Goal: Task Accomplishment & Management: Manage account settings

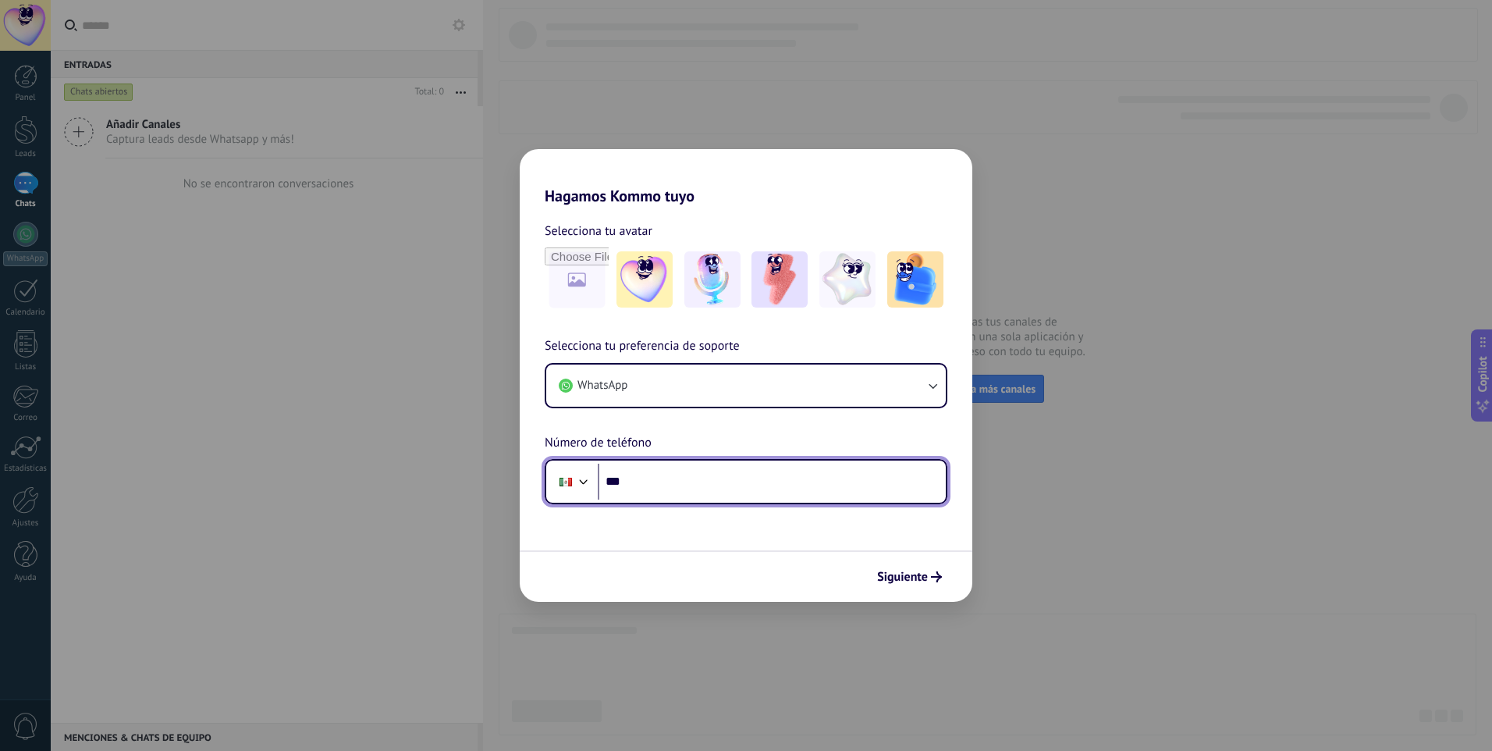
click at [740, 484] on input "***" at bounding box center [772, 481] width 348 height 36
drag, startPoint x: 740, startPoint y: 484, endPoint x: 632, endPoint y: 479, distance: 107.8
click at [632, 479] on input "**********" at bounding box center [772, 481] width 348 height 36
click at [584, 481] on div at bounding box center [583, 479] width 19 height 19
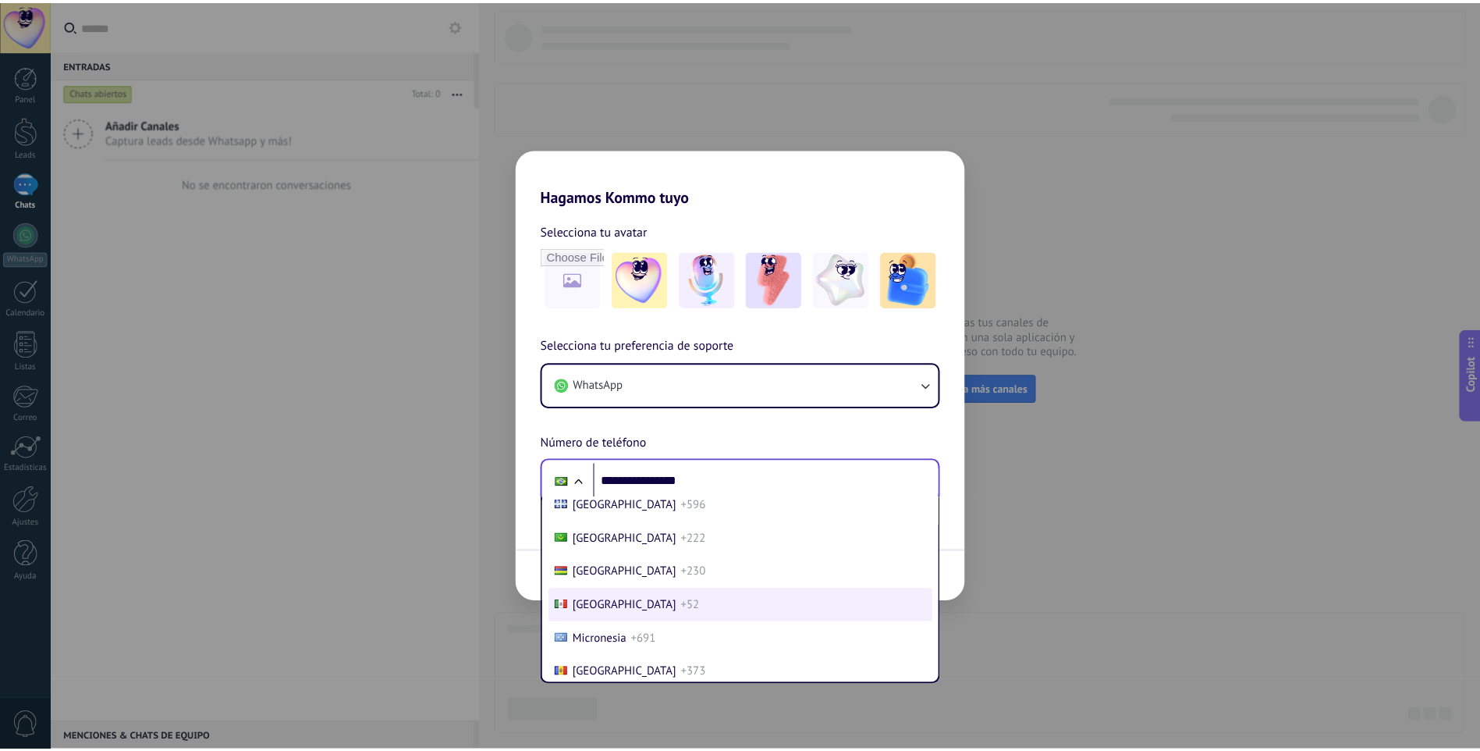
scroll to position [4007, 0]
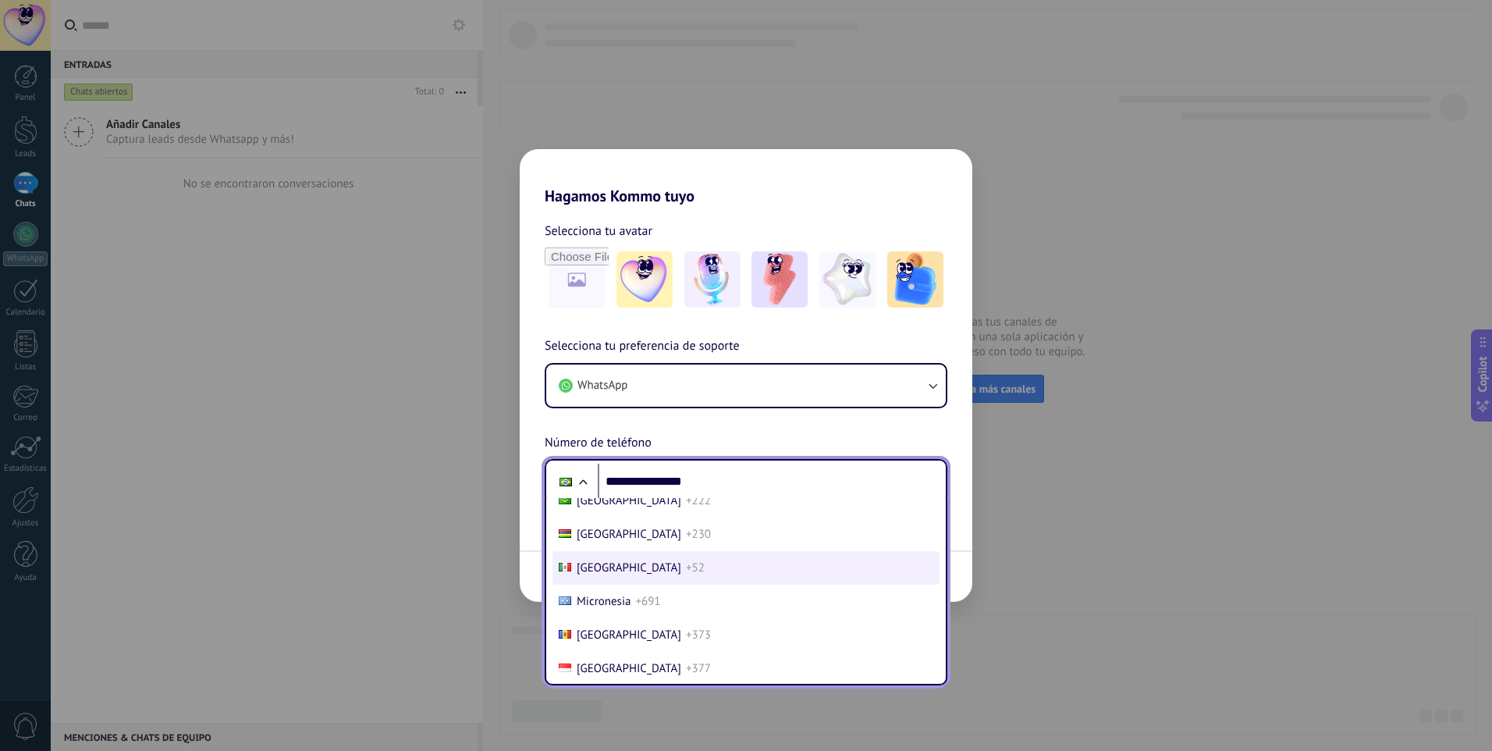
click at [605, 573] on span "[GEOGRAPHIC_DATA]" at bounding box center [629, 567] width 105 height 15
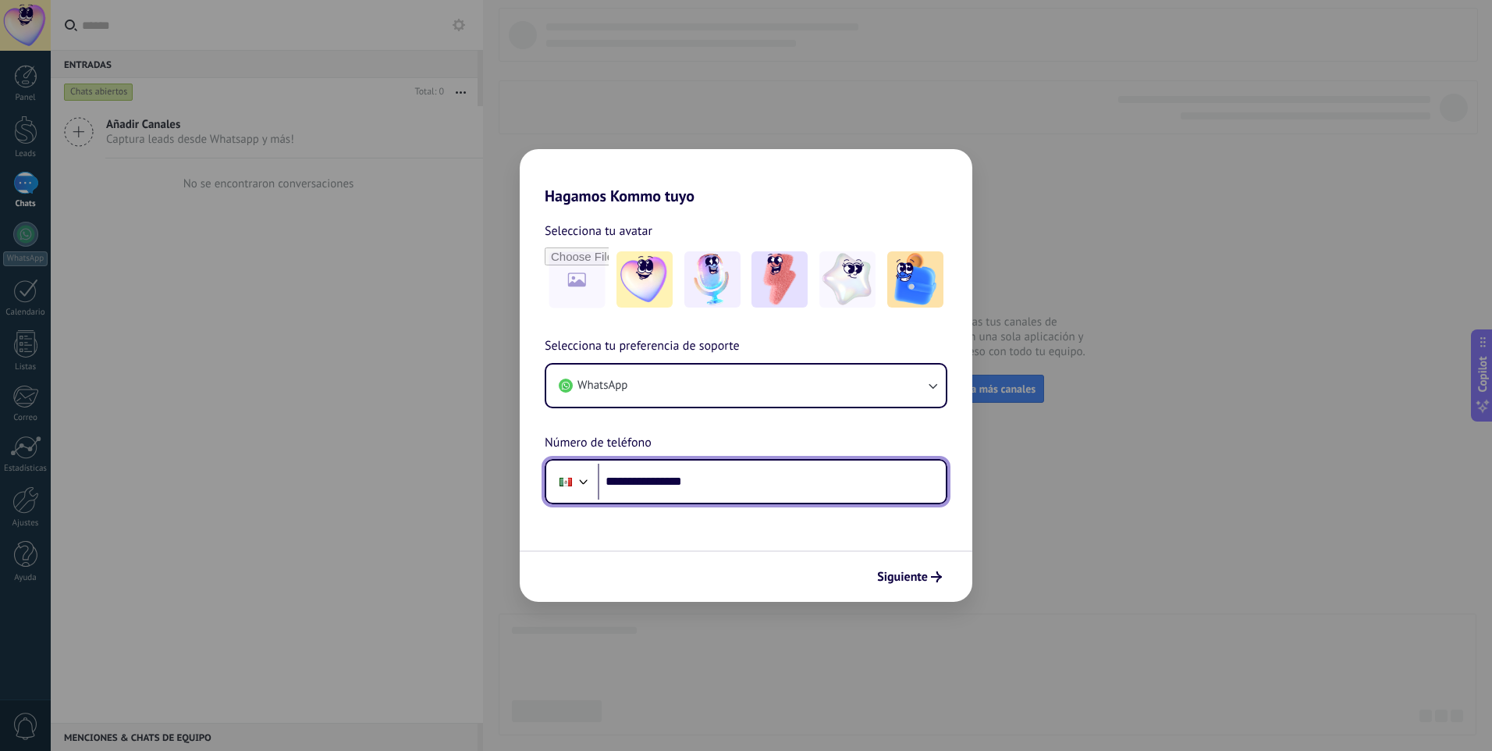
click at [729, 483] on input "**********" at bounding box center [772, 481] width 348 height 36
drag, startPoint x: 729, startPoint y: 483, endPoint x: 637, endPoint y: 479, distance: 92.2
click at [637, 479] on input "**********" at bounding box center [772, 481] width 348 height 36
type input "**********"
click at [909, 571] on span "Siguiente" at bounding box center [902, 576] width 51 height 11
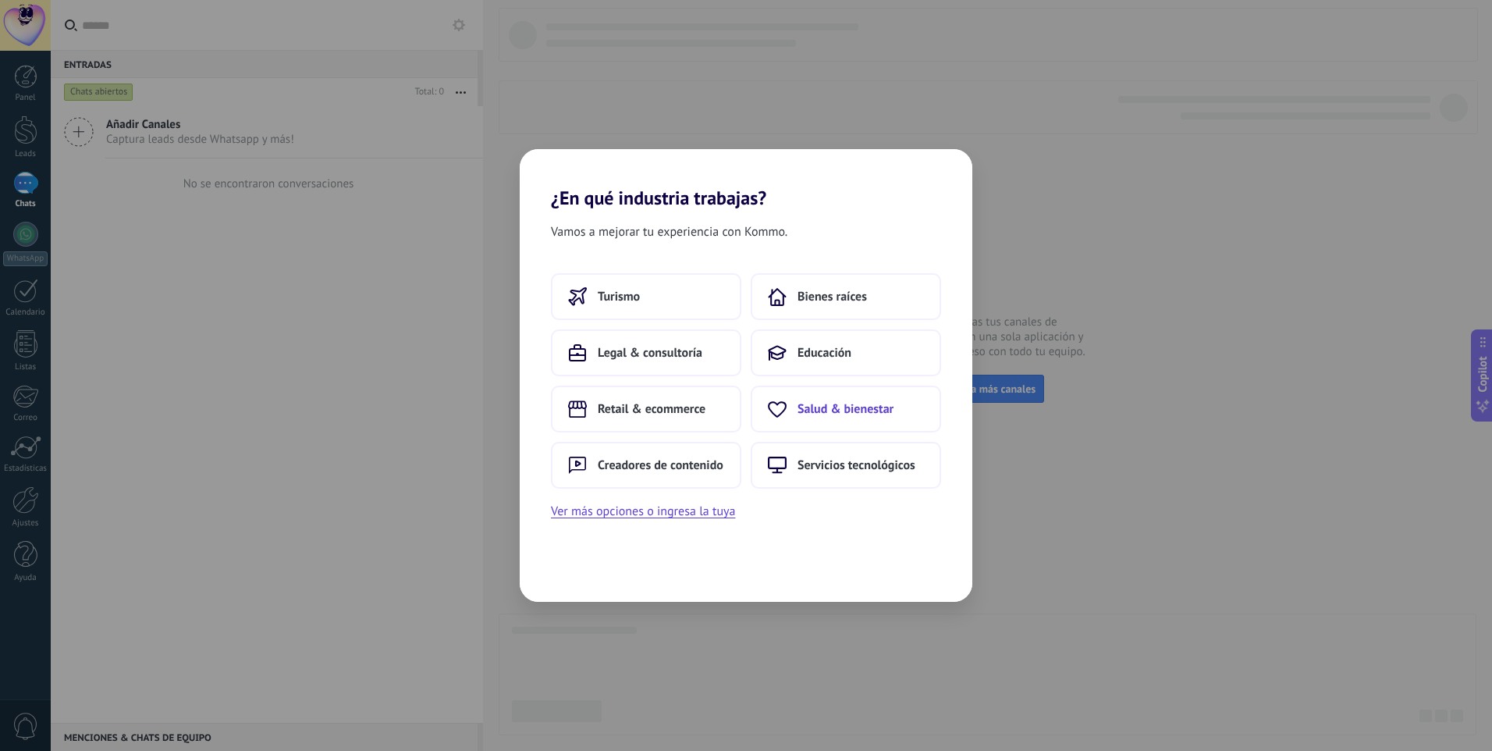
click at [843, 417] on button "Salud & bienestar" at bounding box center [846, 408] width 190 height 47
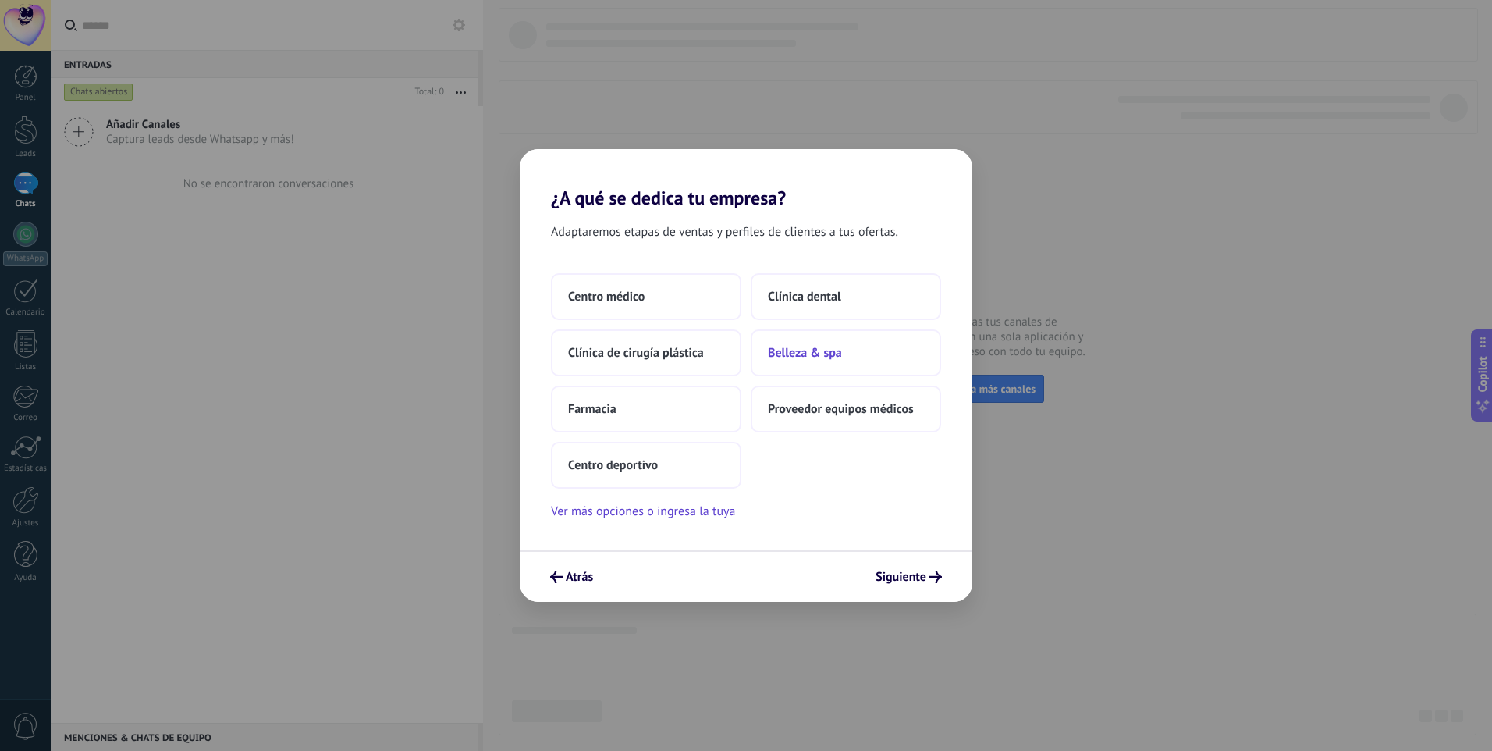
click at [810, 360] on span "Belleza & spa" at bounding box center [805, 353] width 74 height 16
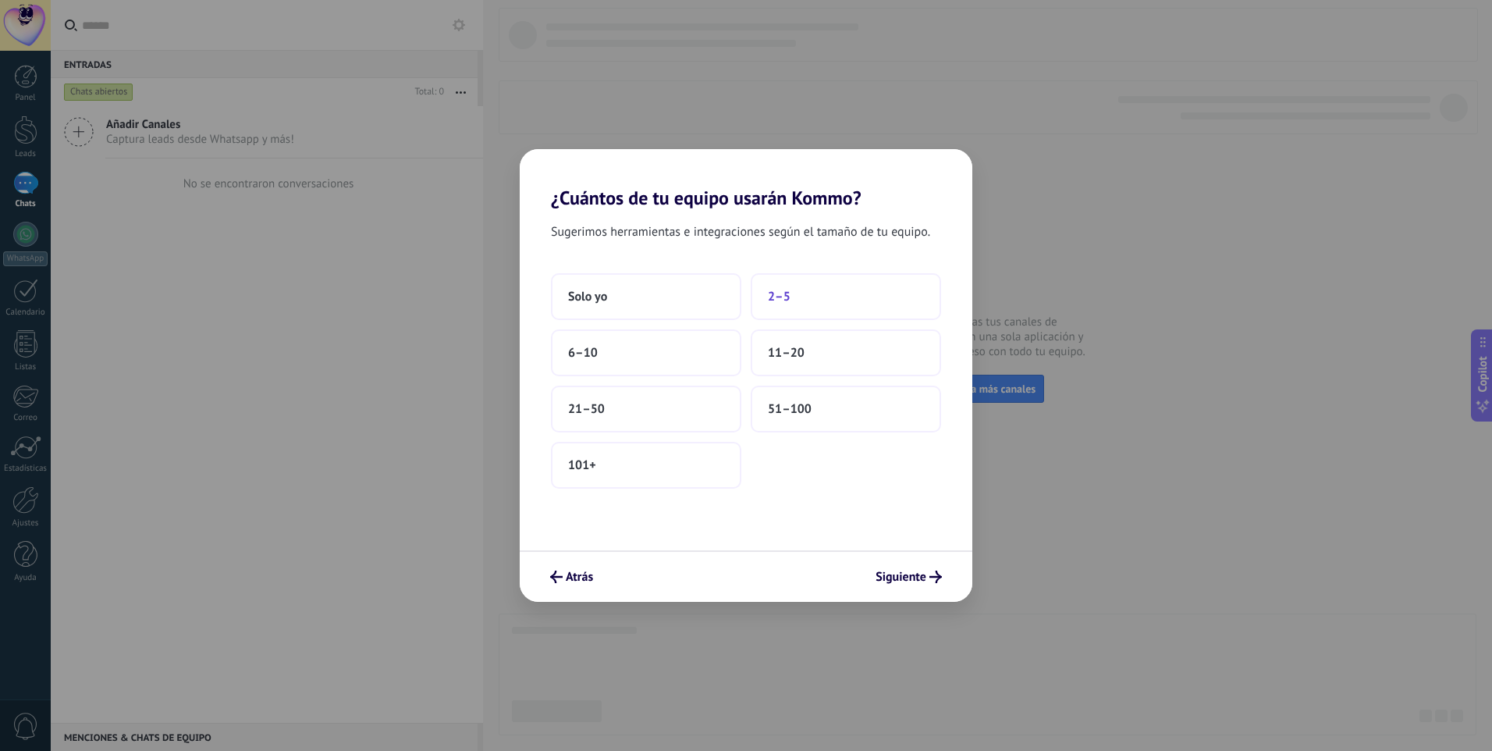
click at [805, 302] on button "2–5" at bounding box center [846, 296] width 190 height 47
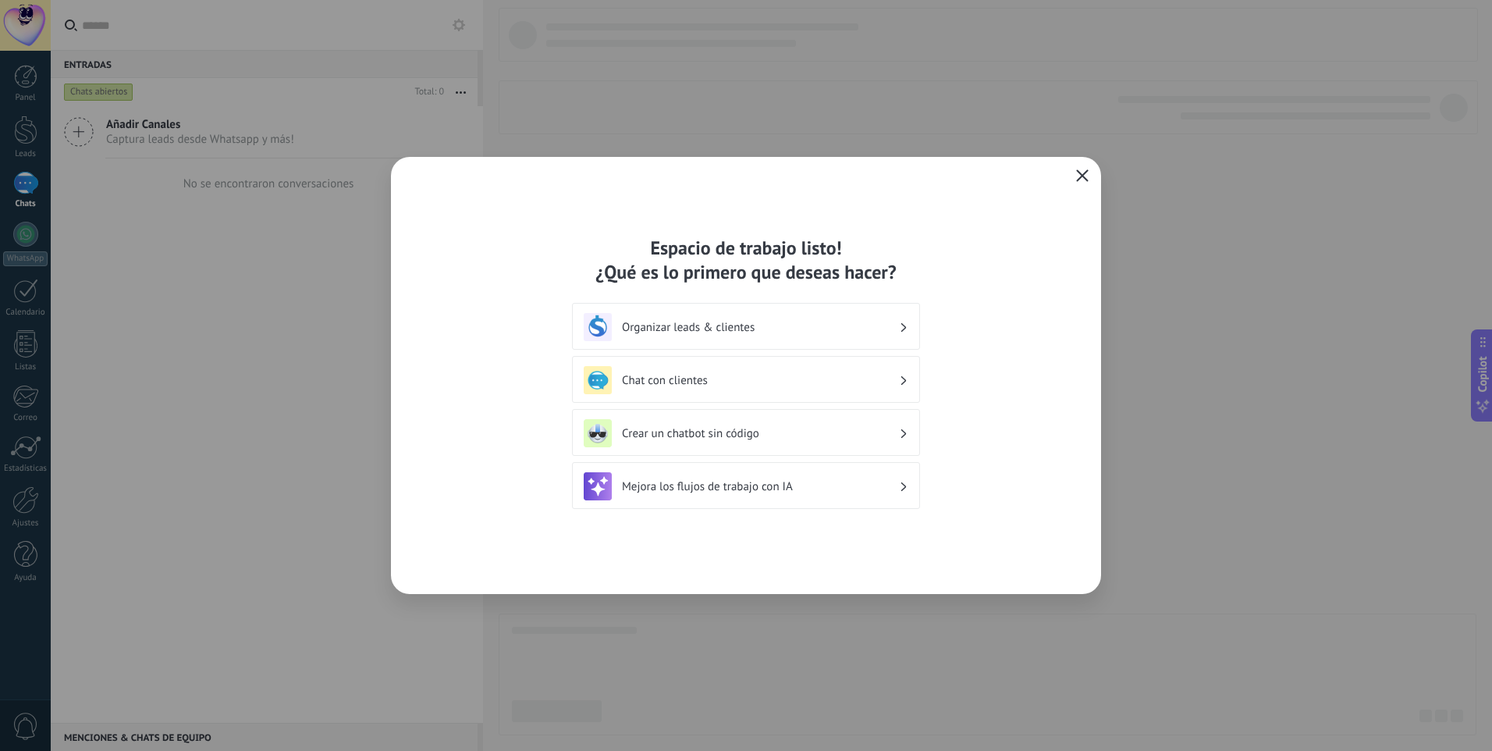
click at [1086, 177] on icon "button" at bounding box center [1082, 175] width 12 height 12
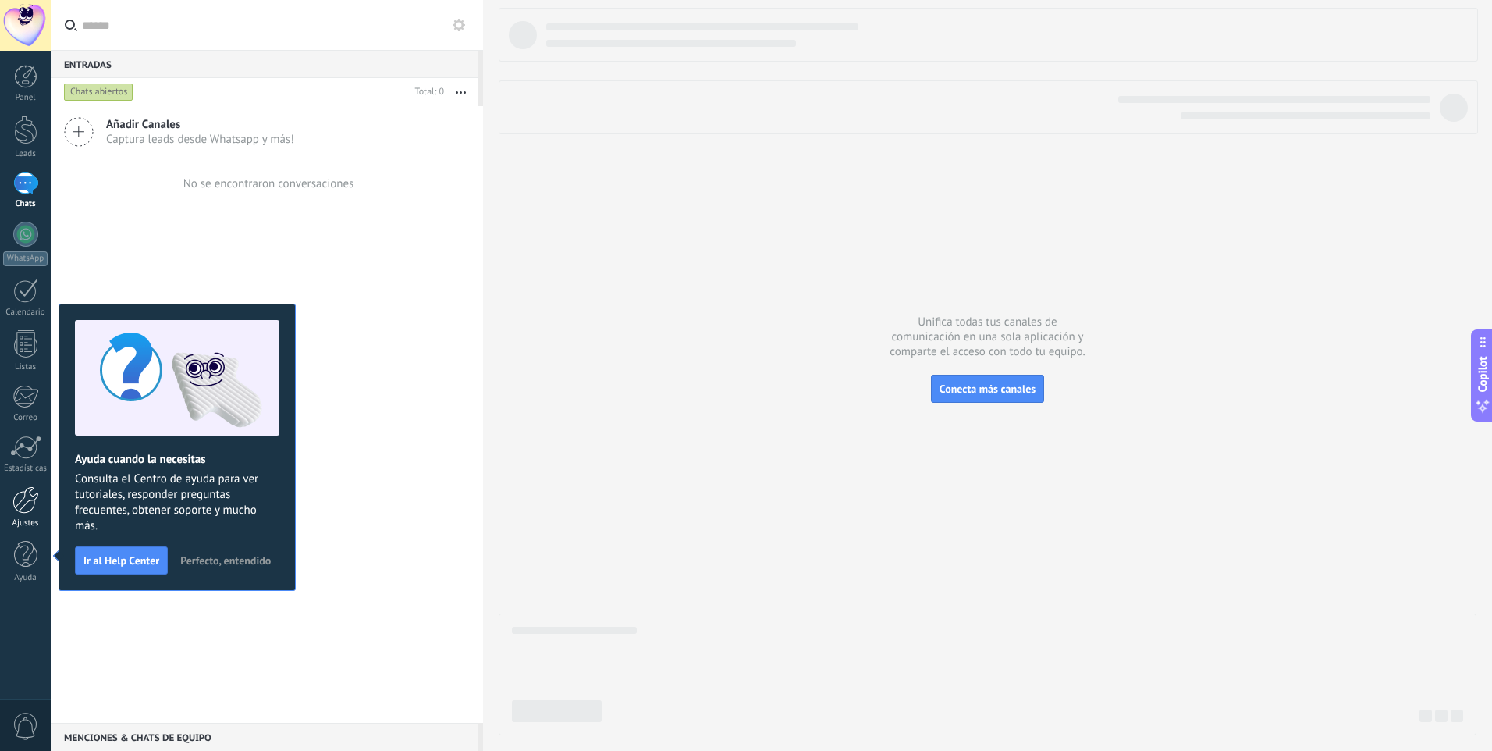
click at [16, 499] on div at bounding box center [25, 499] width 27 height 27
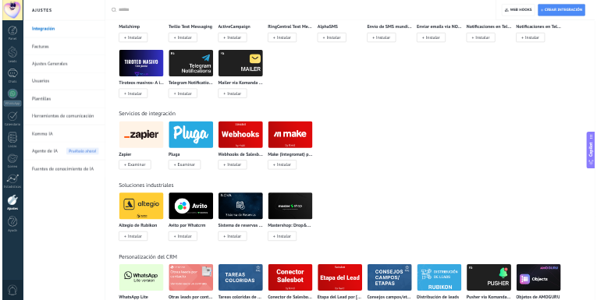
scroll to position [2497, 0]
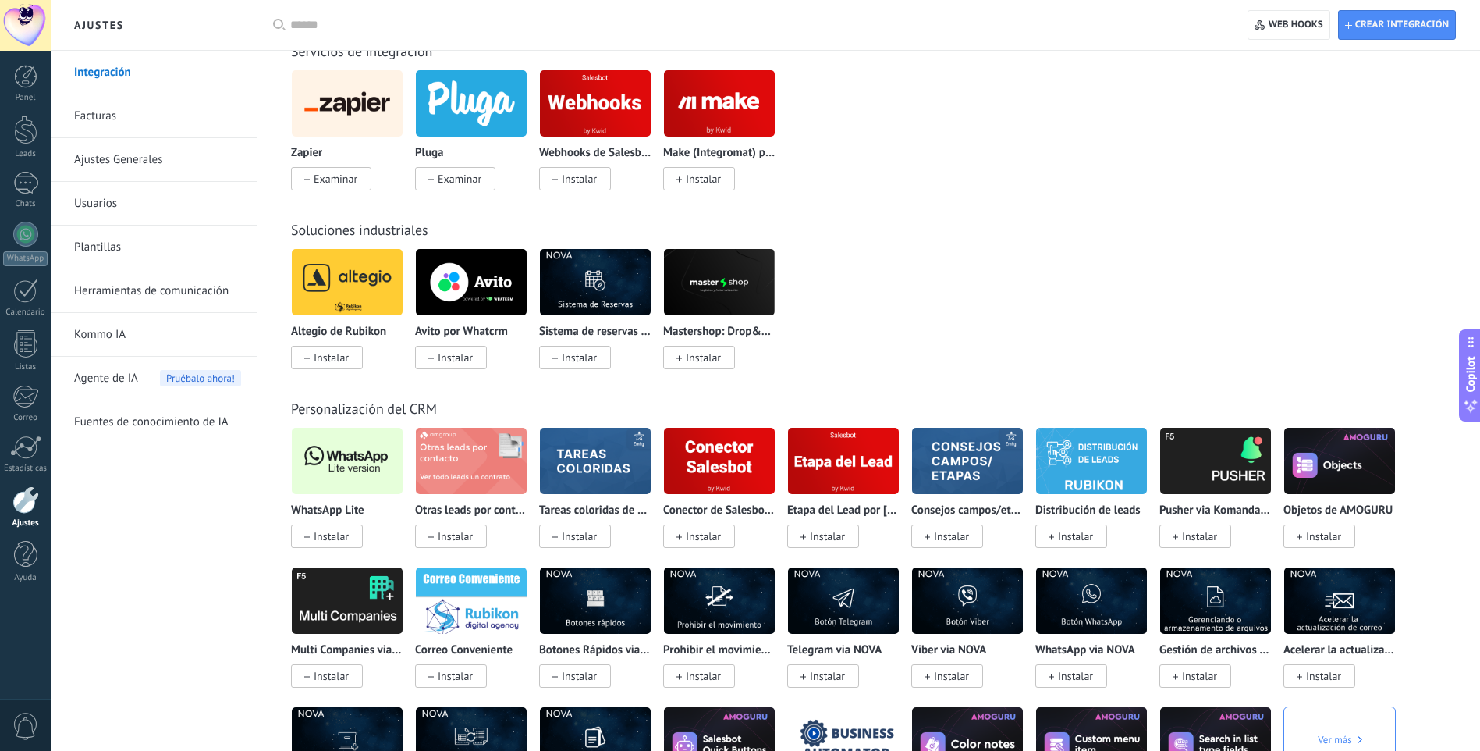
click at [330, 539] on span "Instalar" at bounding box center [331, 536] width 35 height 14
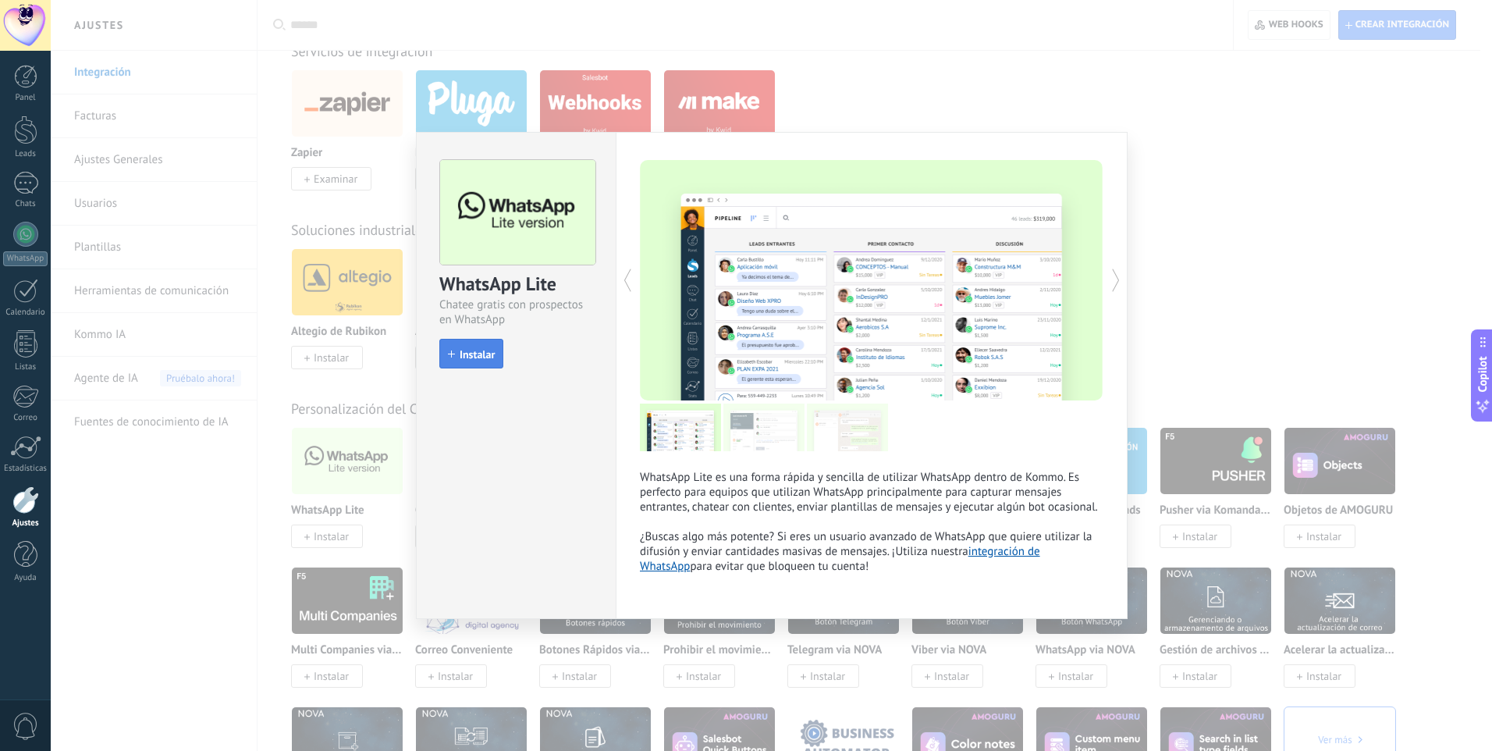
click at [471, 353] on span "Instalar" at bounding box center [477, 354] width 35 height 11
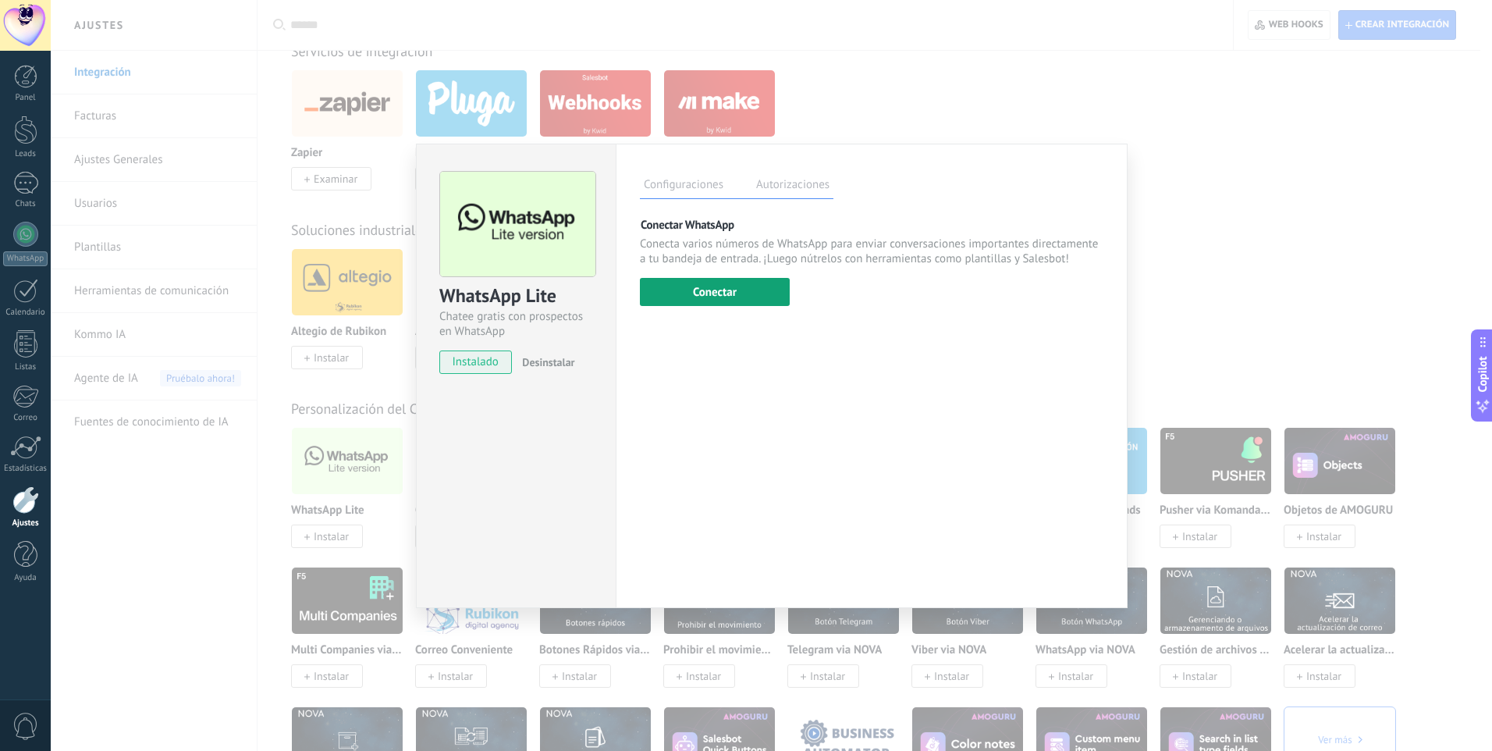
click at [737, 296] on button "Conectar" at bounding box center [715, 292] width 150 height 28
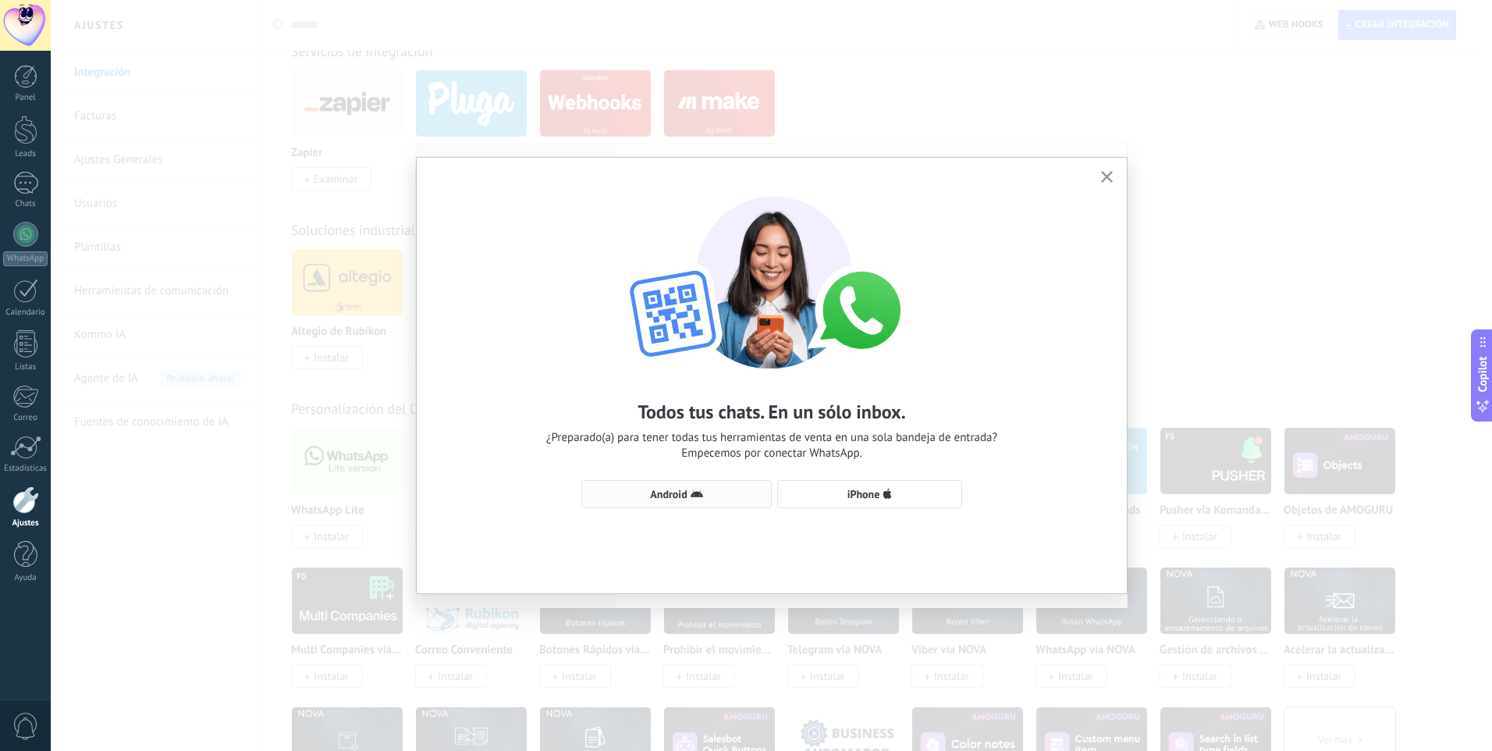
click at [711, 495] on span "Android" at bounding box center [676, 494] width 173 height 12
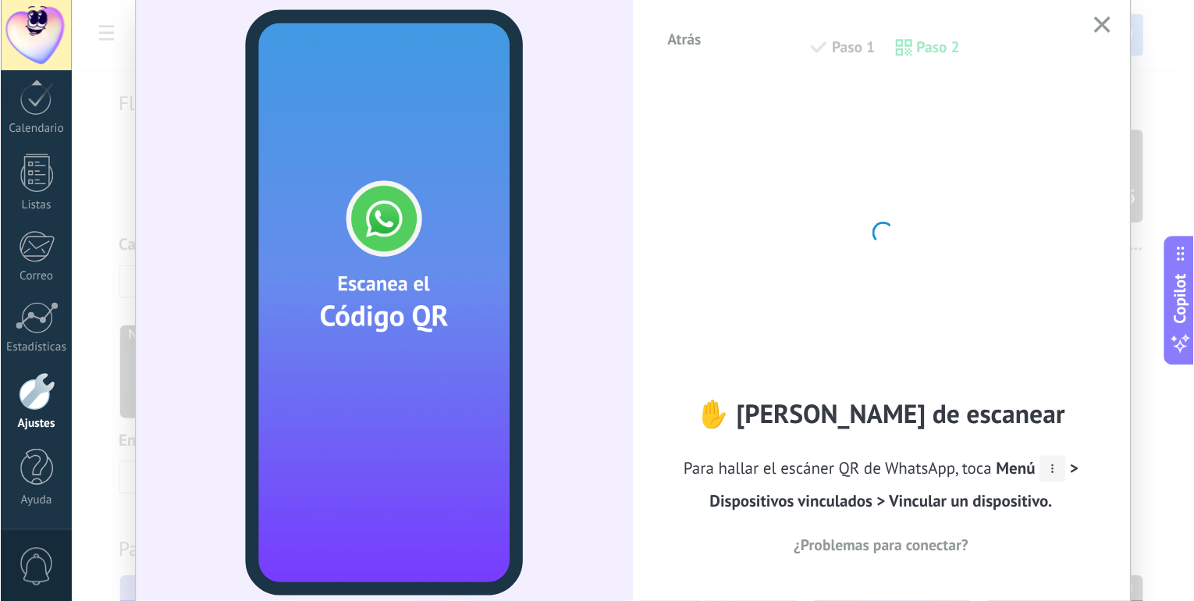
scroll to position [0, 0]
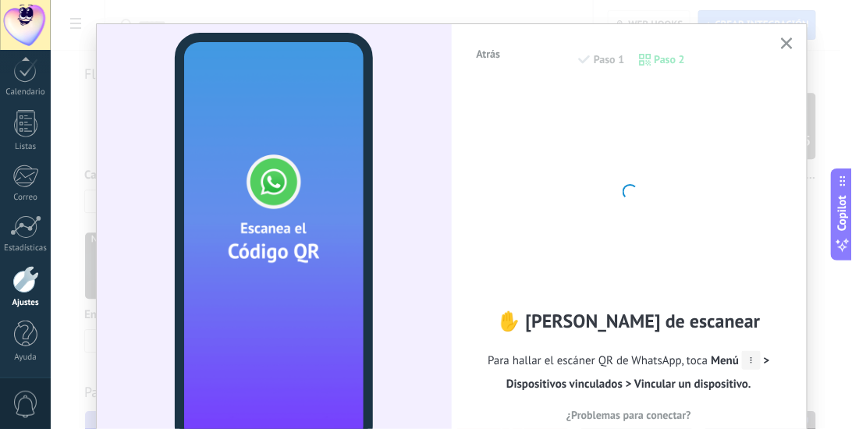
click at [790, 41] on icon "button" at bounding box center [787, 43] width 12 height 12
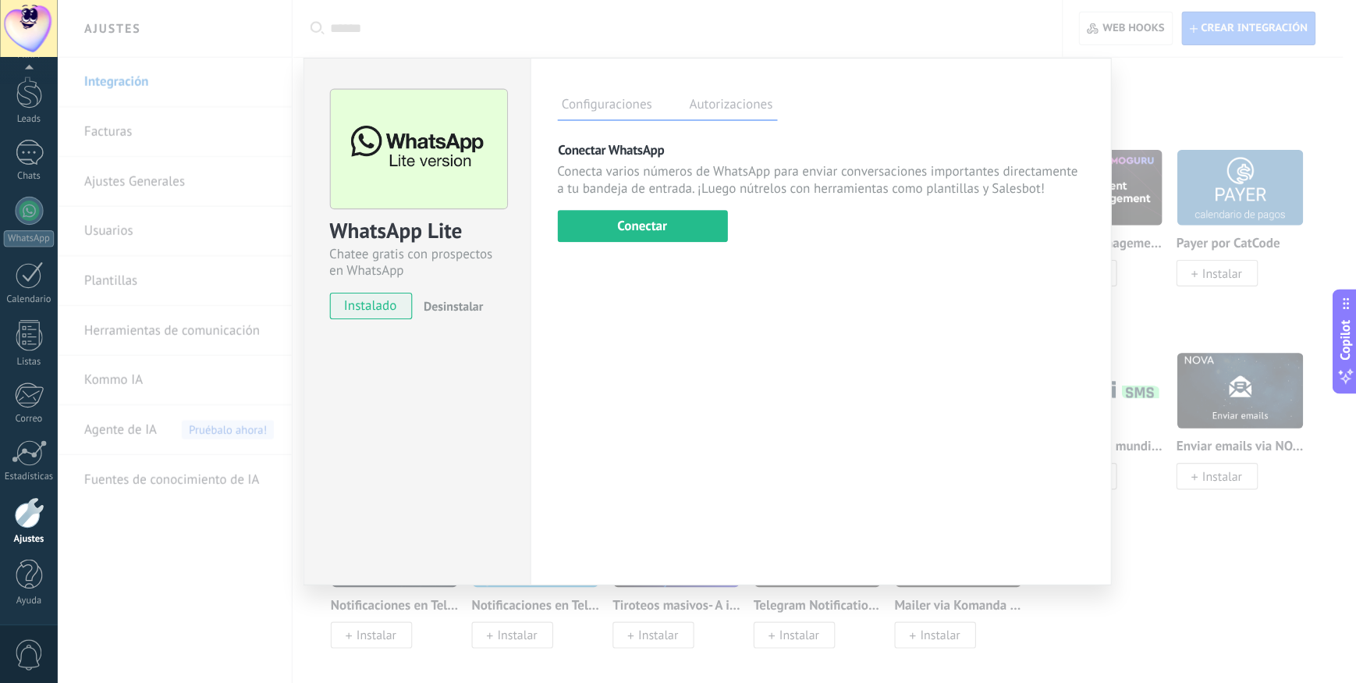
scroll to position [48, 0]
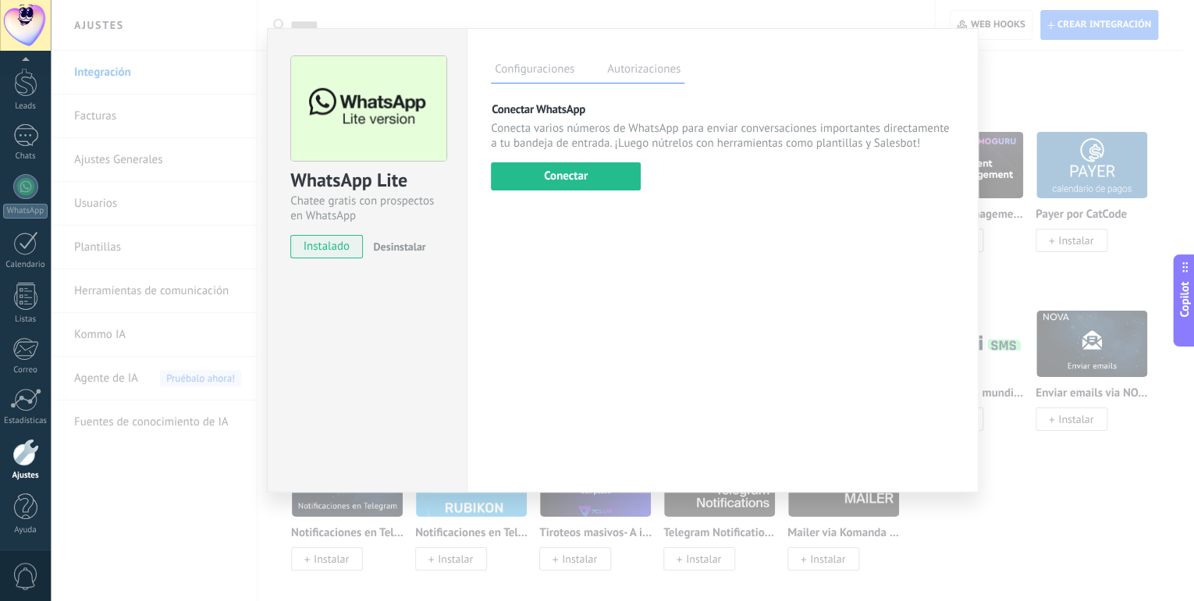
click at [1141, 94] on div "WhatsApp Lite Chatee gratis con prospectos en WhatsApp instalado Desinstalar Co…" at bounding box center [622, 300] width 1143 height 601
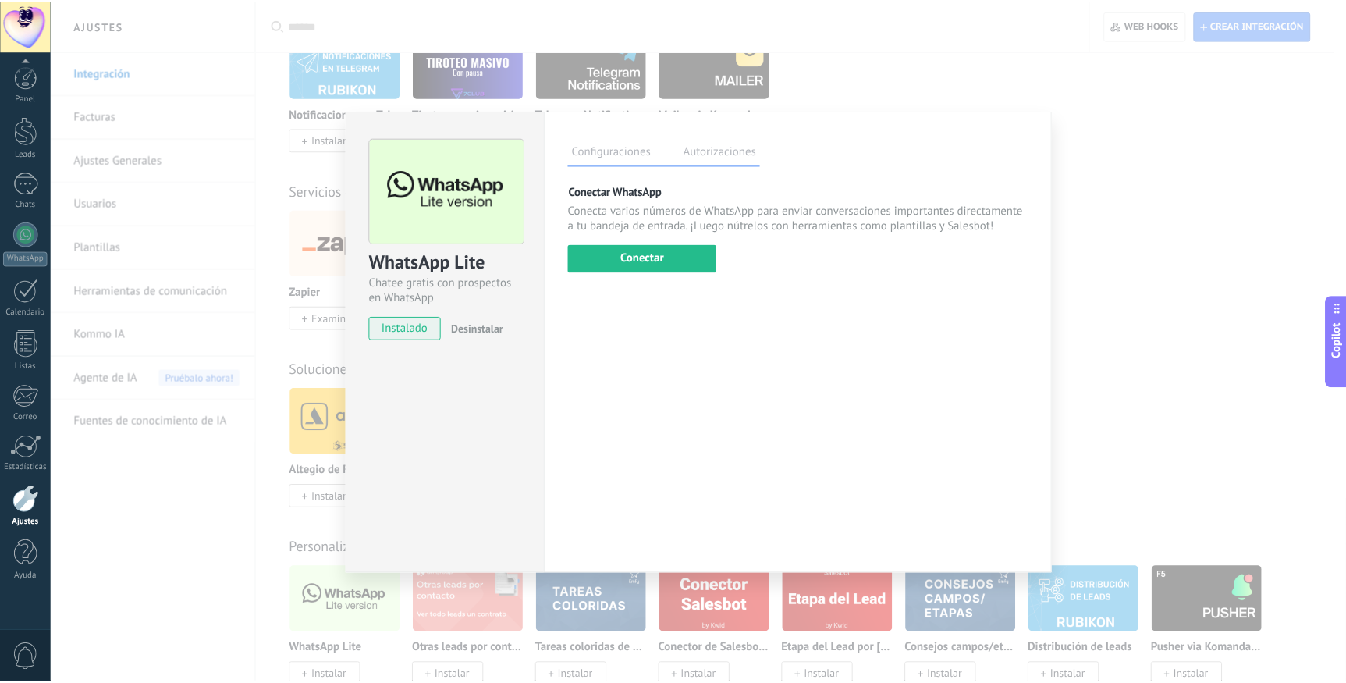
scroll to position [0, 0]
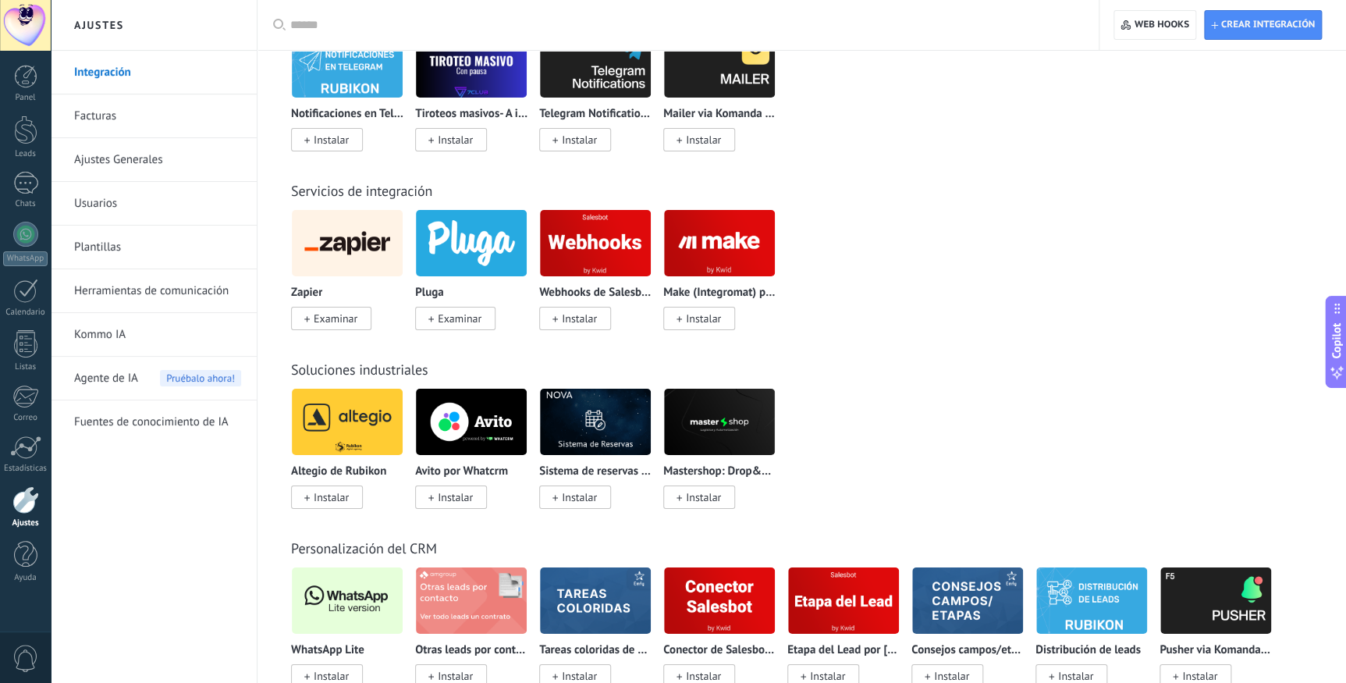
click at [927, 293] on div "Zapier Examinar Pluga Examinar Webhooks de Salesbot por KWID Instalar Make (Int…" at bounding box center [810, 279] width 1038 height 140
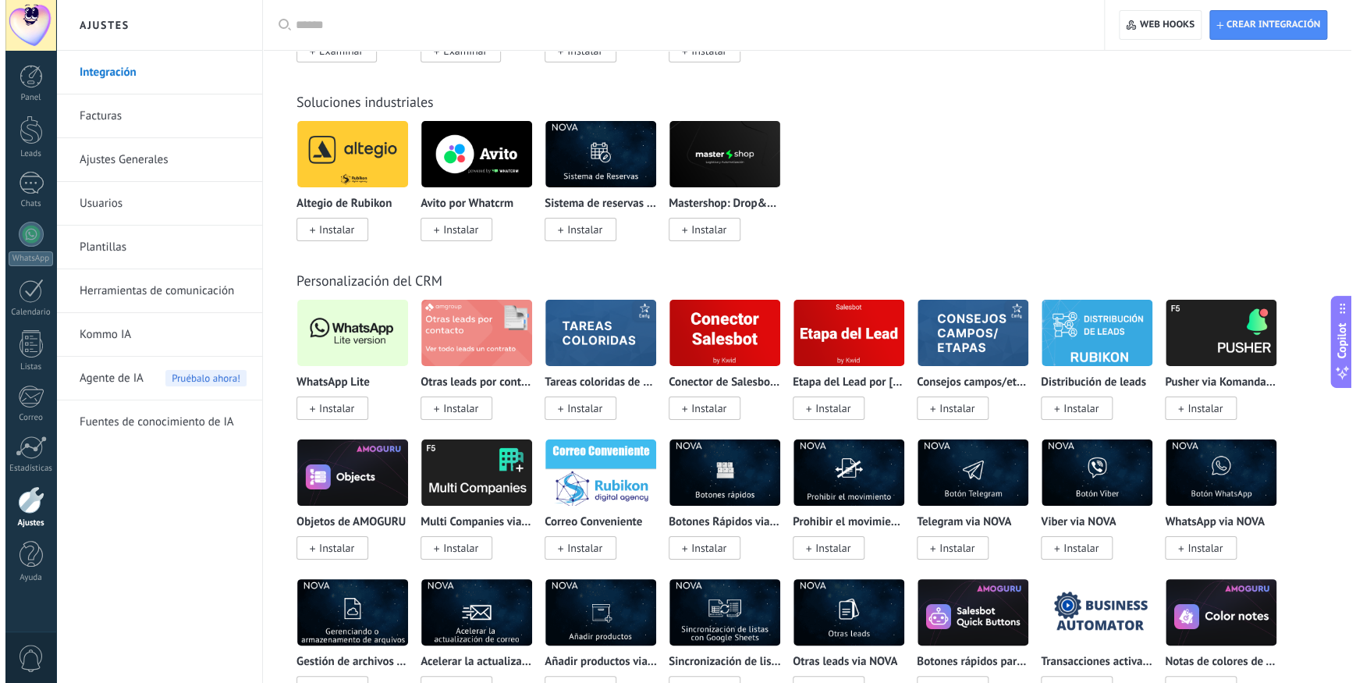
scroll to position [2780, 0]
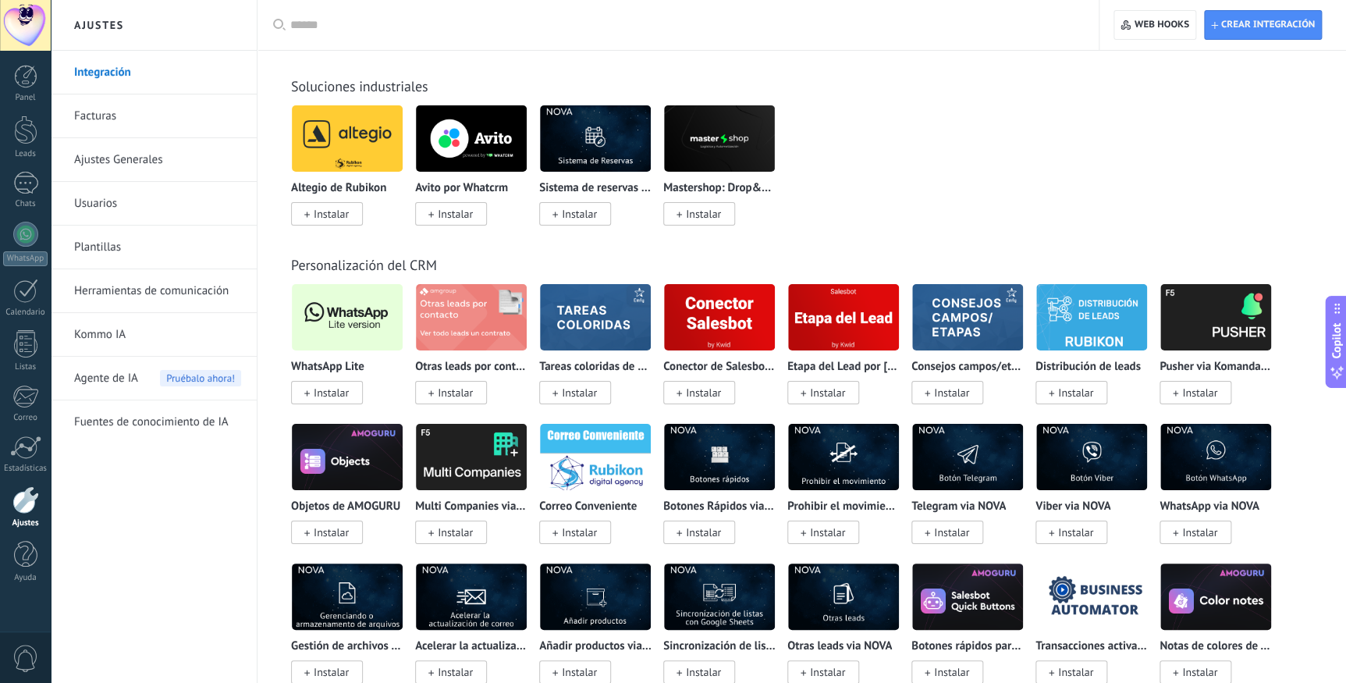
click at [349, 336] on img at bounding box center [347, 317] width 111 height 76
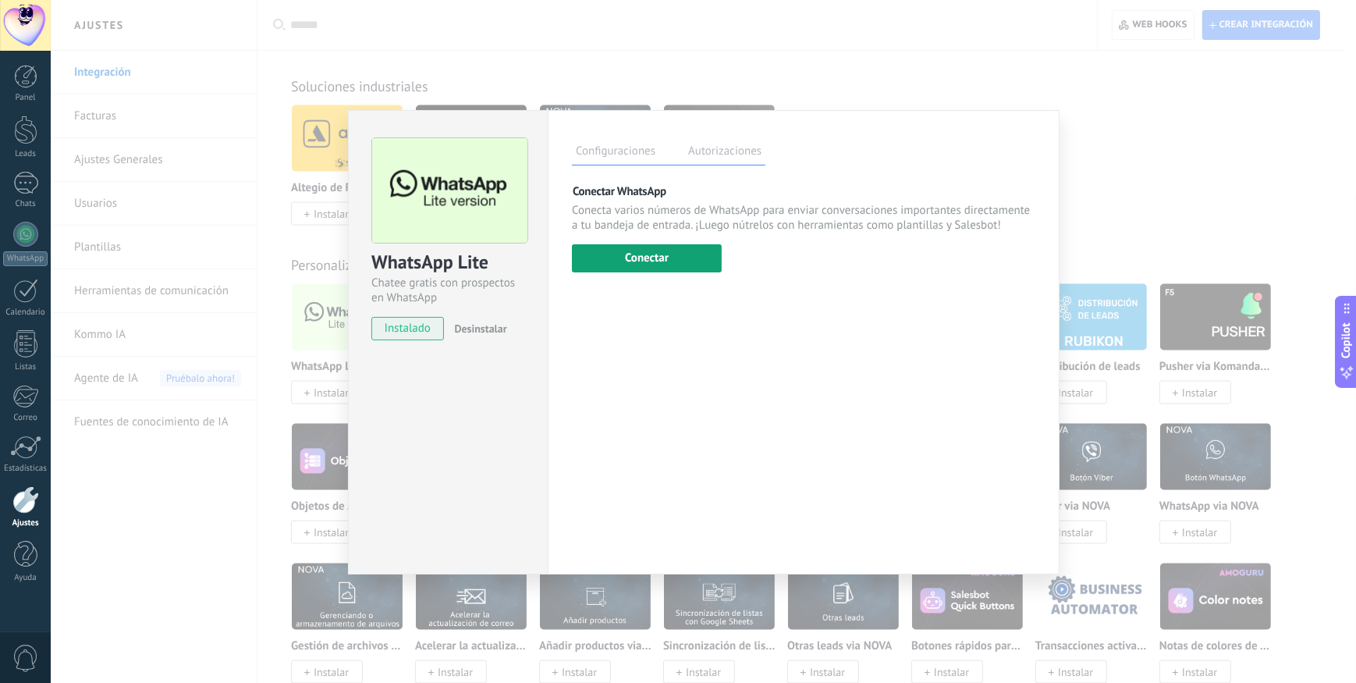
click at [670, 263] on button "Conectar" at bounding box center [647, 258] width 150 height 28
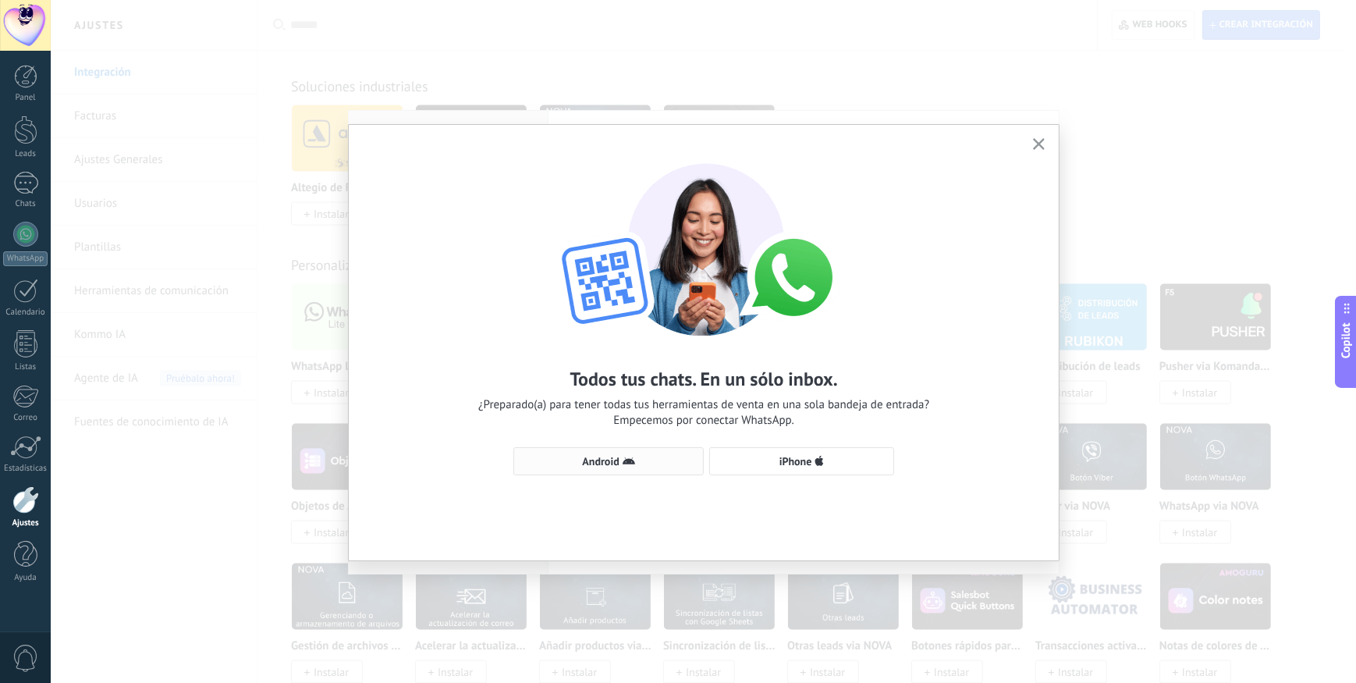
click at [650, 461] on span "Android" at bounding box center [608, 461] width 173 height 12
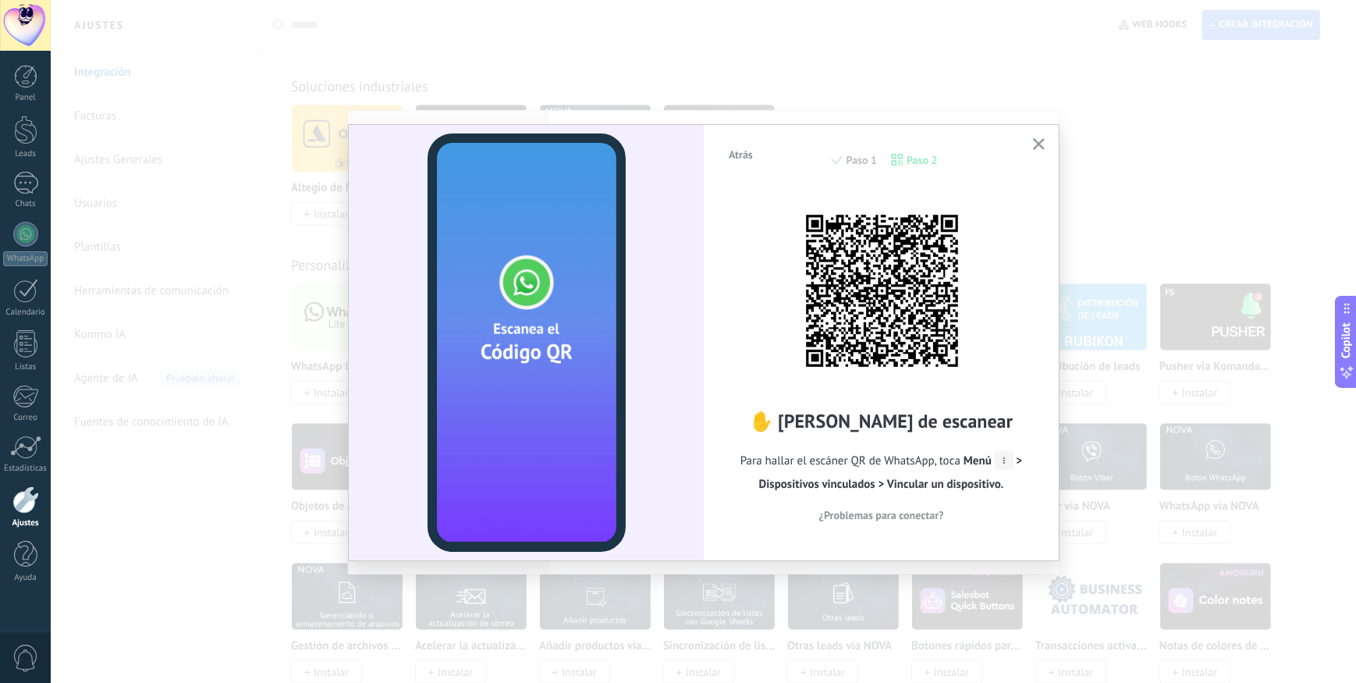
click at [1020, 462] on span "Menú > Dispositivos vinculados > Vincular un dispositivo." at bounding box center [891, 472] width 264 height 38
click at [900, 517] on span "¿Problemas para conectar?" at bounding box center [881, 515] width 125 height 11
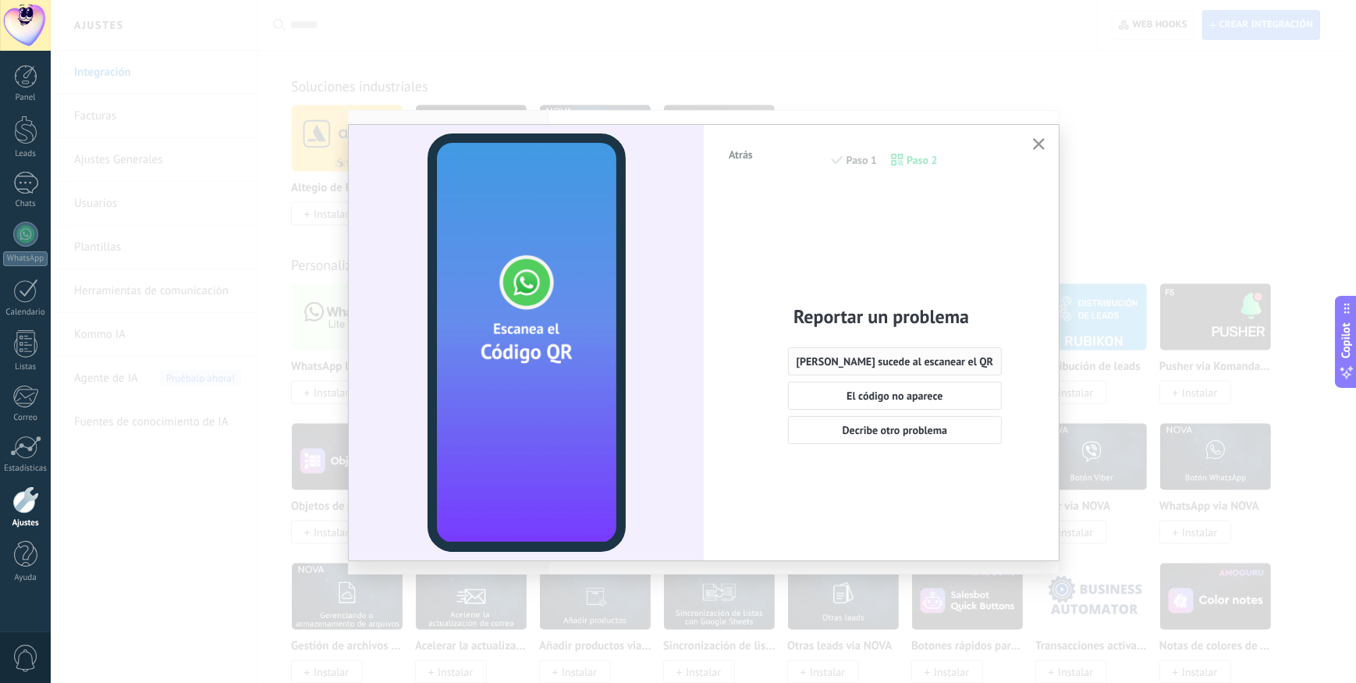
click at [889, 362] on span "[PERSON_NAME] sucede al escanear el QR" at bounding box center [895, 361] width 197 height 11
click at [885, 433] on span "Si, el código aún no escanea" at bounding box center [881, 433] width 130 height 11
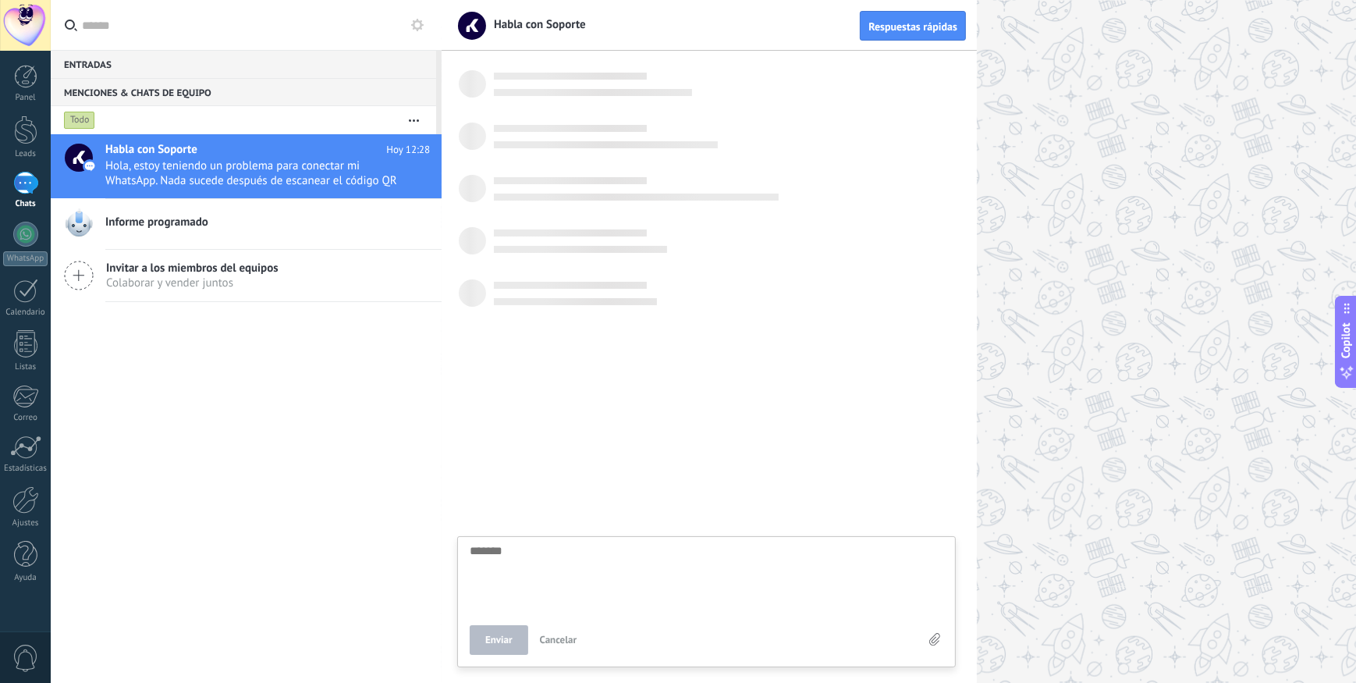
scroll to position [16, 0]
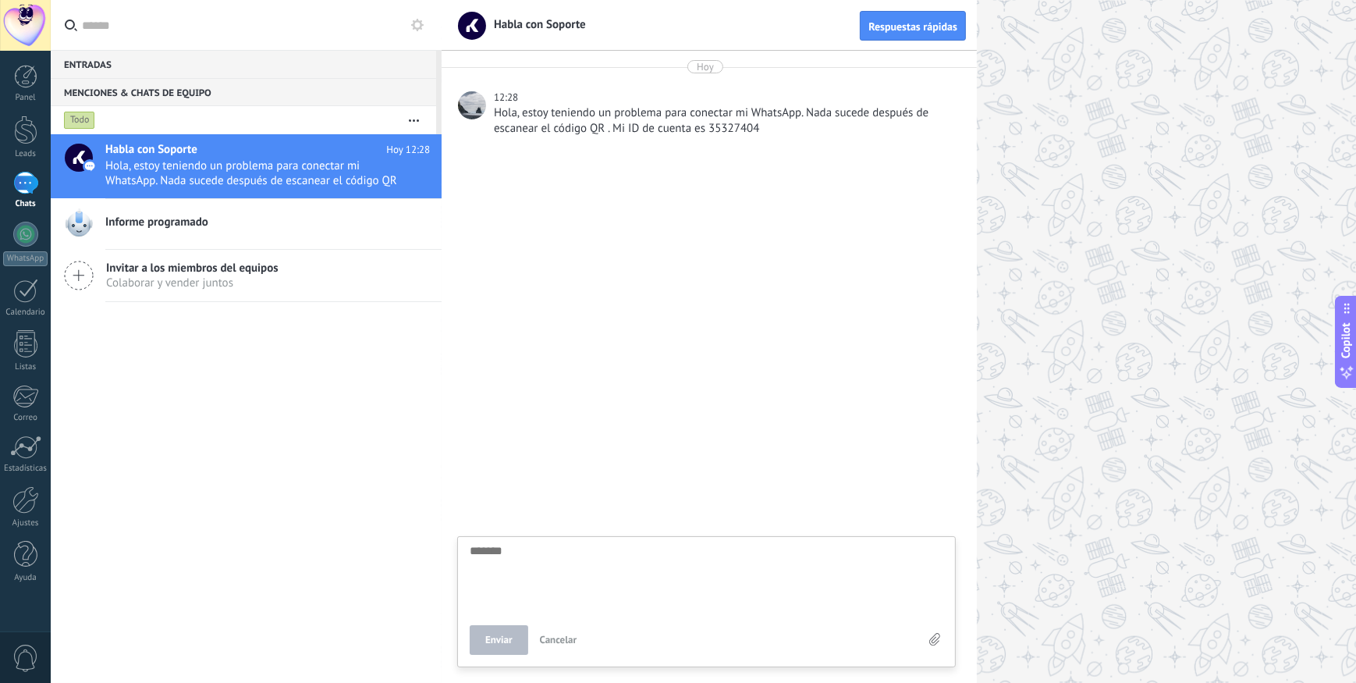
drag, startPoint x: 23, startPoint y: 512, endPoint x: 90, endPoint y: 495, distance: 68.5
click at [23, 512] on div at bounding box center [25, 499] width 27 height 27
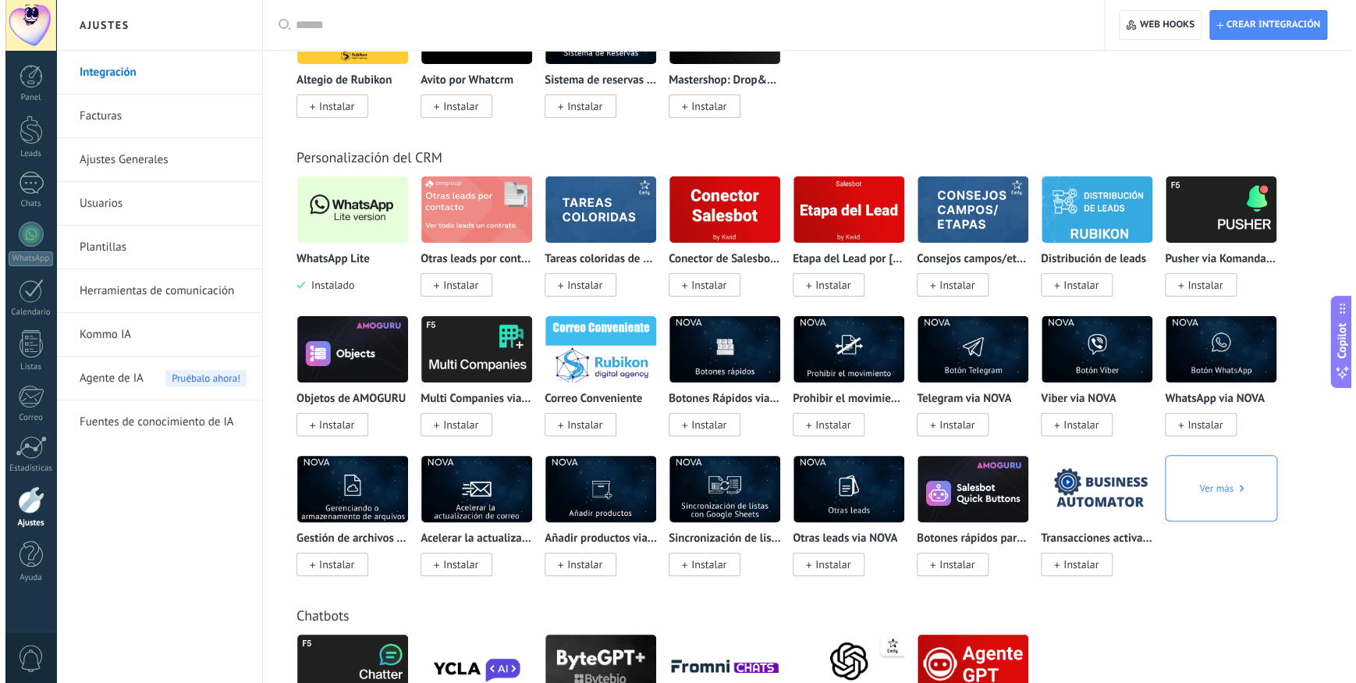
scroll to position [2837, 0]
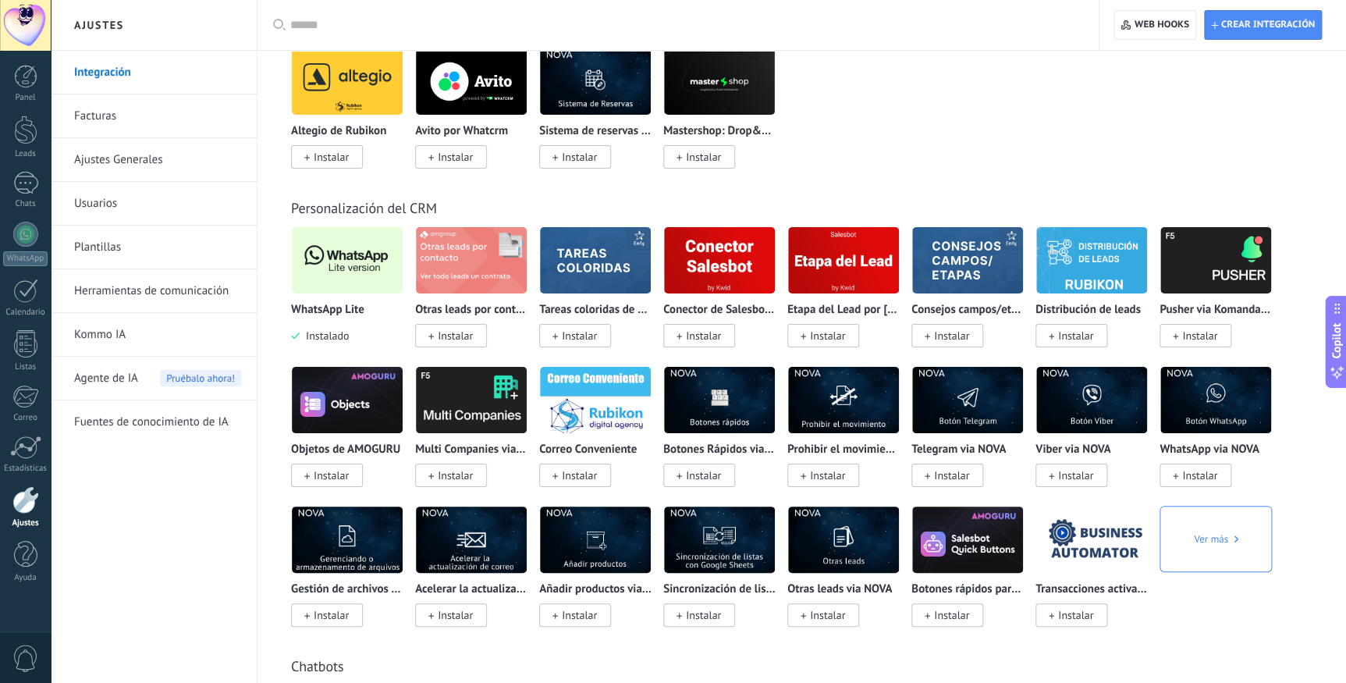
click at [343, 285] on img at bounding box center [347, 260] width 111 height 76
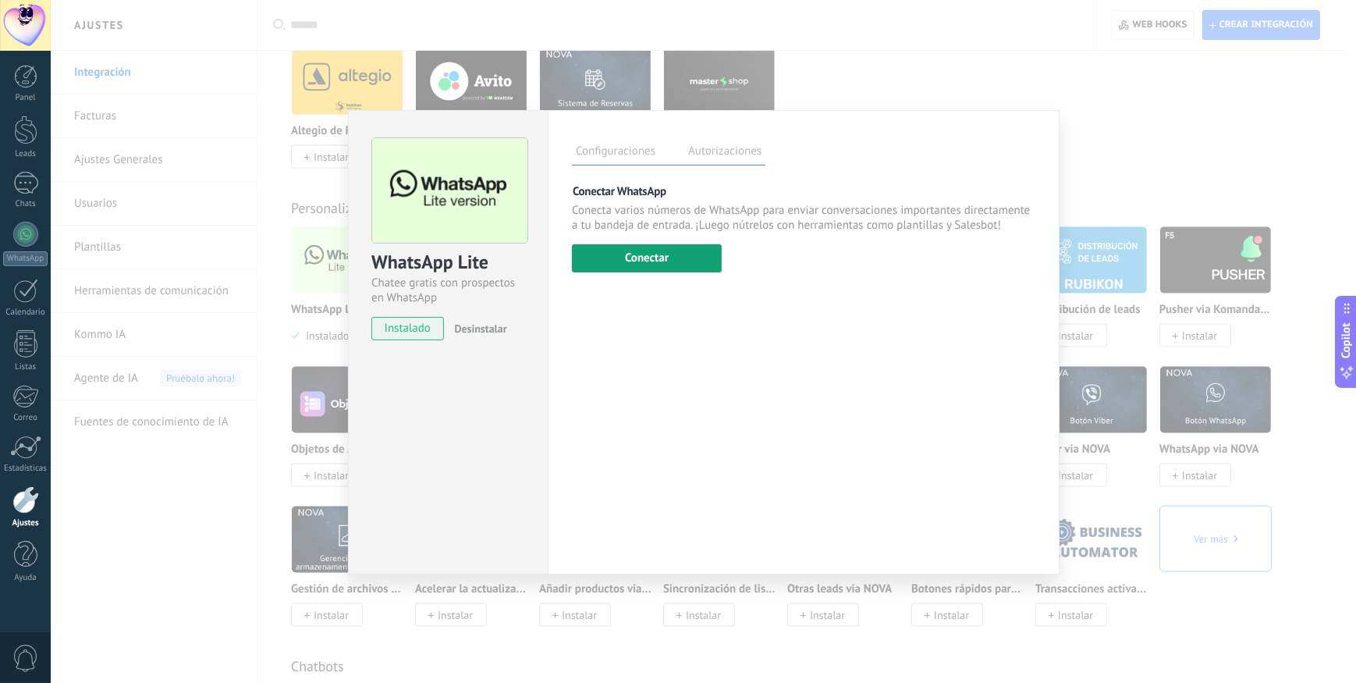
click at [709, 256] on button "Conectar" at bounding box center [647, 258] width 150 height 28
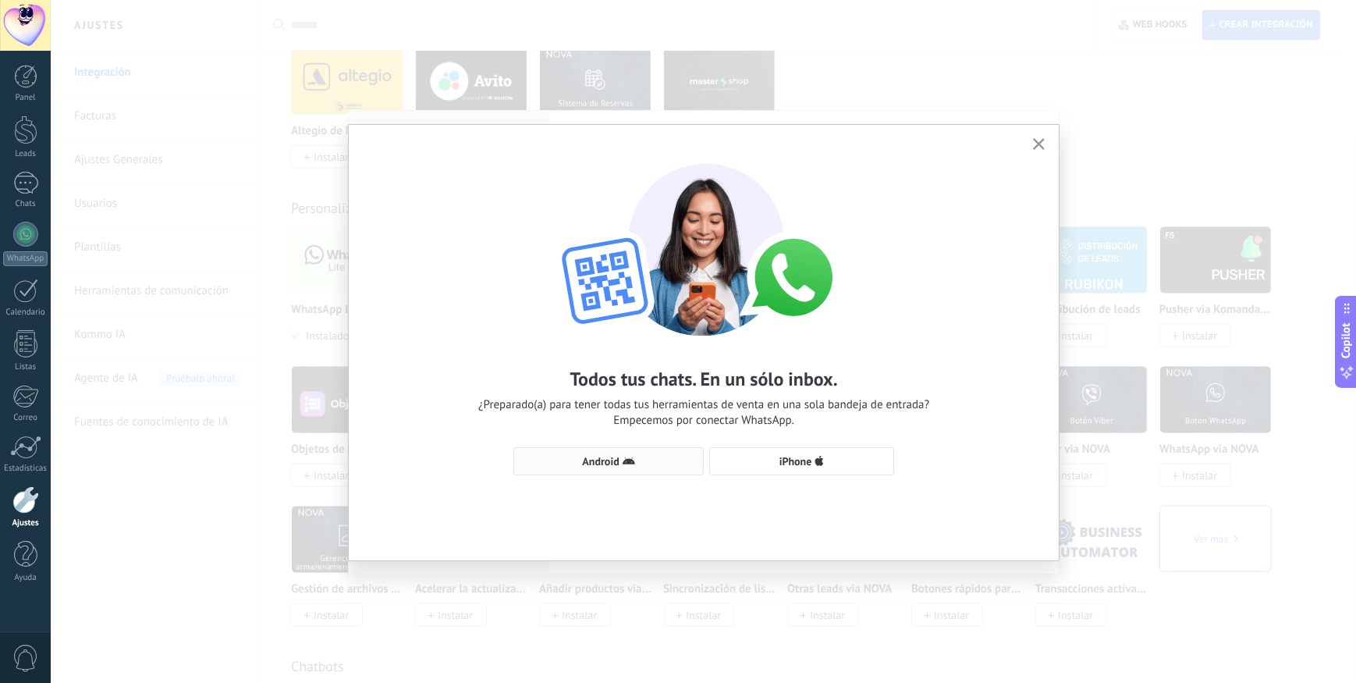
click at [674, 449] on button "Android" at bounding box center [608, 461] width 190 height 28
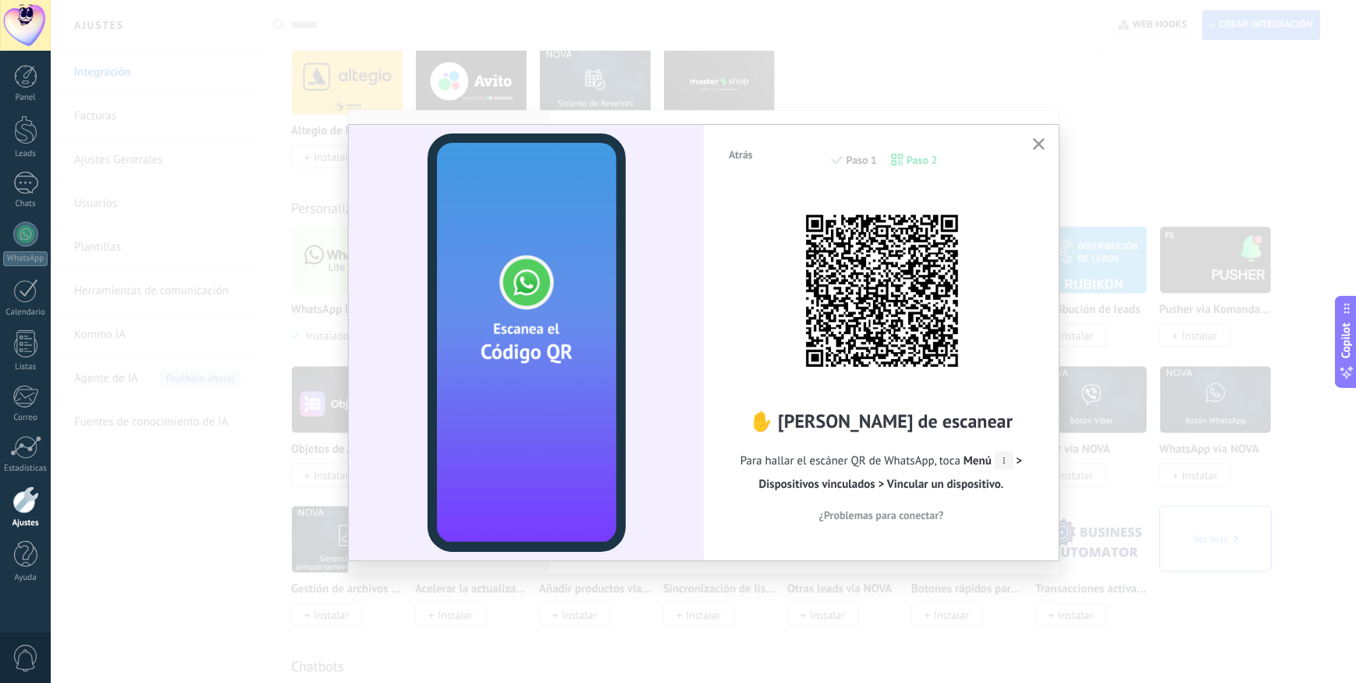
click at [1038, 141] on icon "button" at bounding box center [1039, 144] width 12 height 12
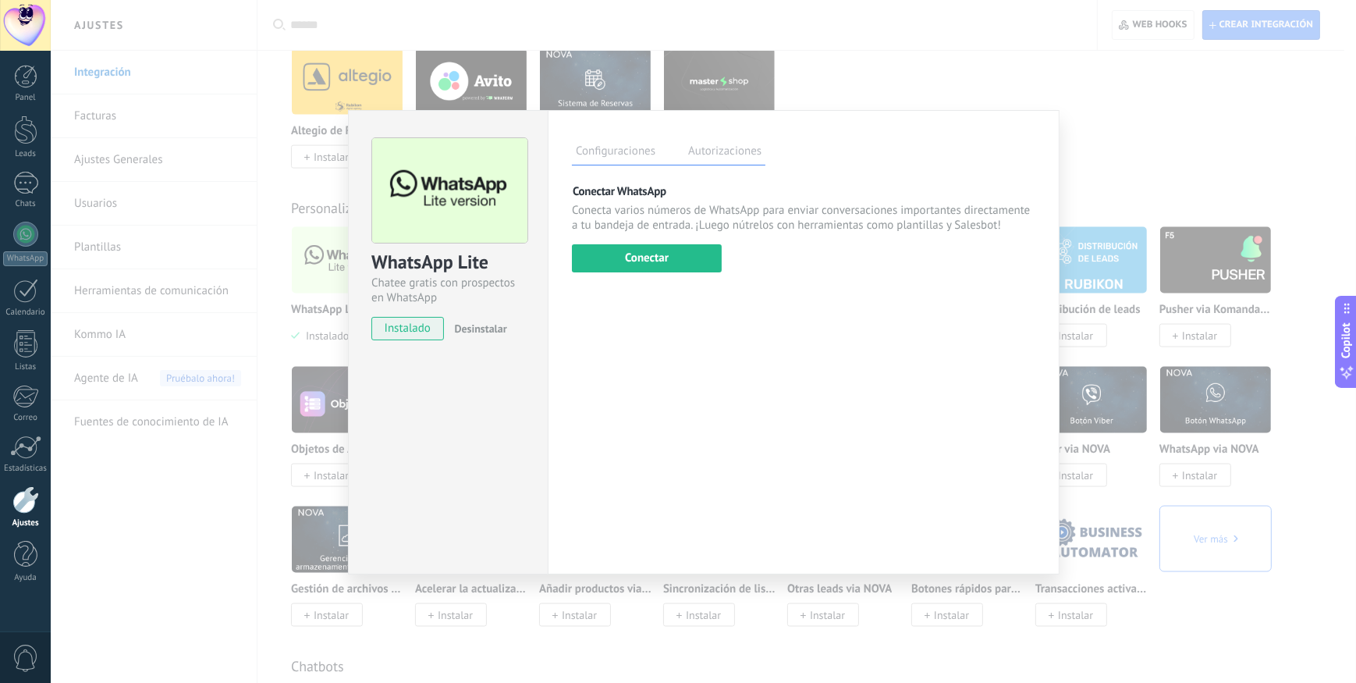
click at [976, 65] on div "WhatsApp Lite Chatee gratis con prospectos en WhatsApp instalado Desinstalar Co…" at bounding box center [703, 341] width 1305 height 683
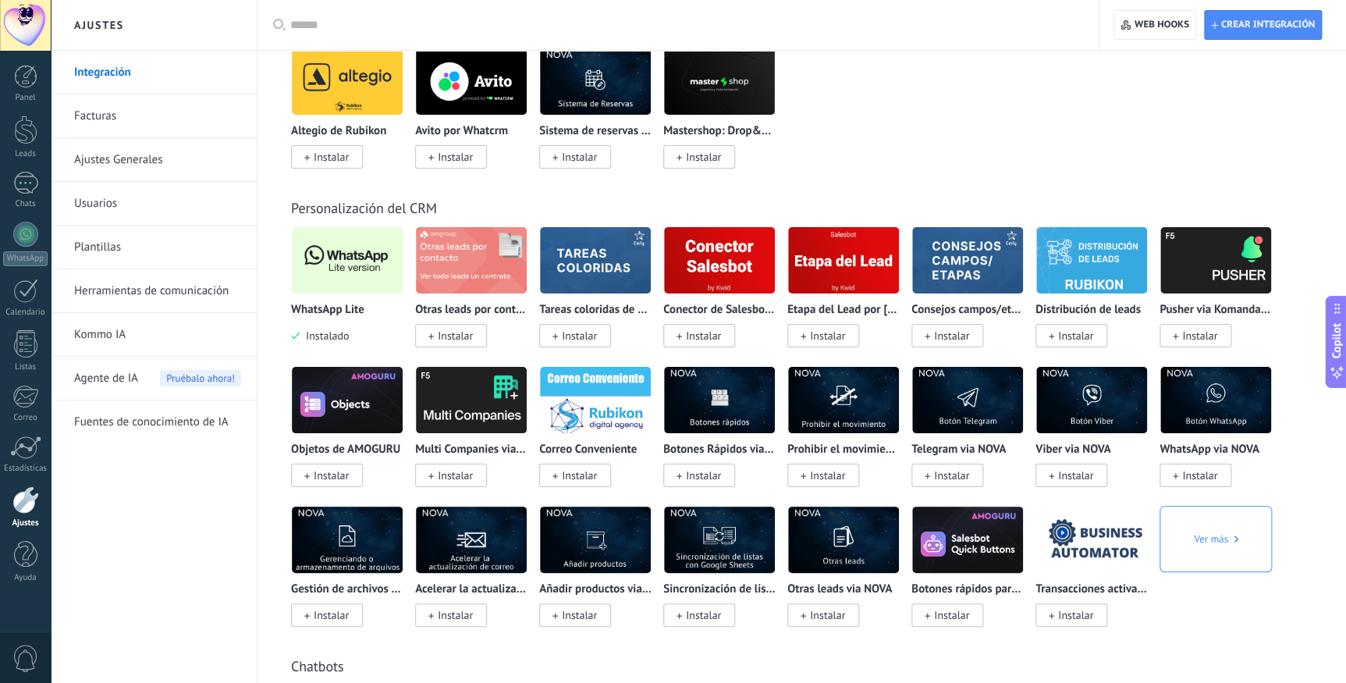
click at [347, 267] on img at bounding box center [347, 260] width 111 height 76
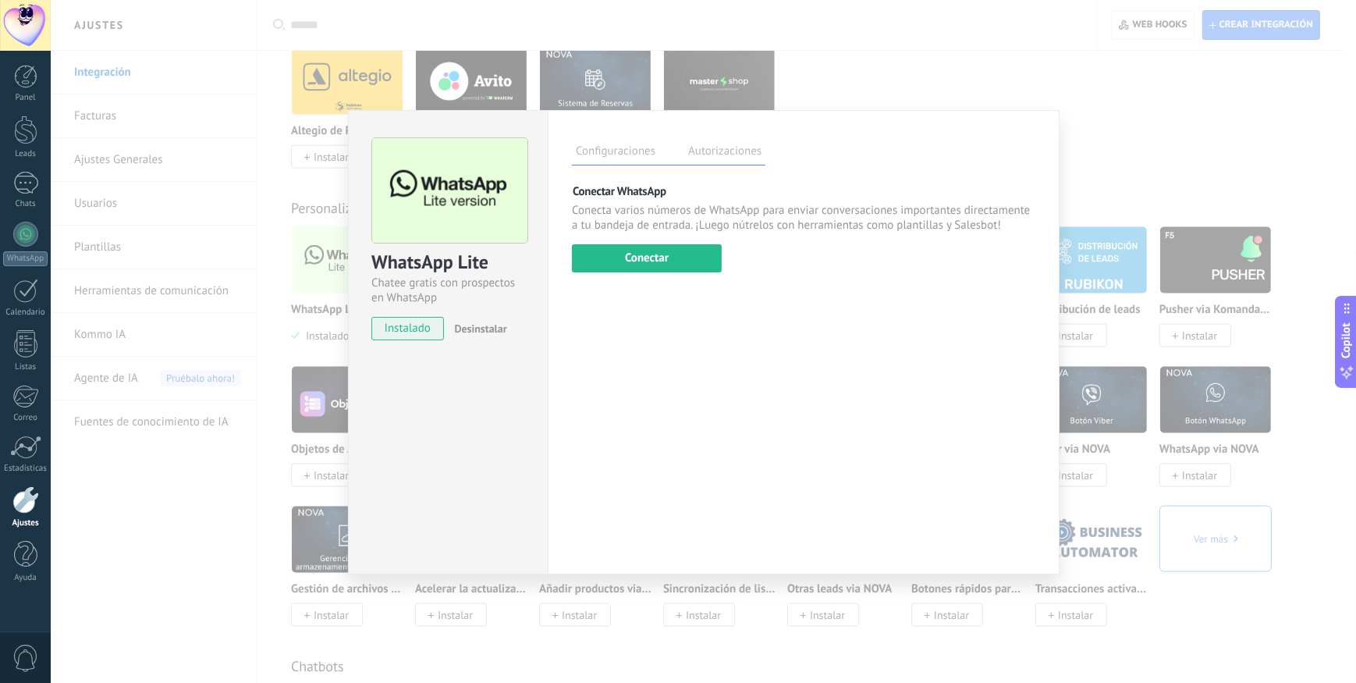
click at [729, 142] on label "Autorizaciones" at bounding box center [724, 153] width 81 height 23
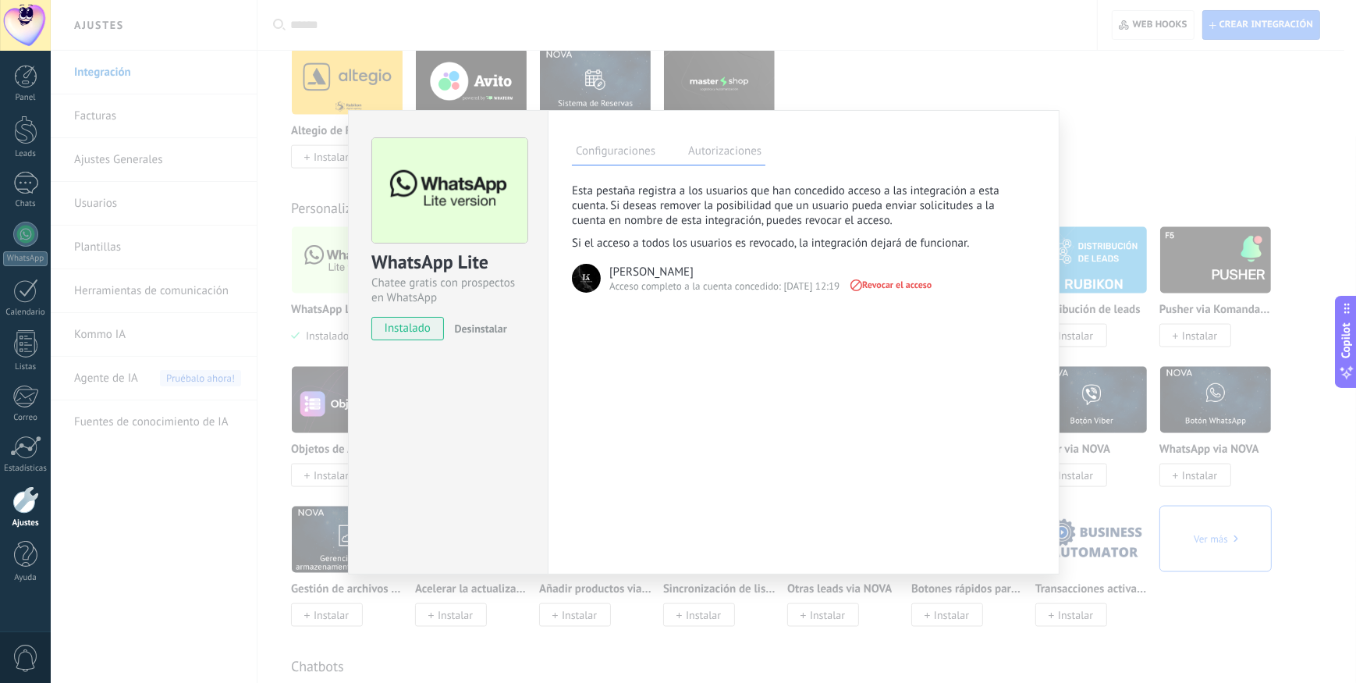
click at [893, 281] on span "Revocar el acceso" at bounding box center [889, 284] width 83 height 11
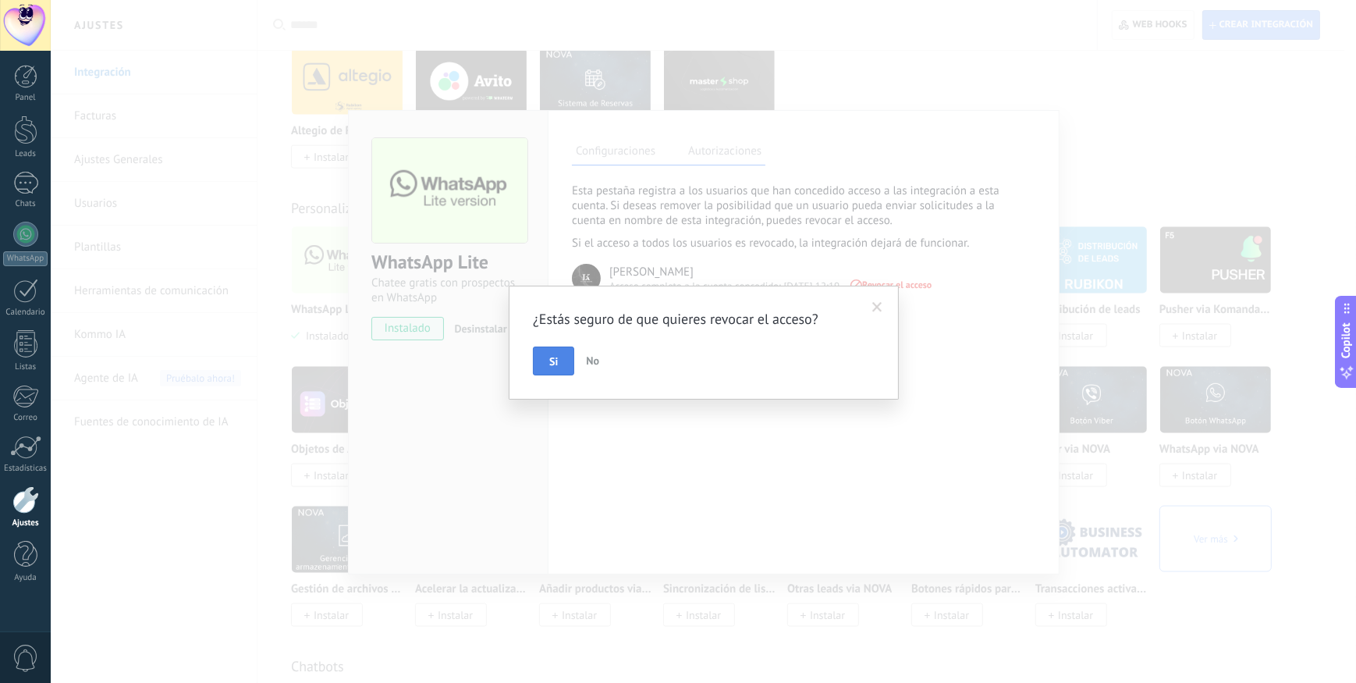
click at [560, 363] on button "Si" at bounding box center [553, 361] width 41 height 30
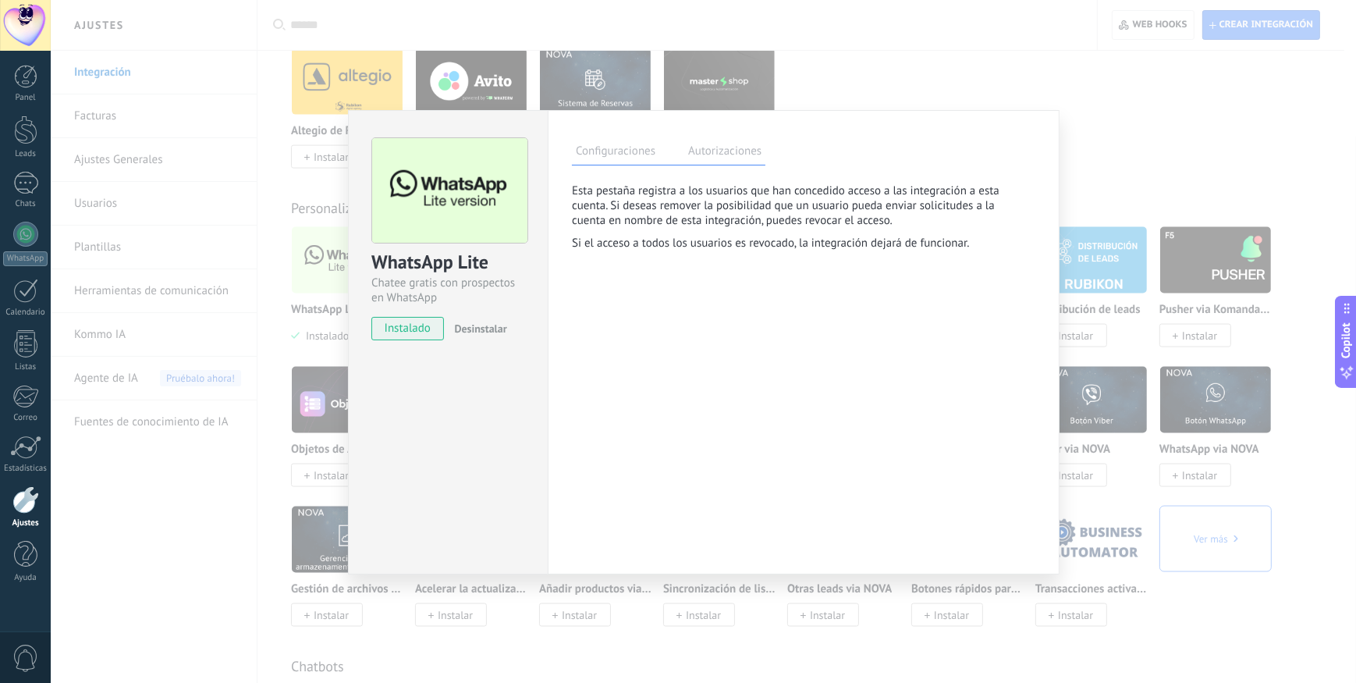
click at [648, 156] on label "Configuraciones" at bounding box center [615, 153] width 87 height 23
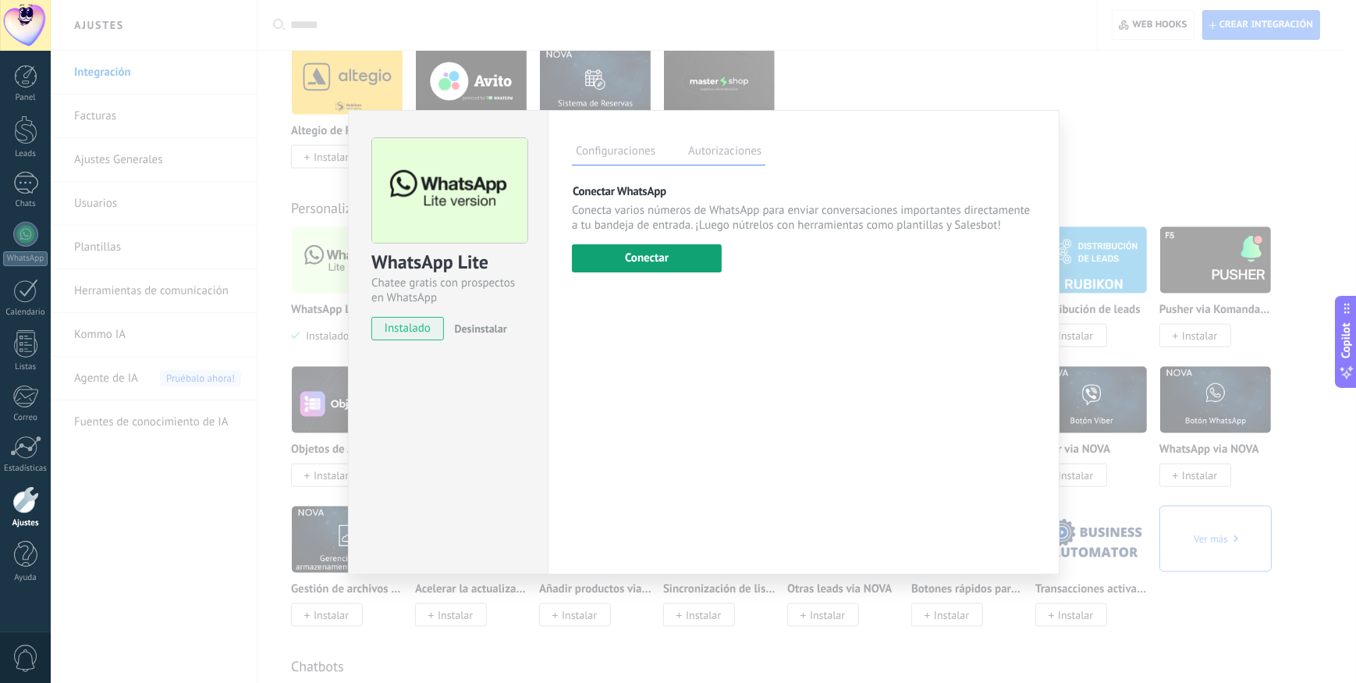
click at [653, 257] on button "Conectar" at bounding box center [647, 258] width 150 height 28
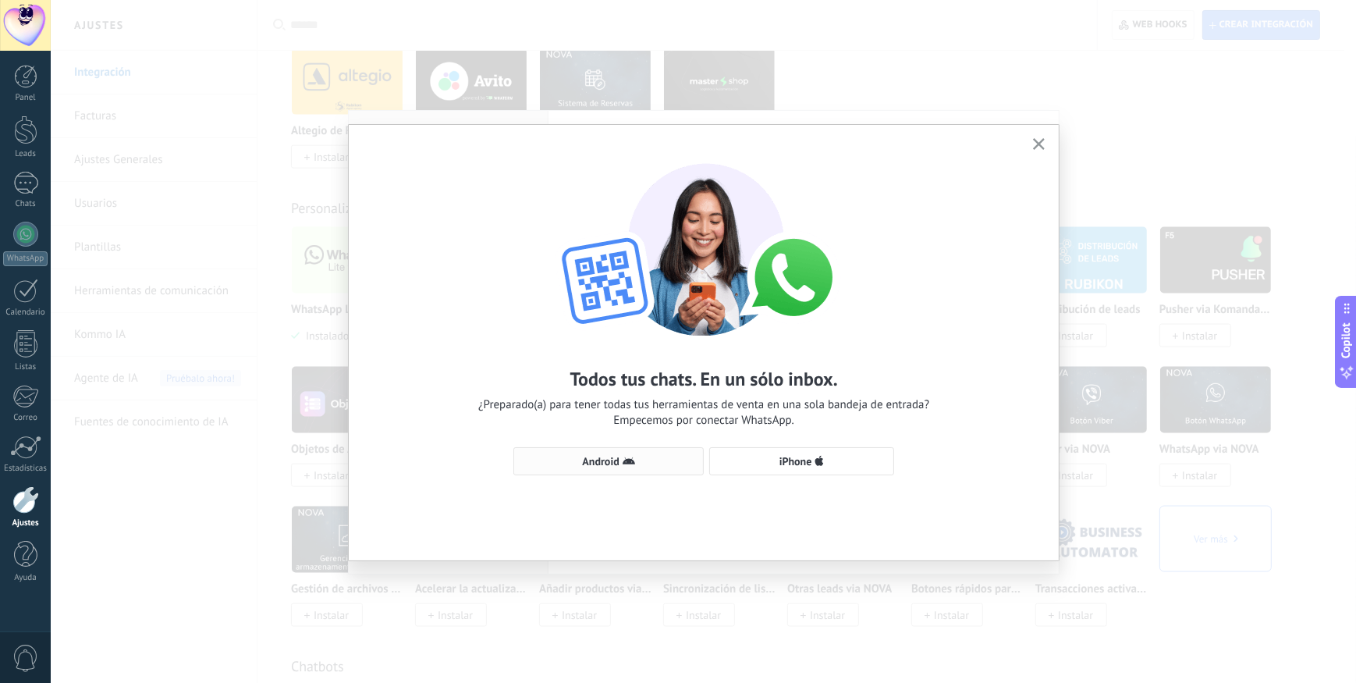
click at [585, 468] on button "Android" at bounding box center [608, 461] width 190 height 28
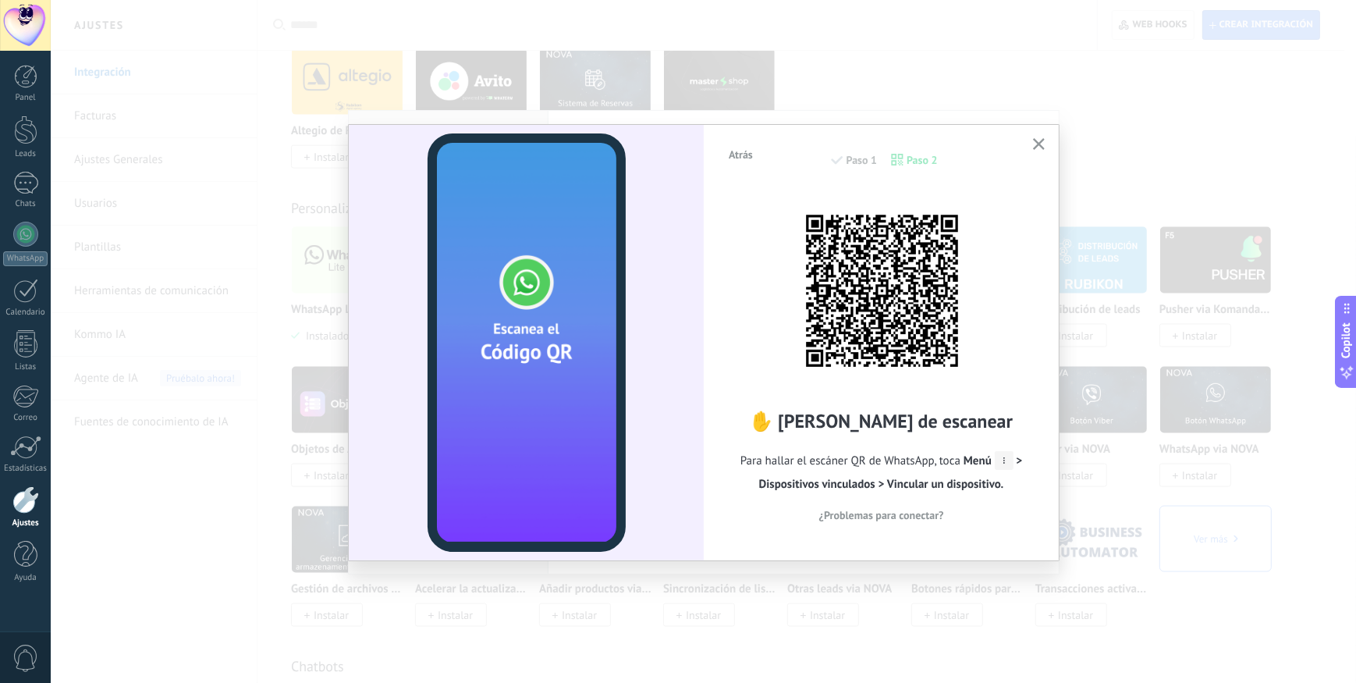
click at [1041, 146] on use "button" at bounding box center [1039, 144] width 12 height 12
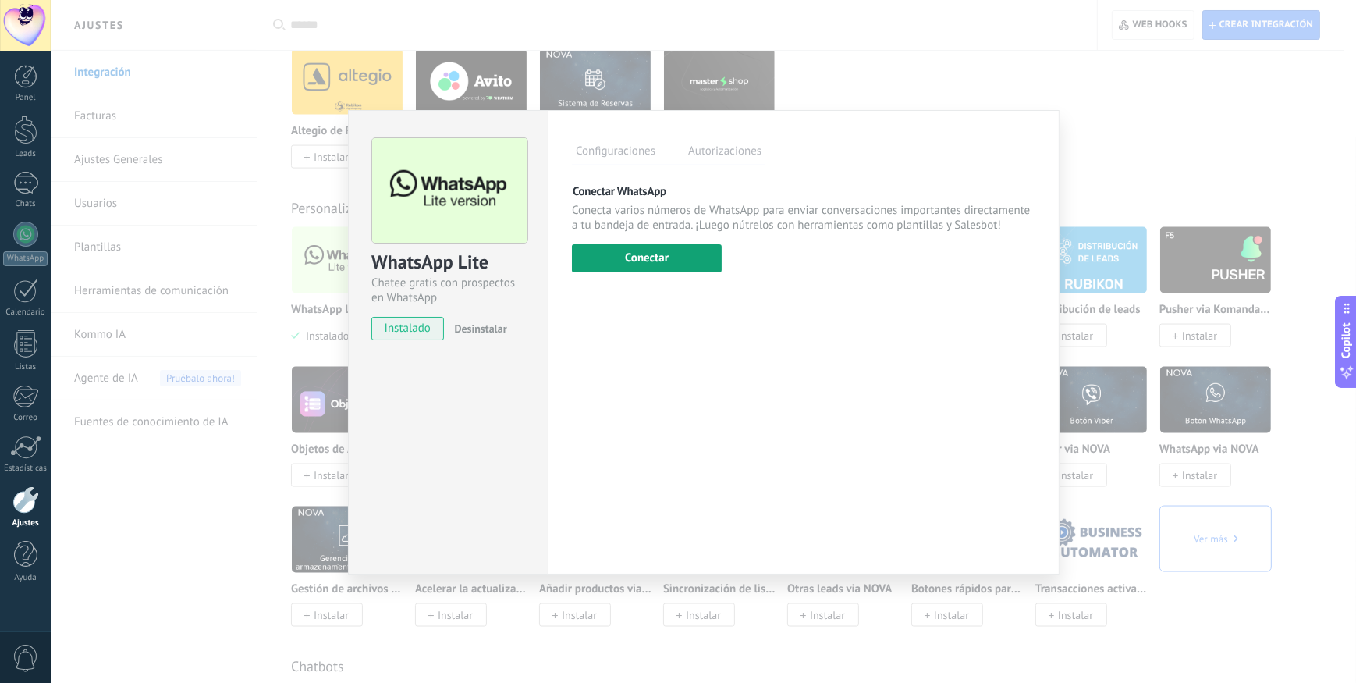
click at [642, 261] on button "Conectar" at bounding box center [647, 258] width 150 height 28
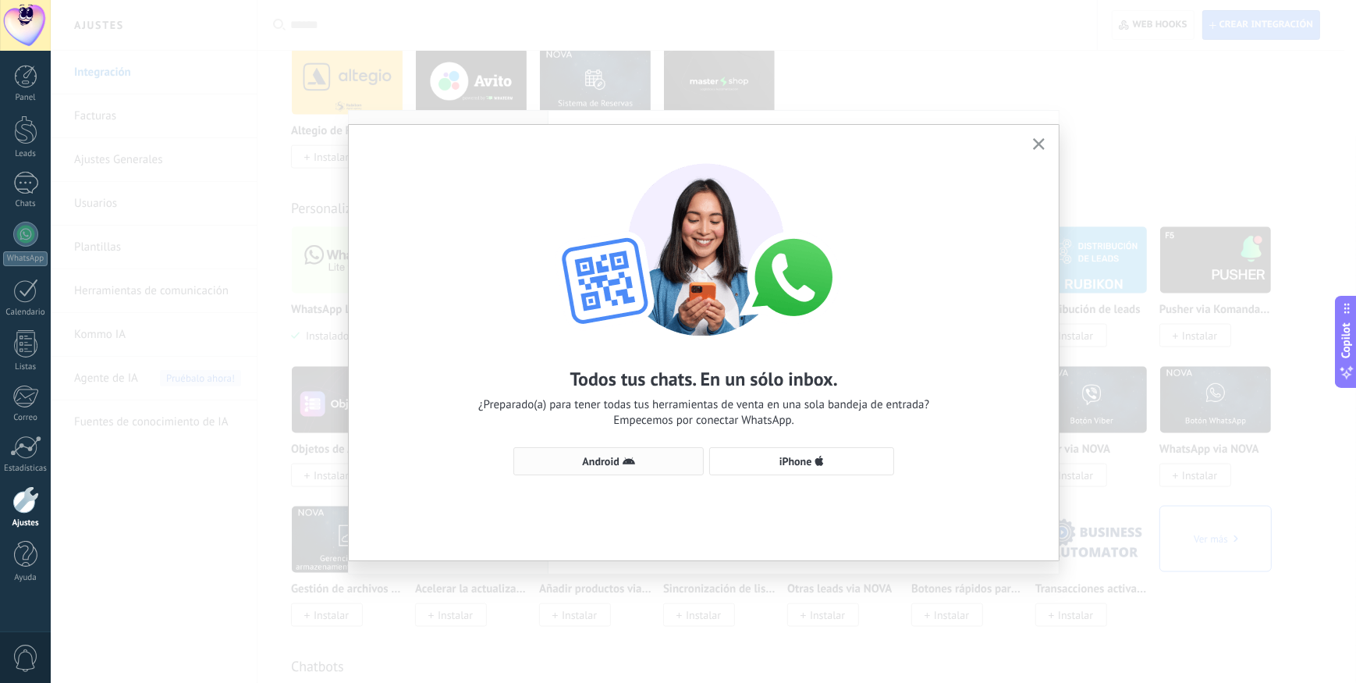
click at [618, 460] on span "Android" at bounding box center [600, 461] width 37 height 11
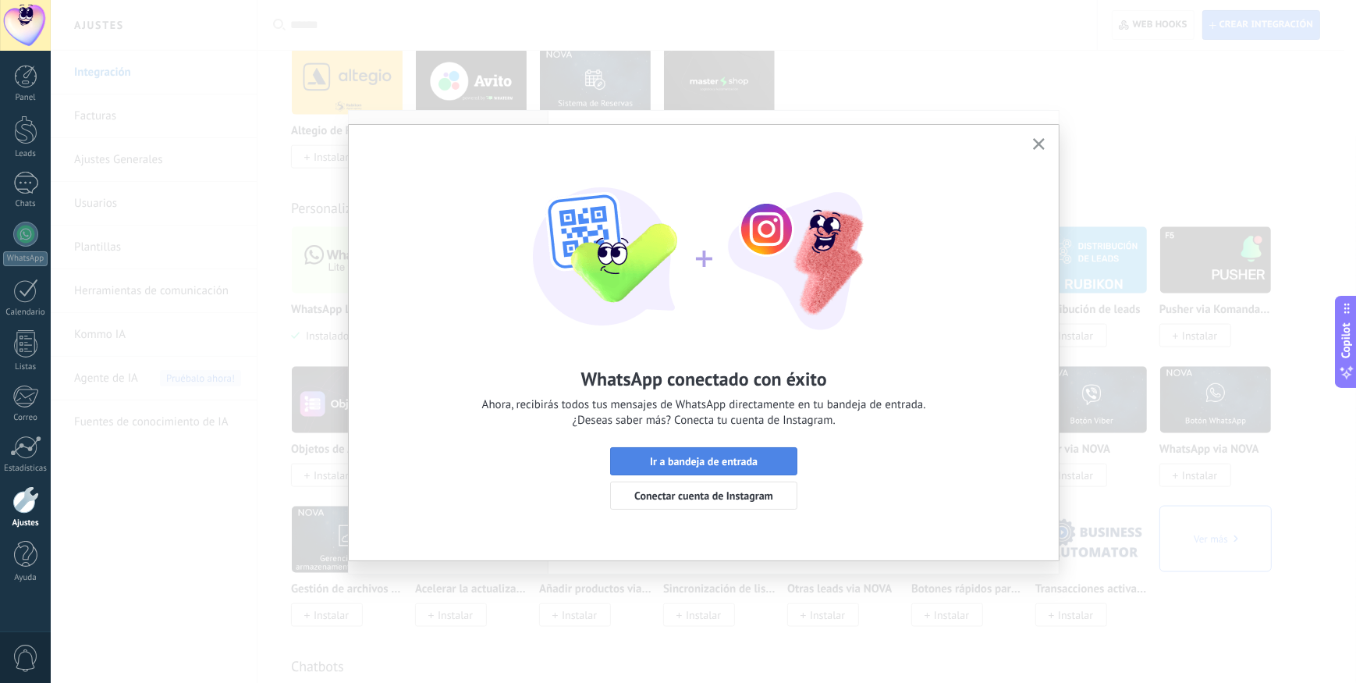
click at [726, 457] on span "Ir a bandeja de entrada" at bounding box center [704, 461] width 108 height 11
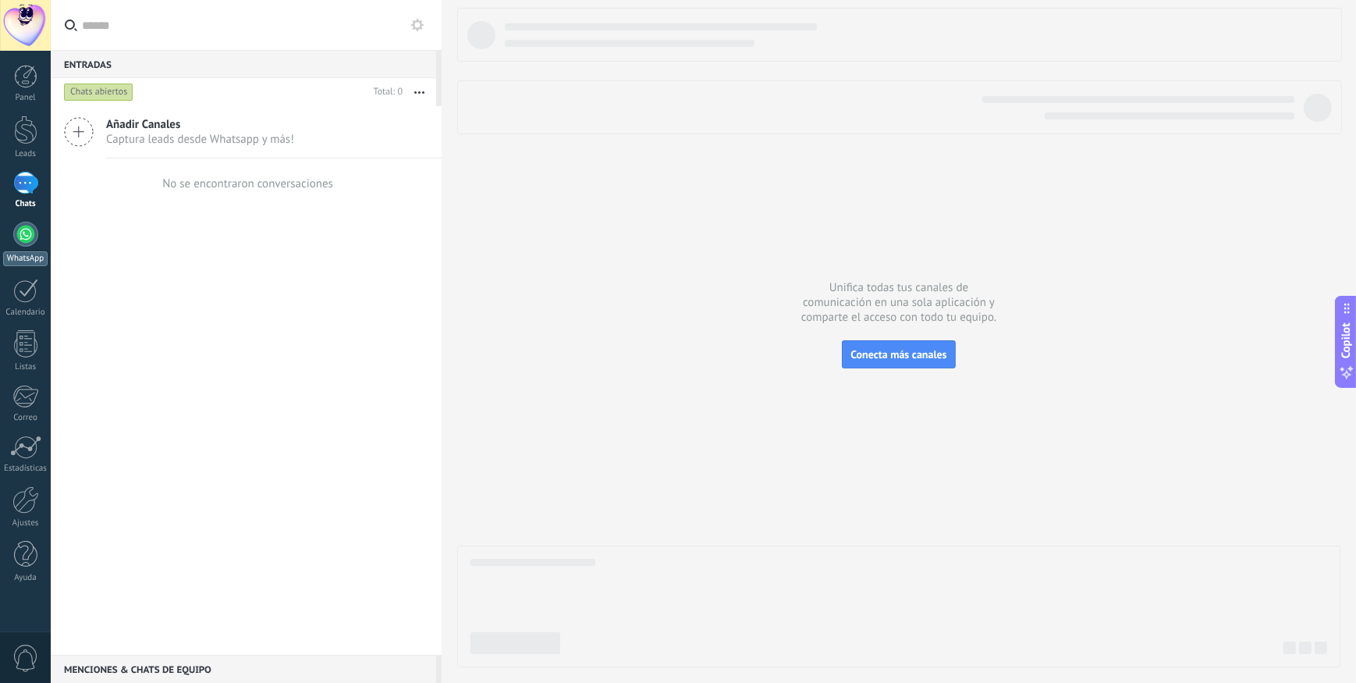
click at [29, 245] on div at bounding box center [25, 234] width 25 height 25
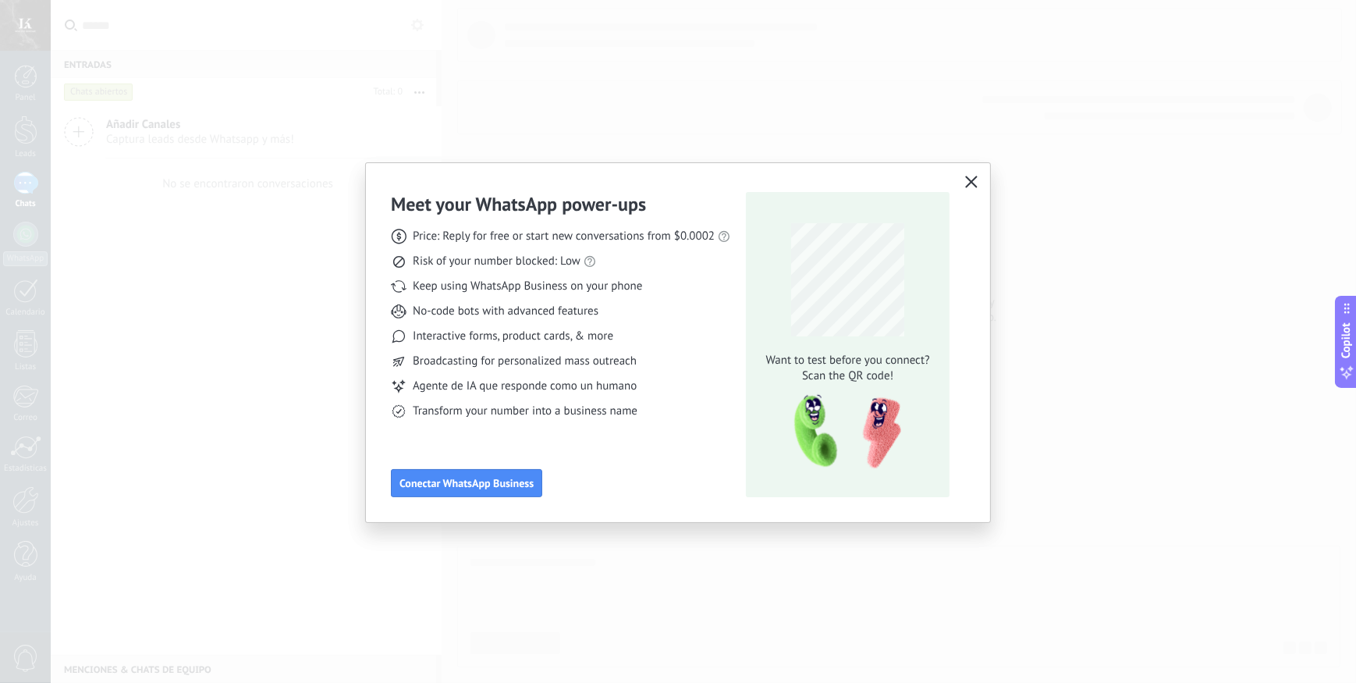
click at [970, 181] on use "button" at bounding box center [972, 182] width 12 height 12
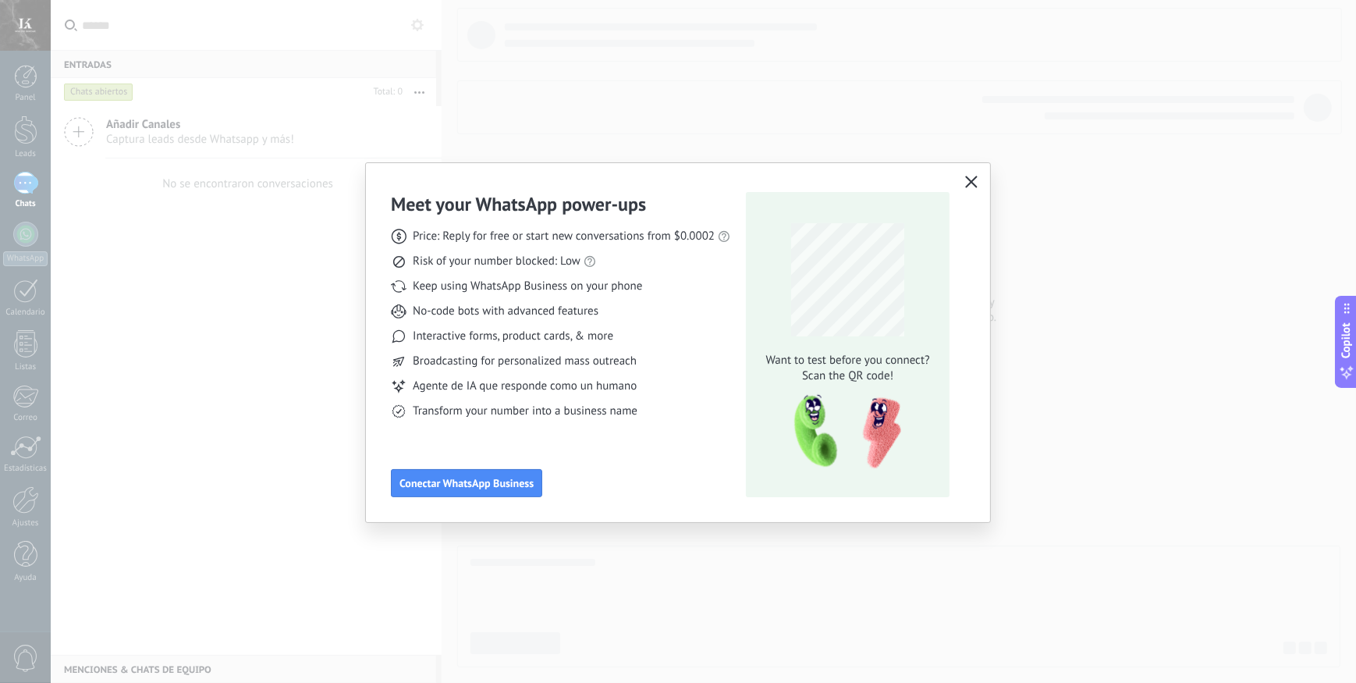
click at [978, 179] on button "button" at bounding box center [971, 183] width 20 height 22
click at [971, 176] on icon "button" at bounding box center [971, 182] width 12 height 12
click at [260, 237] on div "Meet your WhatsApp power‑ups Price: Reply for free or start new conversations f…" at bounding box center [678, 341] width 1356 height 683
click at [26, 140] on div "Meet your WhatsApp power‑ups Price: Reply for free or start new conversations f…" at bounding box center [678, 341] width 1356 height 683
click at [971, 186] on icon "button" at bounding box center [971, 182] width 12 height 12
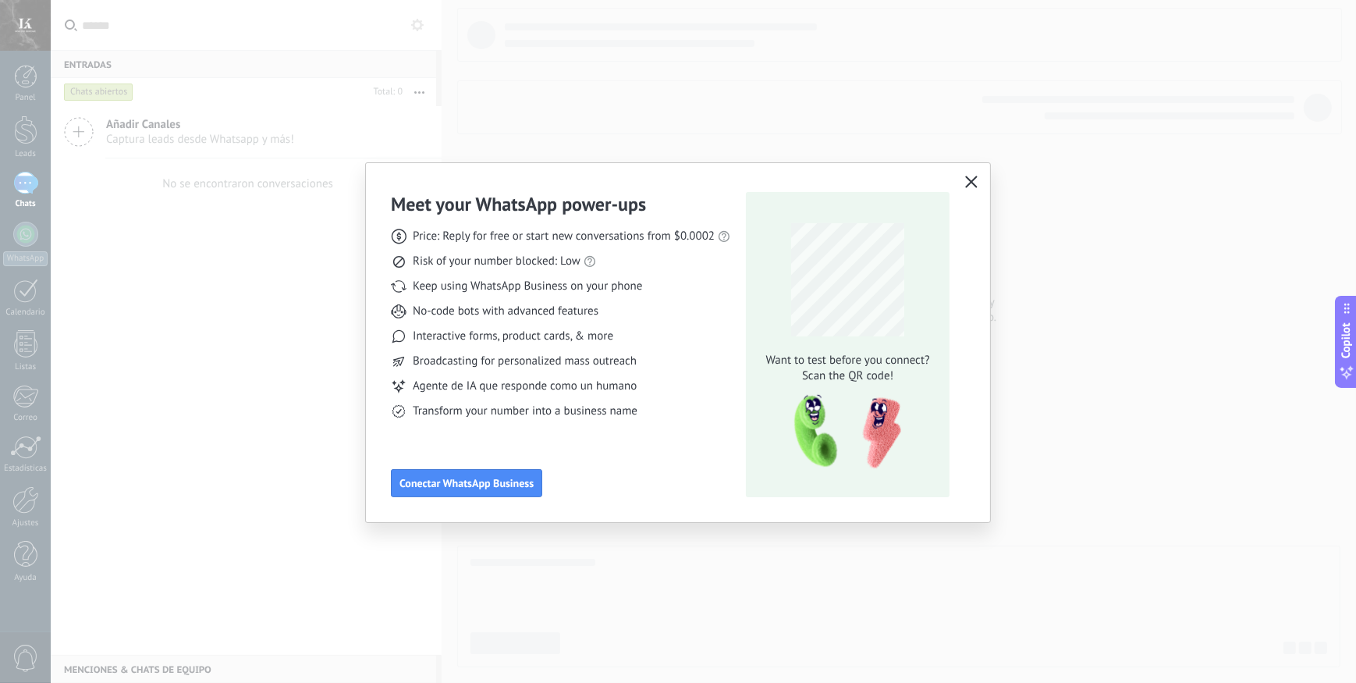
click at [971, 184] on icon "button" at bounding box center [971, 182] width 12 height 12
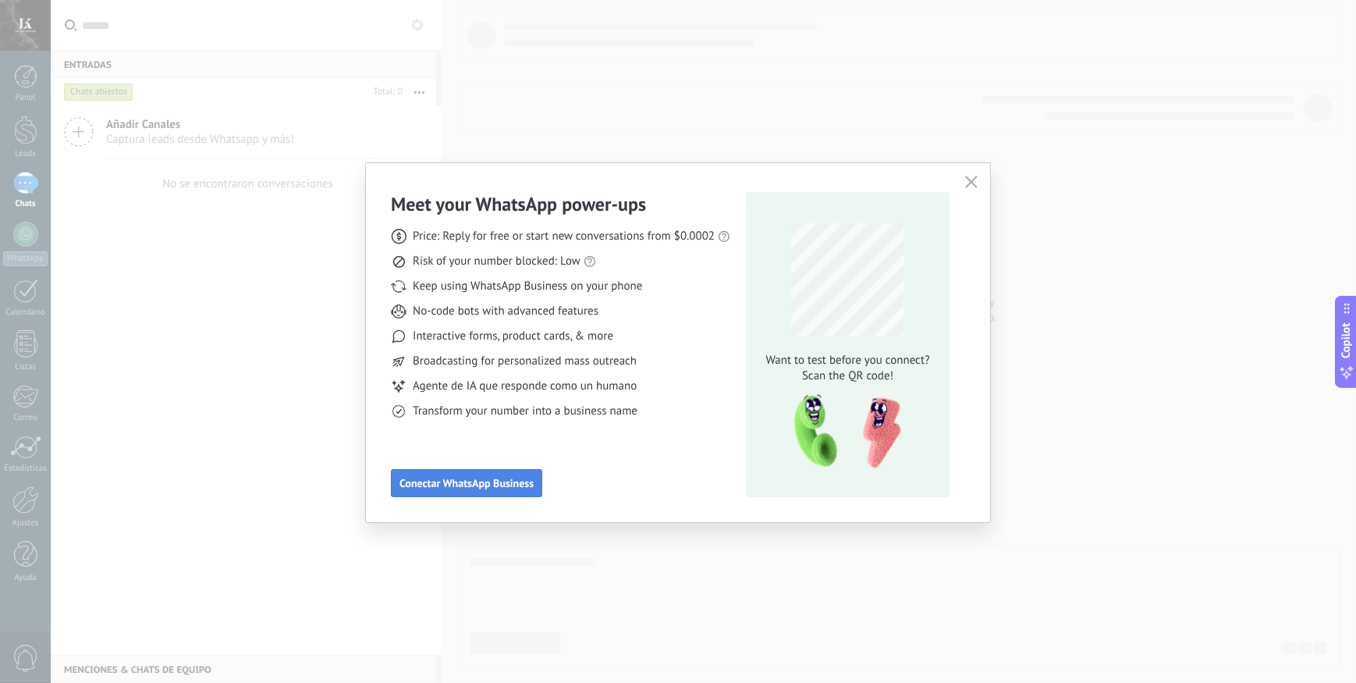
click at [512, 480] on span "Conectar WhatsApp Business" at bounding box center [466, 483] width 134 height 11
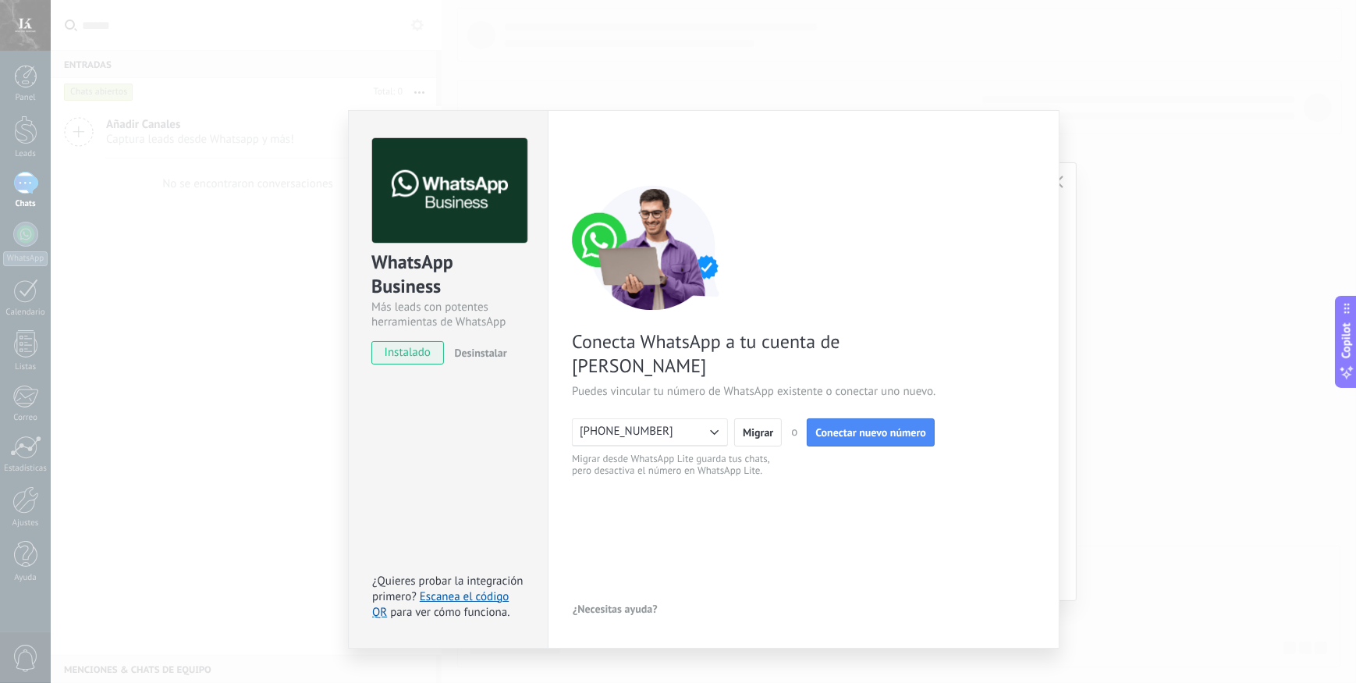
click at [1108, 154] on div "WhatsApp Business Más leads con potentes herramientas de WhatsApp instalado Des…" at bounding box center [703, 341] width 1305 height 683
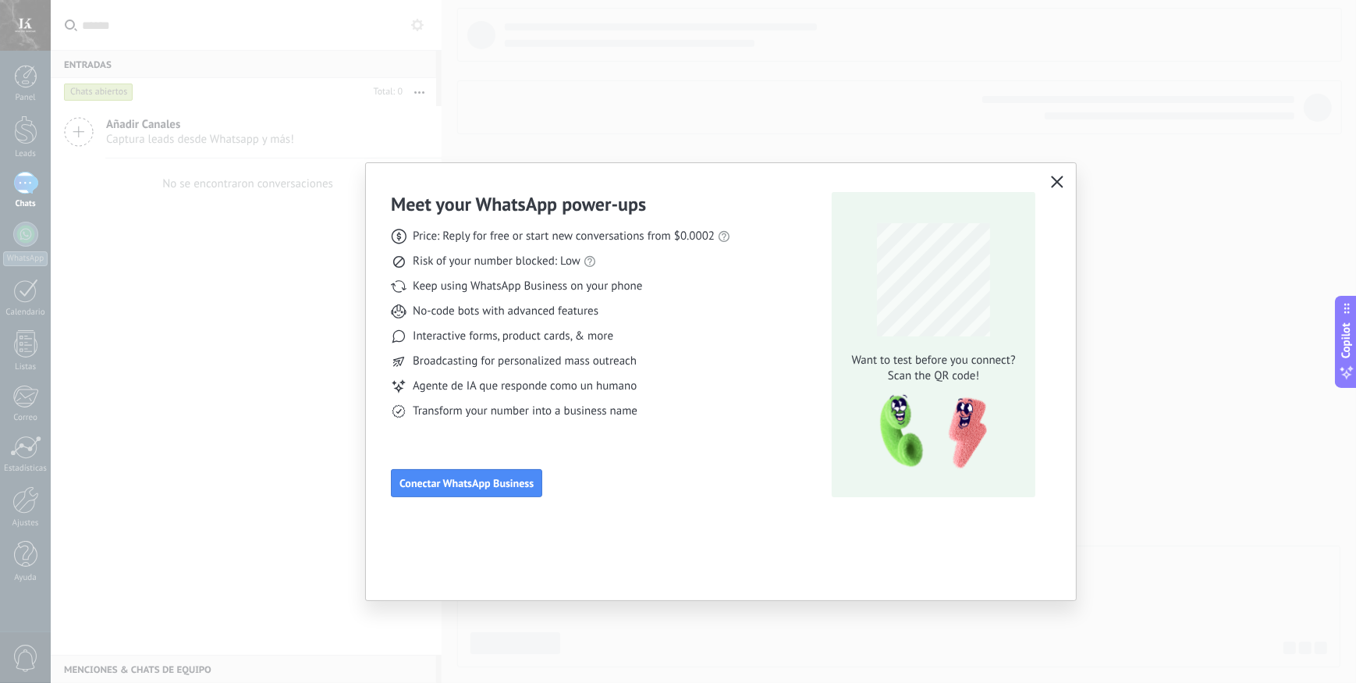
click at [1052, 179] on icon "button" at bounding box center [1057, 182] width 12 height 12
click at [1060, 181] on icon "button" at bounding box center [1057, 182] width 12 height 12
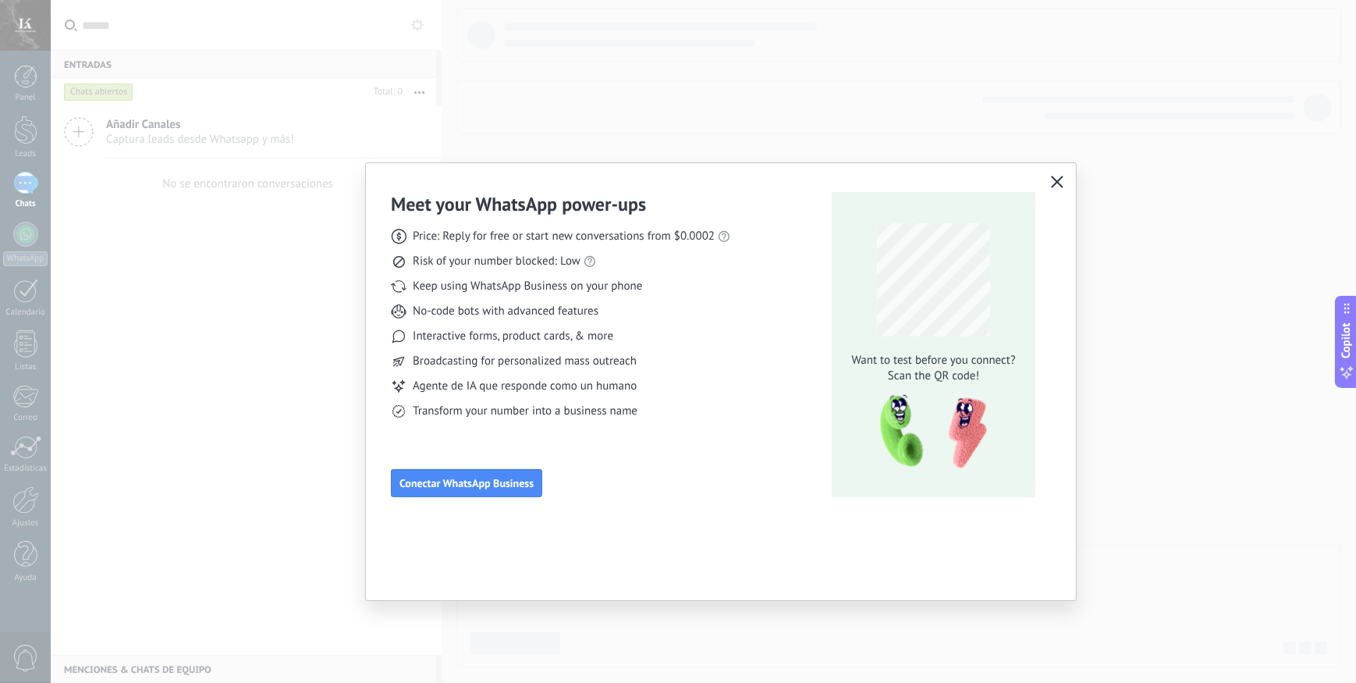
click at [1060, 181] on icon "button" at bounding box center [1057, 182] width 12 height 12
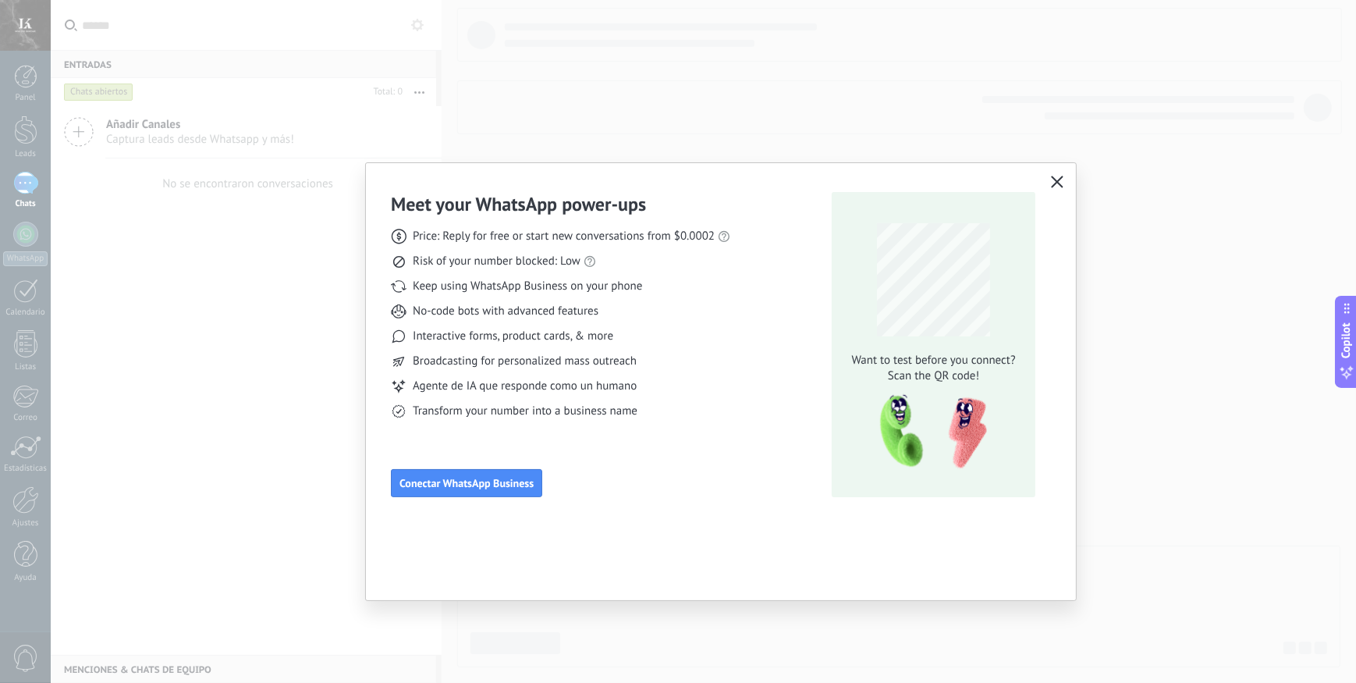
click at [1060, 181] on icon "button" at bounding box center [1057, 182] width 12 height 12
click at [1064, 184] on button "button" at bounding box center [1057, 183] width 20 height 22
click at [1061, 186] on span "button" at bounding box center [1057, 183] width 12 height 14
click at [1053, 183] on icon "button" at bounding box center [1057, 182] width 12 height 12
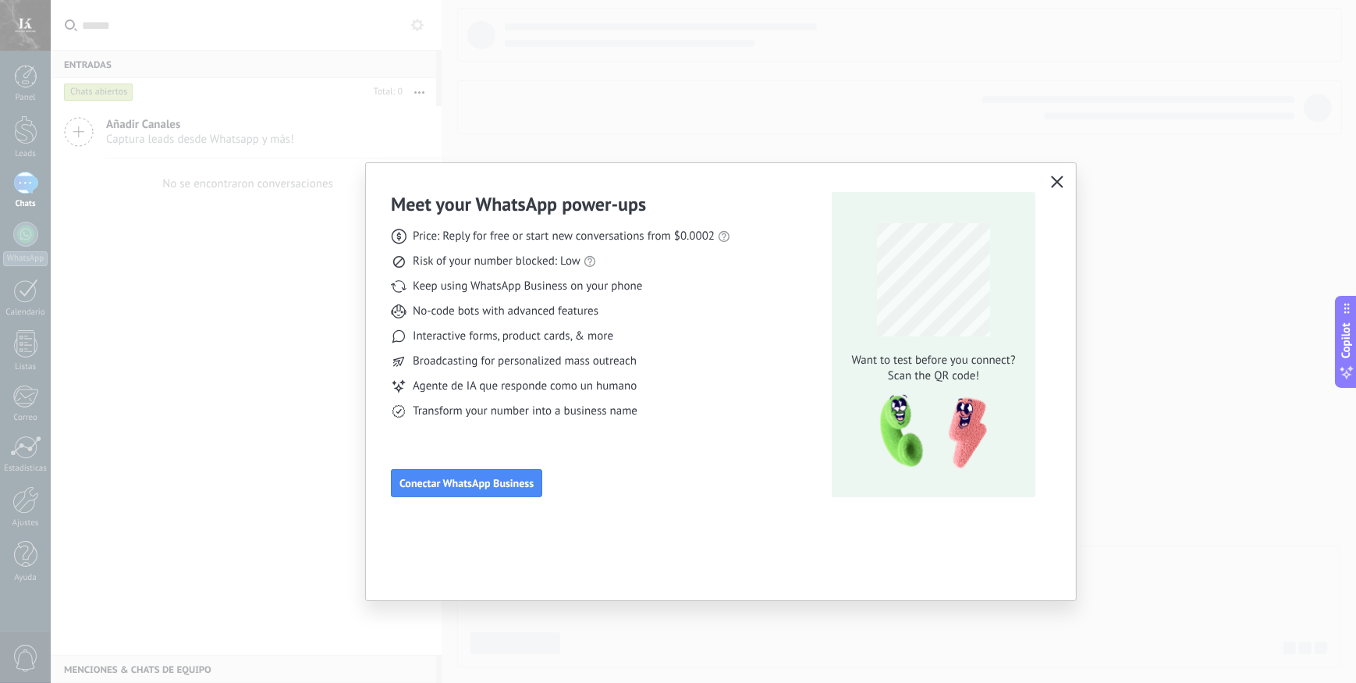
click at [1054, 182] on icon "button" at bounding box center [1057, 182] width 12 height 12
click at [1055, 181] on icon "button" at bounding box center [1057, 182] width 12 height 12
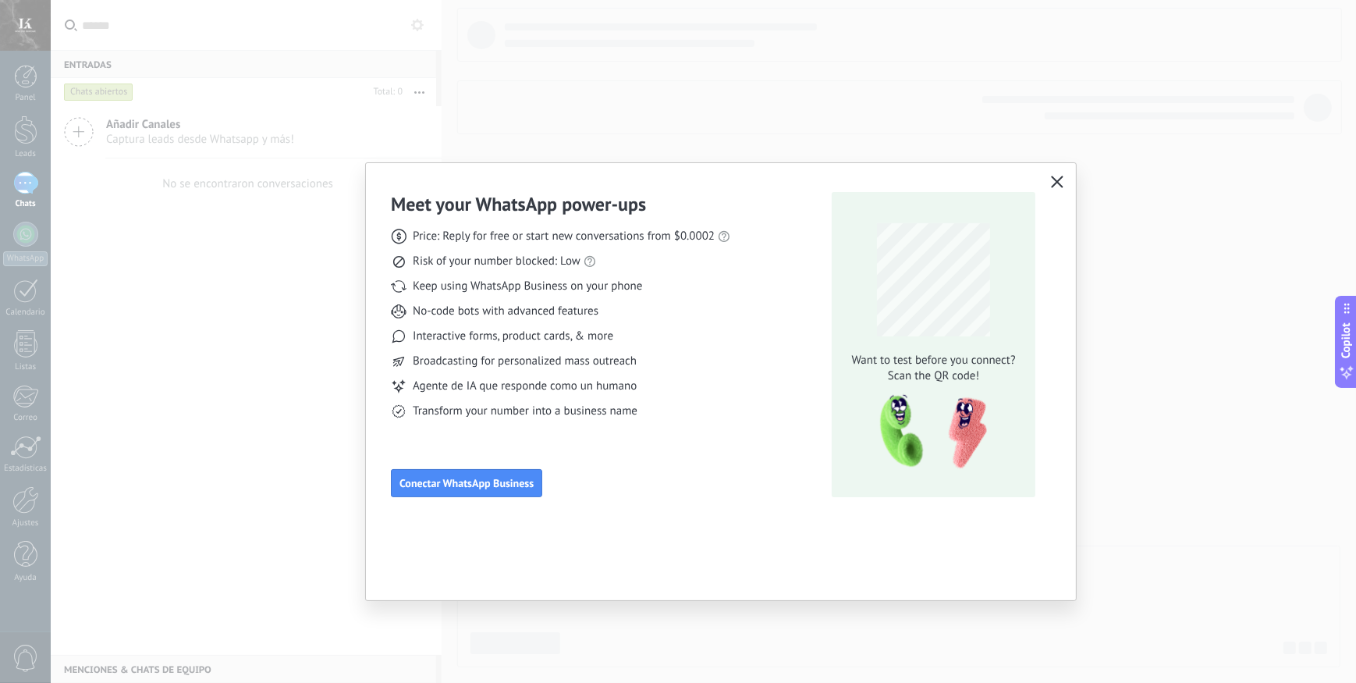
click at [1055, 181] on icon "button" at bounding box center [1057, 182] width 12 height 12
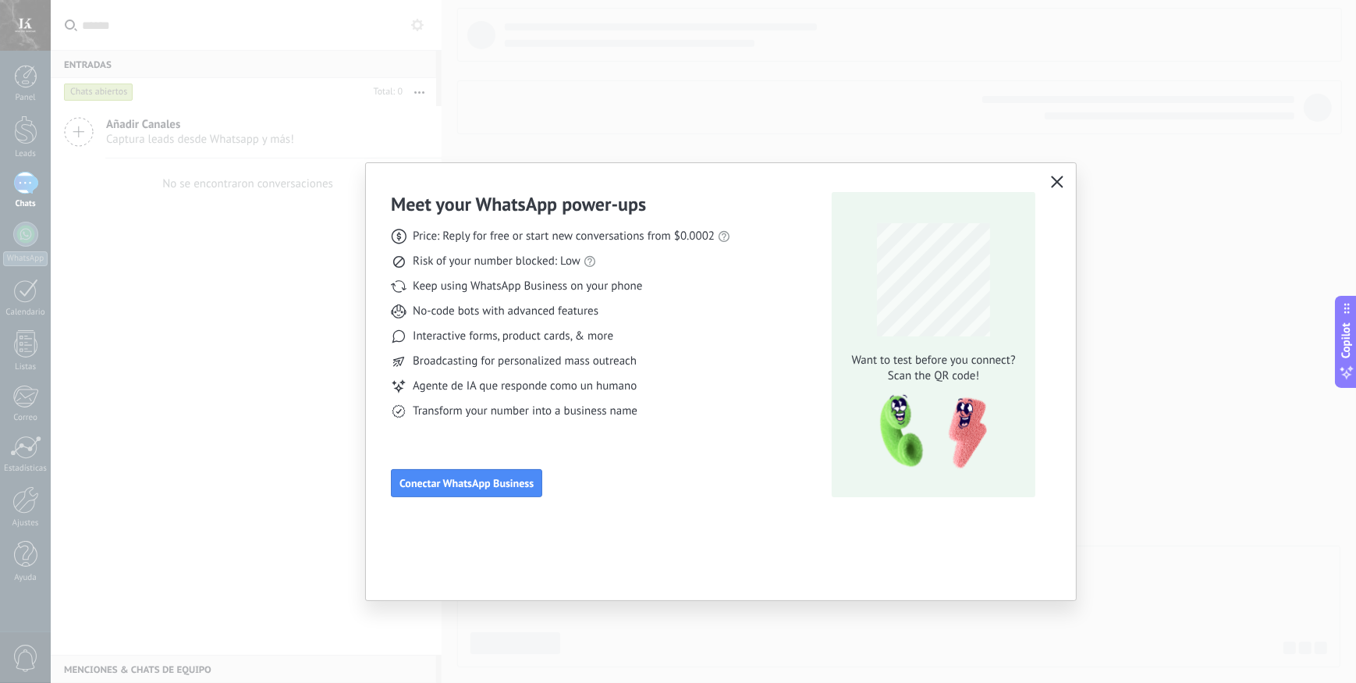
click at [1055, 181] on icon "button" at bounding box center [1057, 182] width 12 height 12
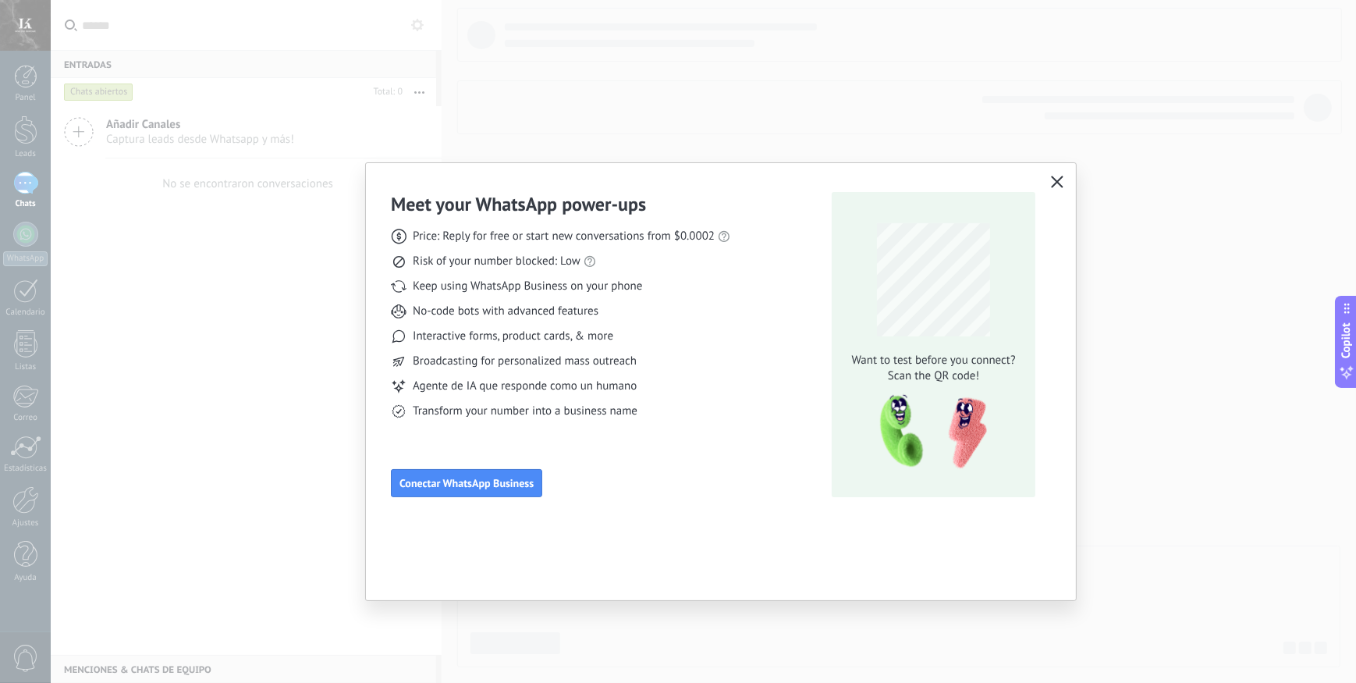
click at [1055, 181] on icon "button" at bounding box center [1057, 182] width 12 height 12
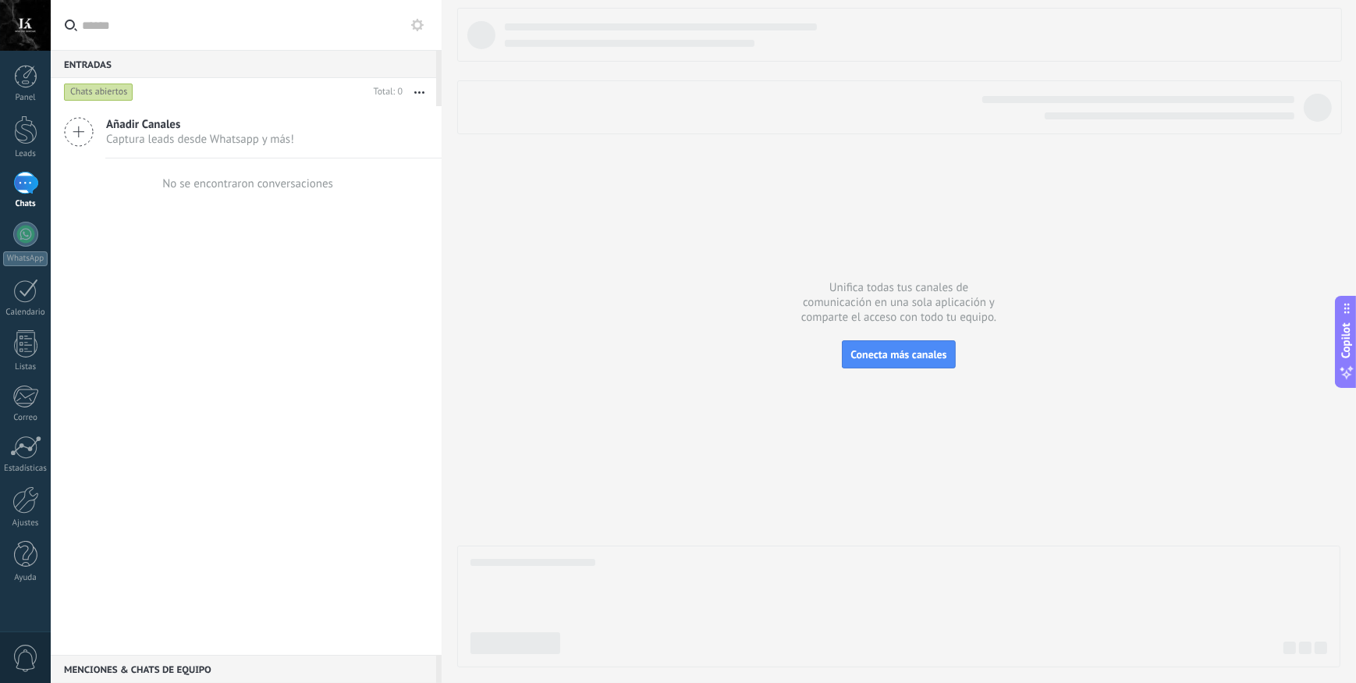
click at [28, 187] on div at bounding box center [25, 183] width 25 height 23
click at [20, 233] on div at bounding box center [25, 234] width 25 height 25
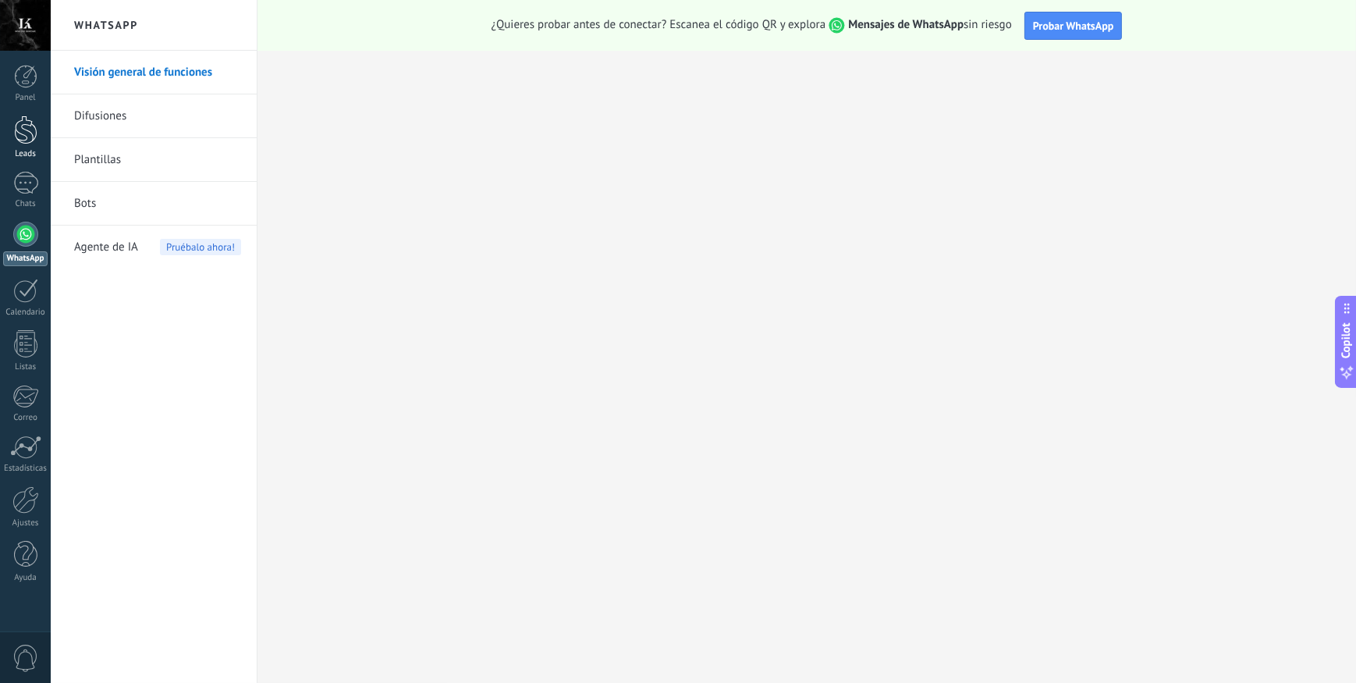
click at [33, 130] on div at bounding box center [25, 129] width 23 height 29
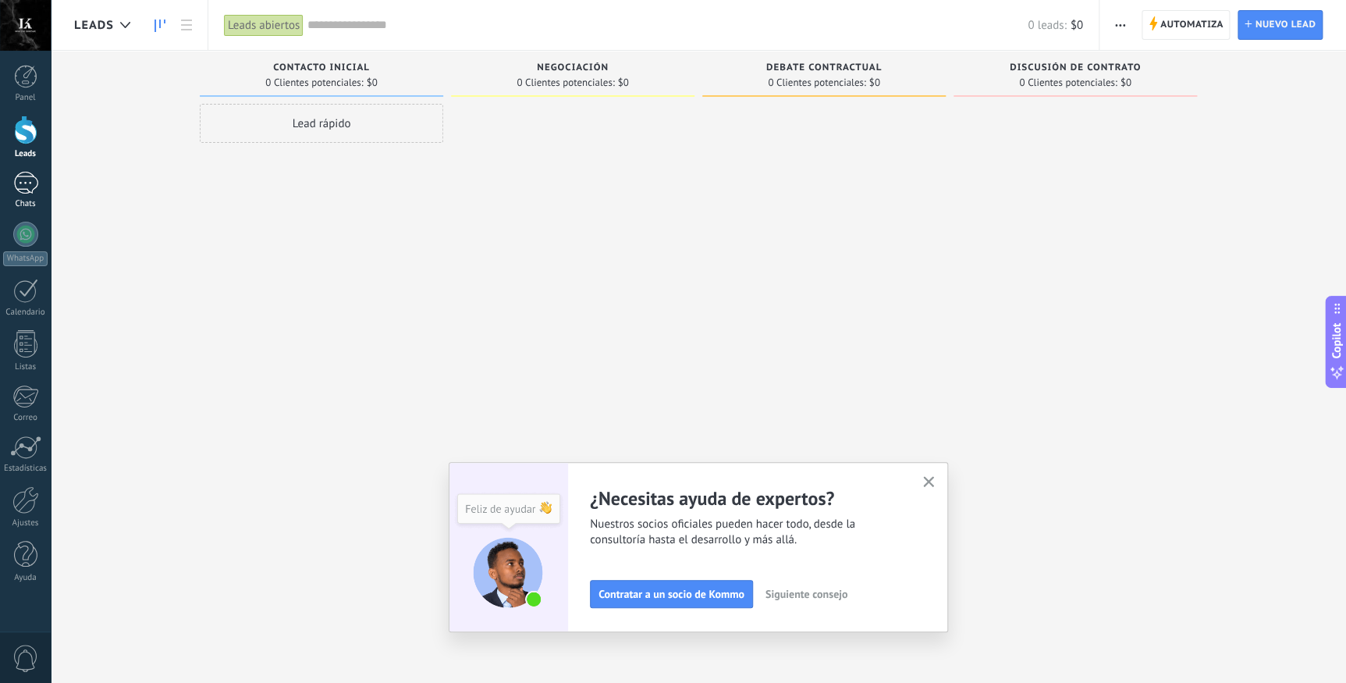
click at [19, 179] on div at bounding box center [25, 183] width 25 height 23
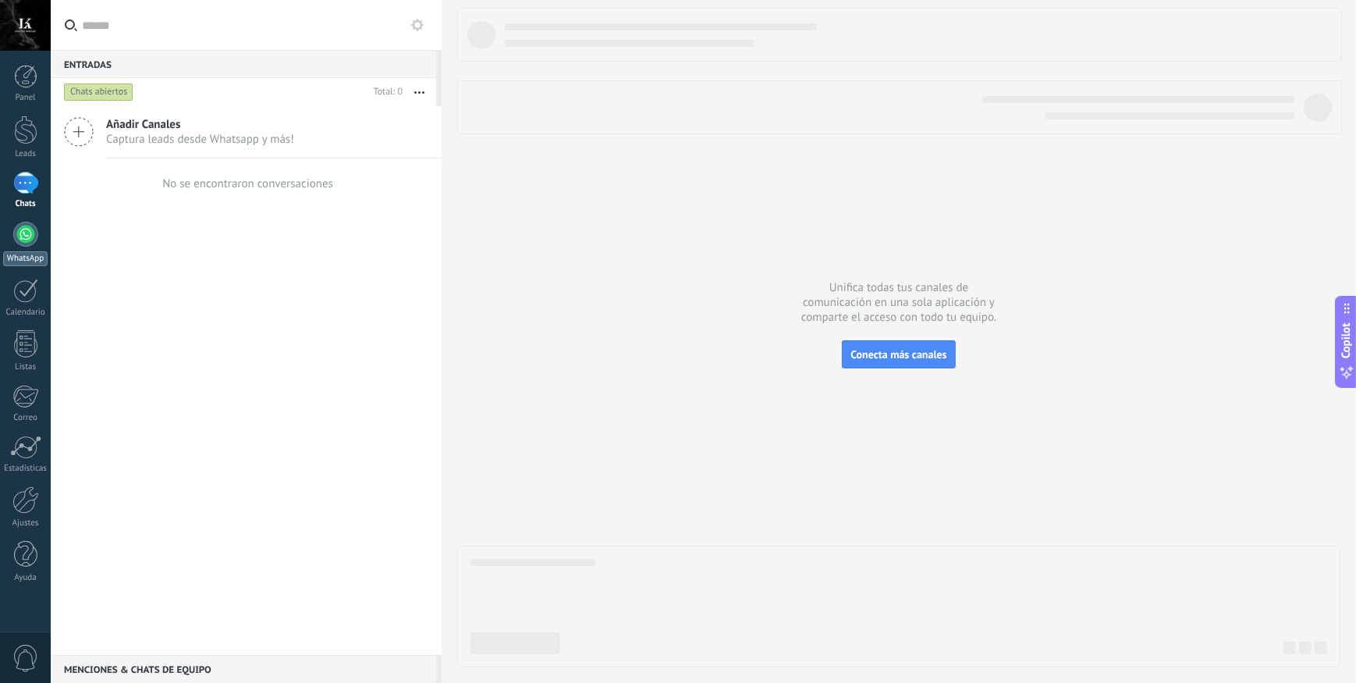
click at [31, 230] on div at bounding box center [25, 234] width 25 height 25
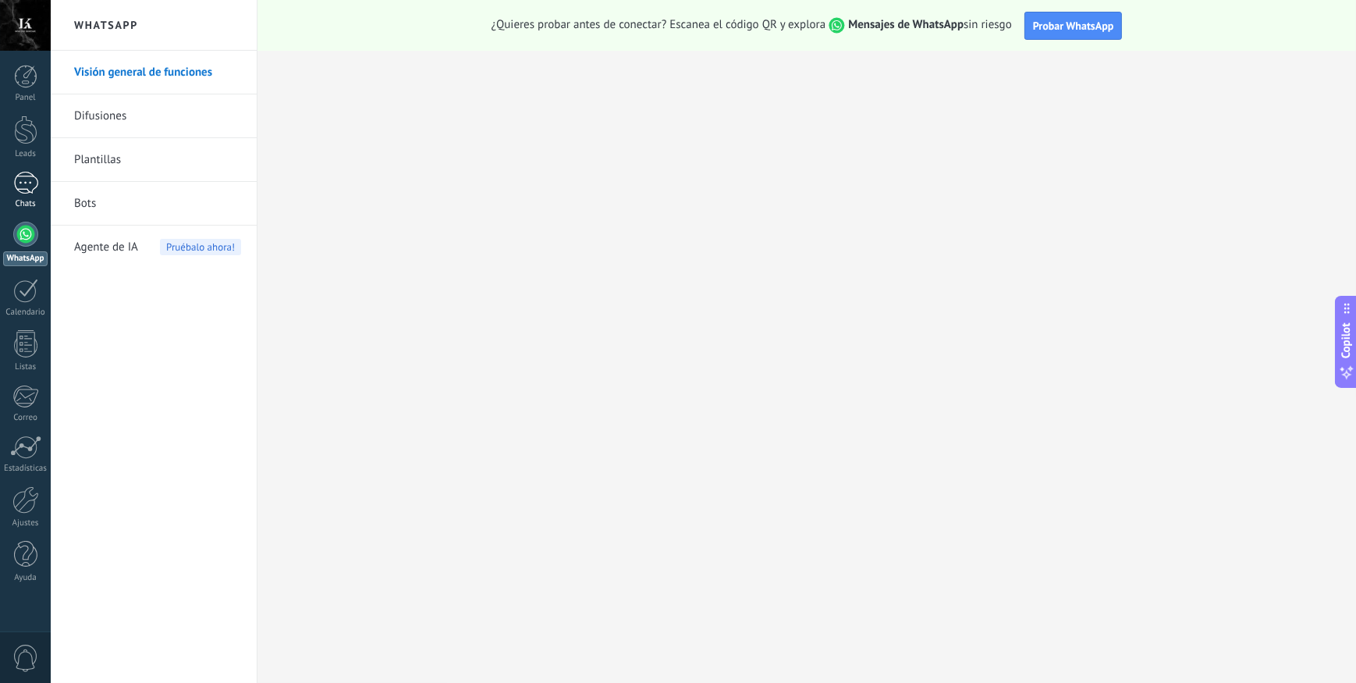
click at [31, 191] on div at bounding box center [25, 183] width 25 height 23
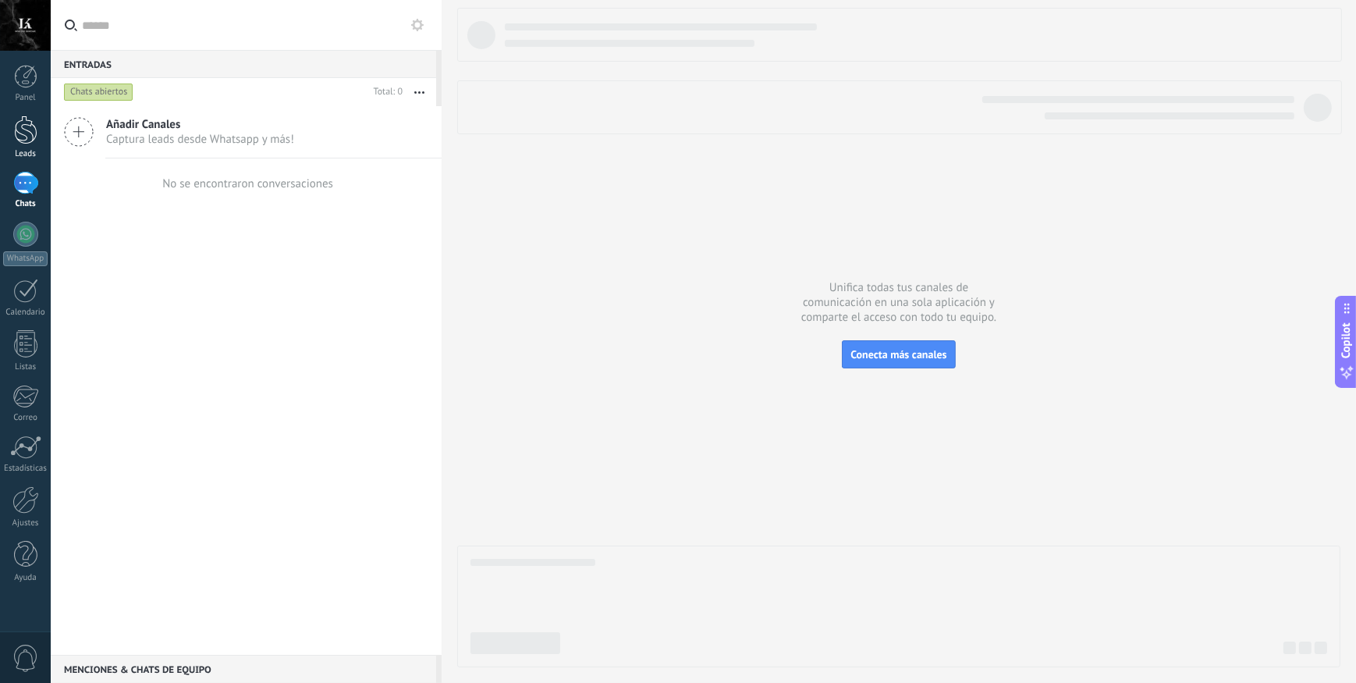
click at [25, 133] on div at bounding box center [25, 129] width 23 height 29
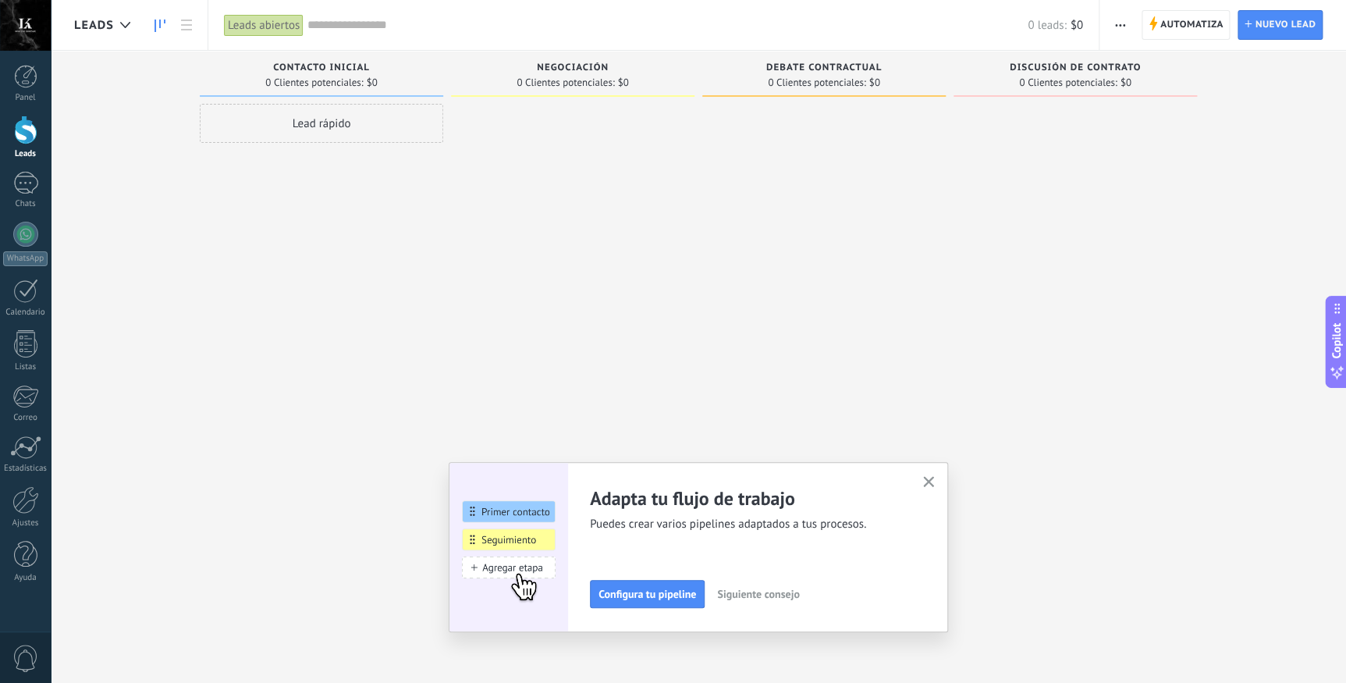
click at [27, 131] on div at bounding box center [25, 129] width 23 height 29
click at [31, 186] on div at bounding box center [25, 183] width 25 height 23
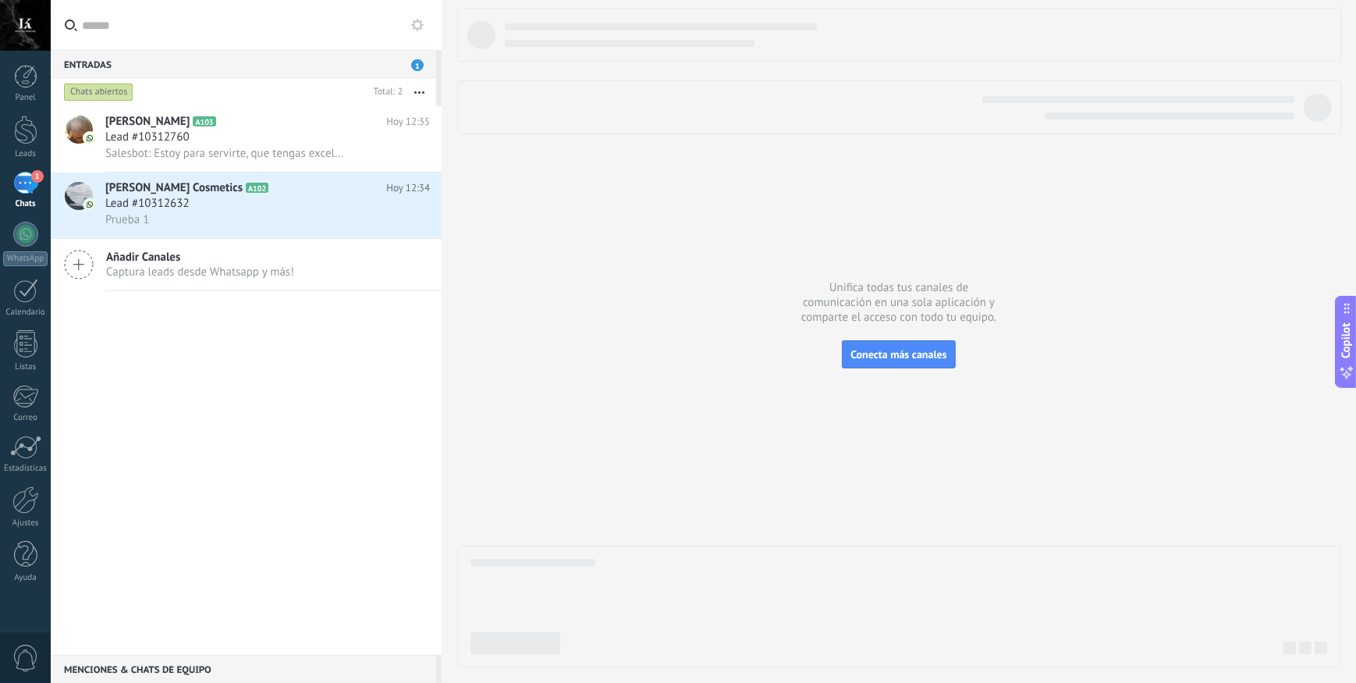
click at [20, 183] on div "1" at bounding box center [25, 183] width 25 height 23
click at [34, 130] on div at bounding box center [25, 129] width 23 height 29
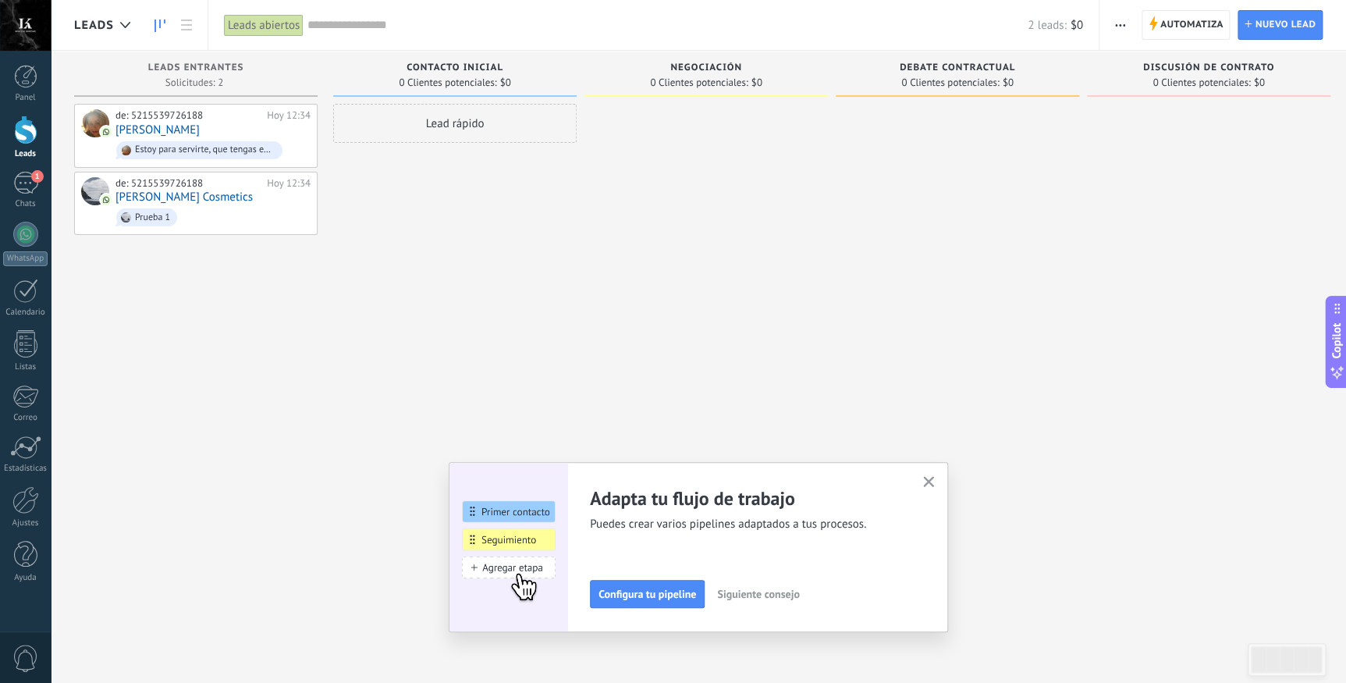
click at [693, 67] on span "Negociación" at bounding box center [706, 67] width 72 height 11
click at [34, 83] on div at bounding box center [25, 76] width 23 height 23
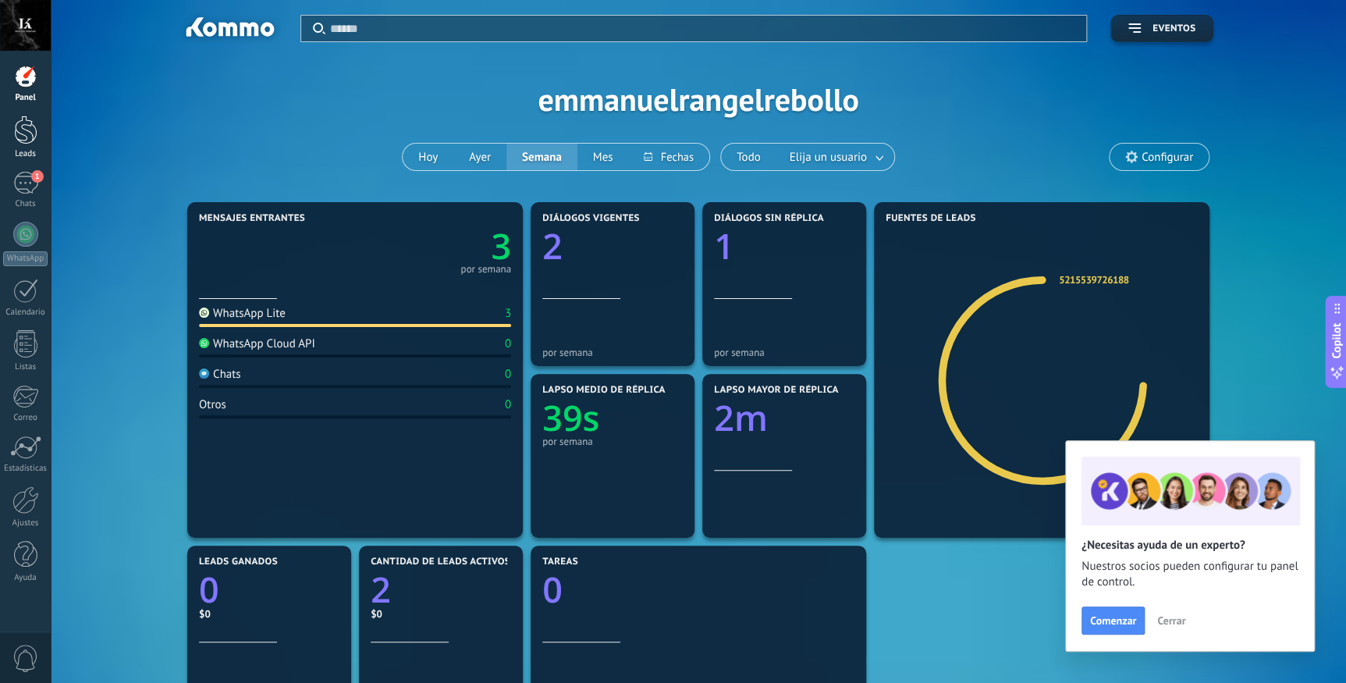
click at [20, 130] on div at bounding box center [25, 129] width 23 height 29
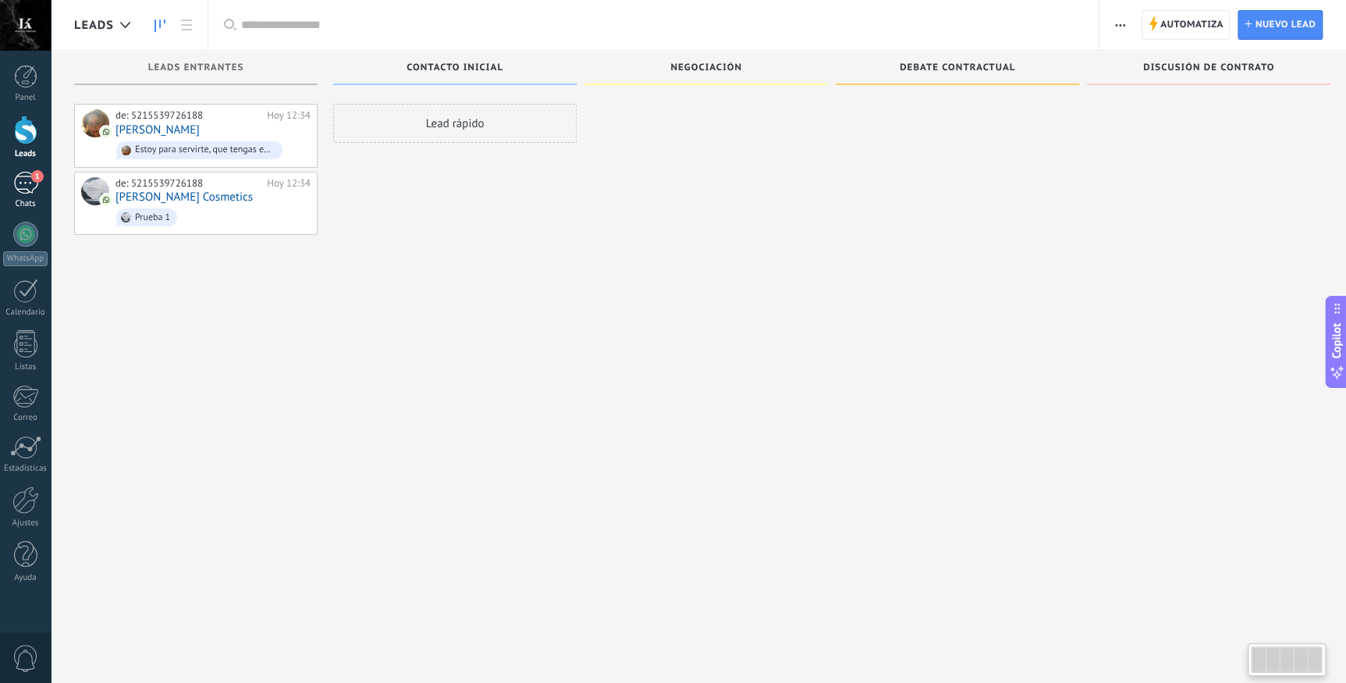
click at [27, 192] on div "1" at bounding box center [25, 183] width 25 height 23
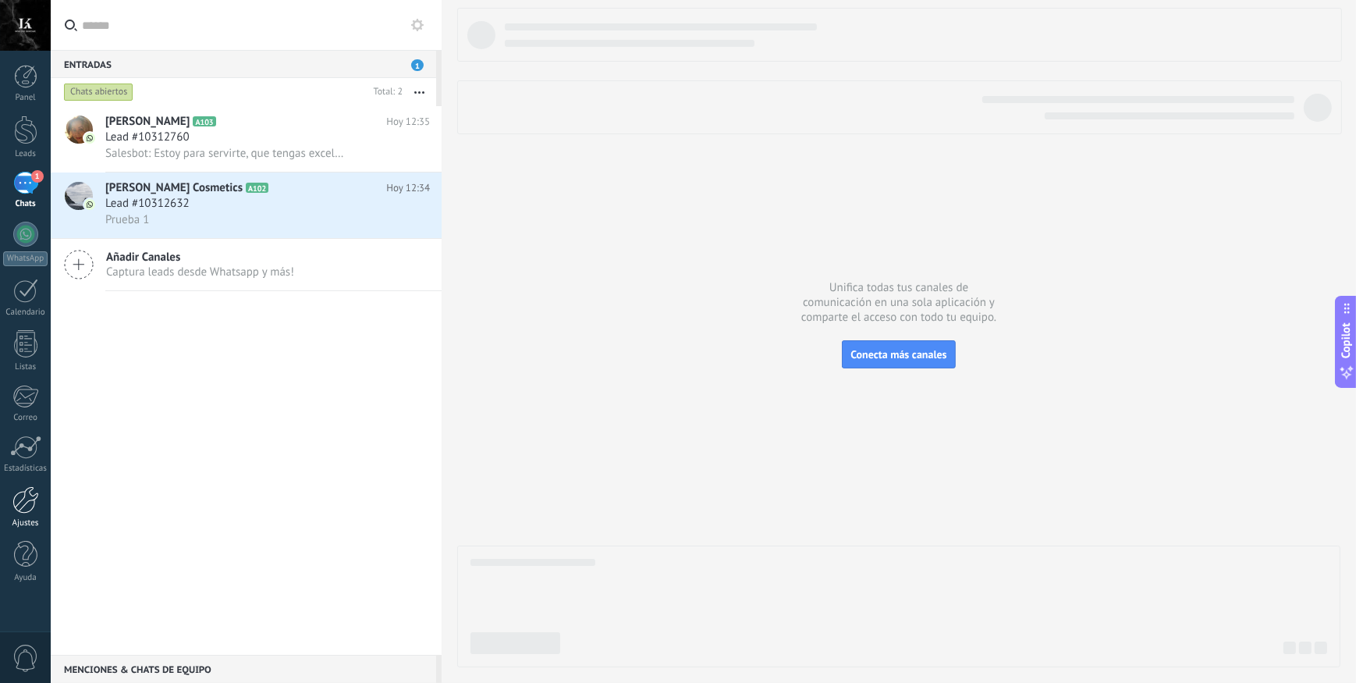
click at [15, 502] on div at bounding box center [25, 499] width 27 height 27
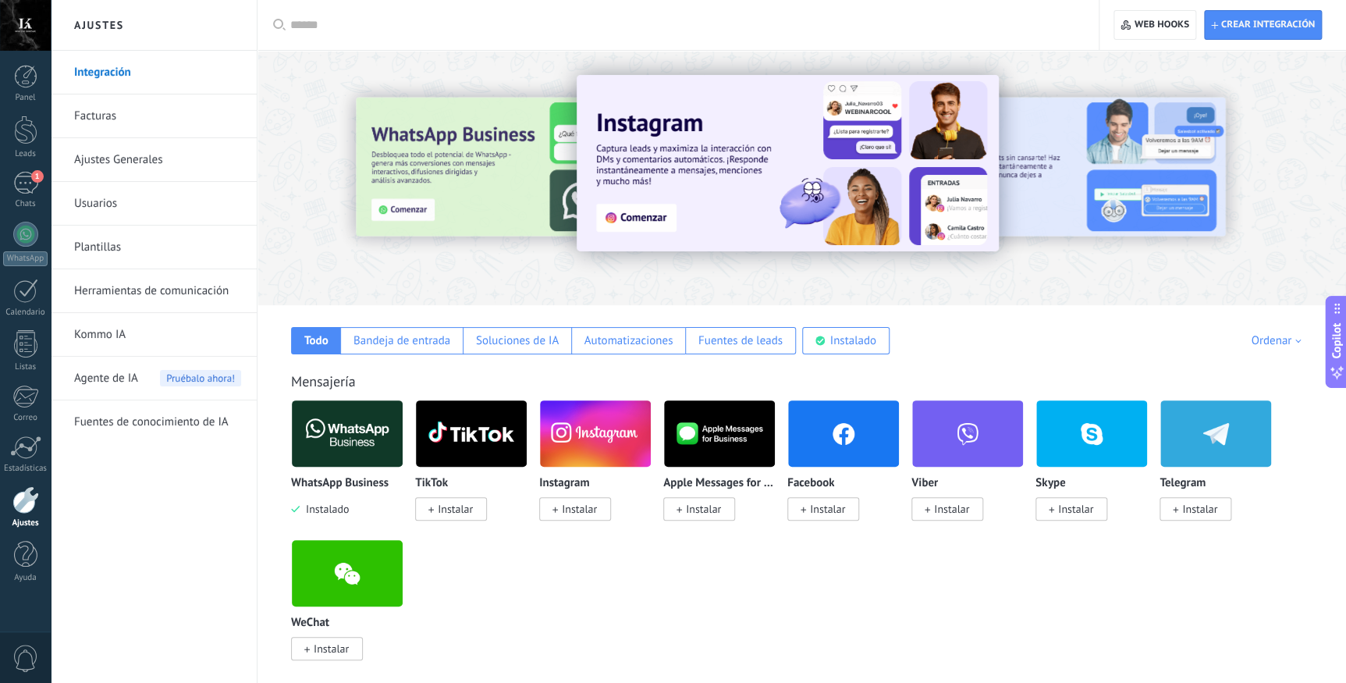
click at [107, 208] on link "Usuarios" at bounding box center [157, 204] width 167 height 44
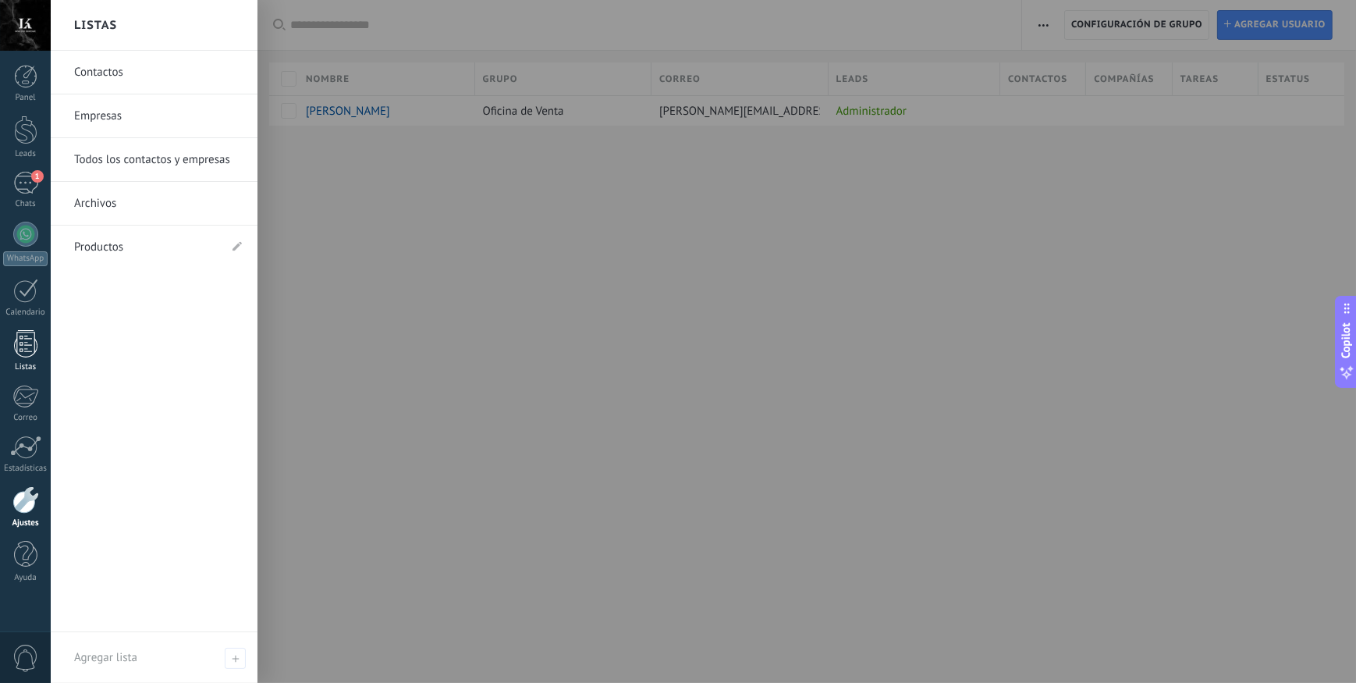
click at [34, 357] on link "Listas" at bounding box center [25, 351] width 51 height 42
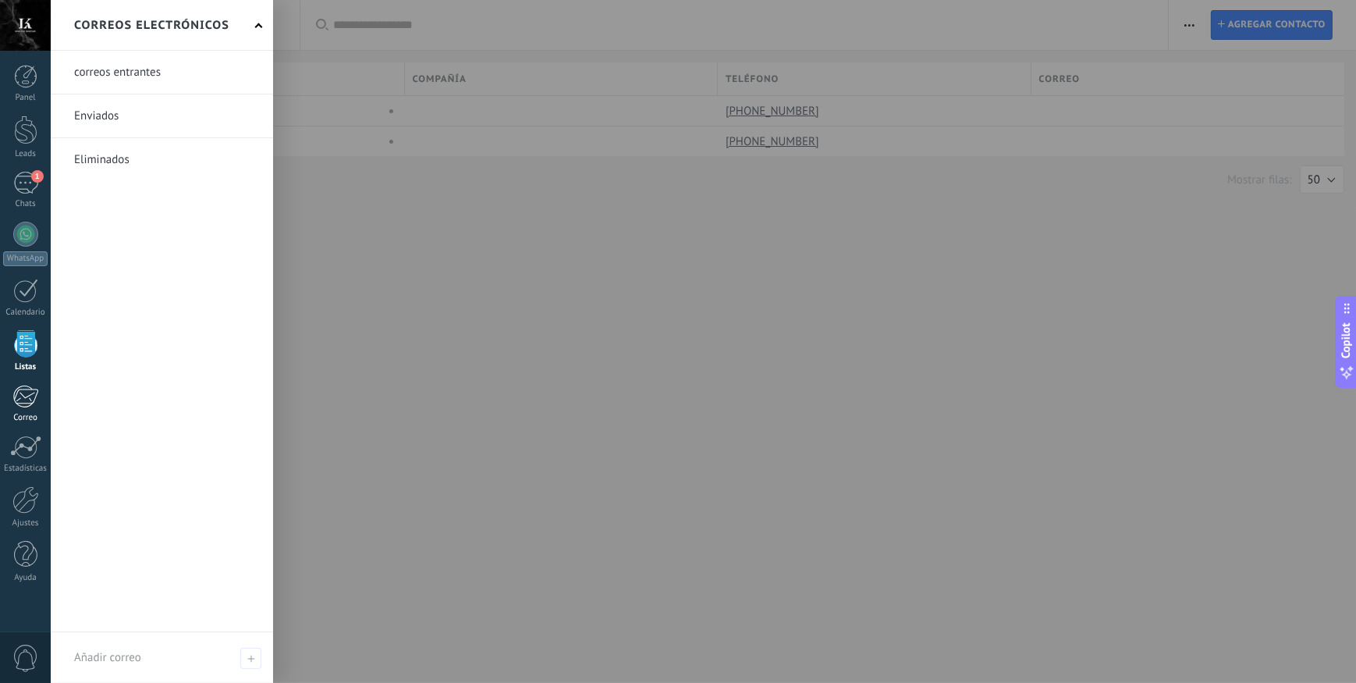
click at [34, 399] on div at bounding box center [25, 396] width 26 height 23
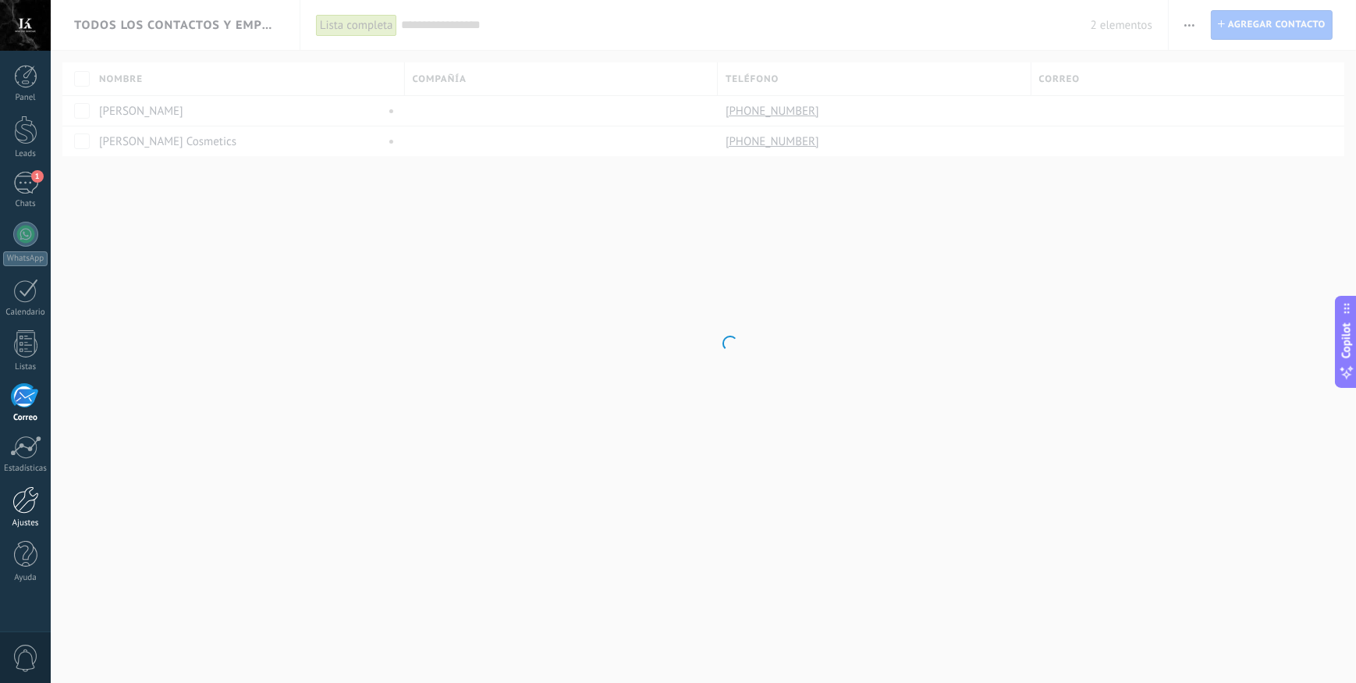
click at [28, 515] on link "Ajustes" at bounding box center [25, 507] width 51 height 42
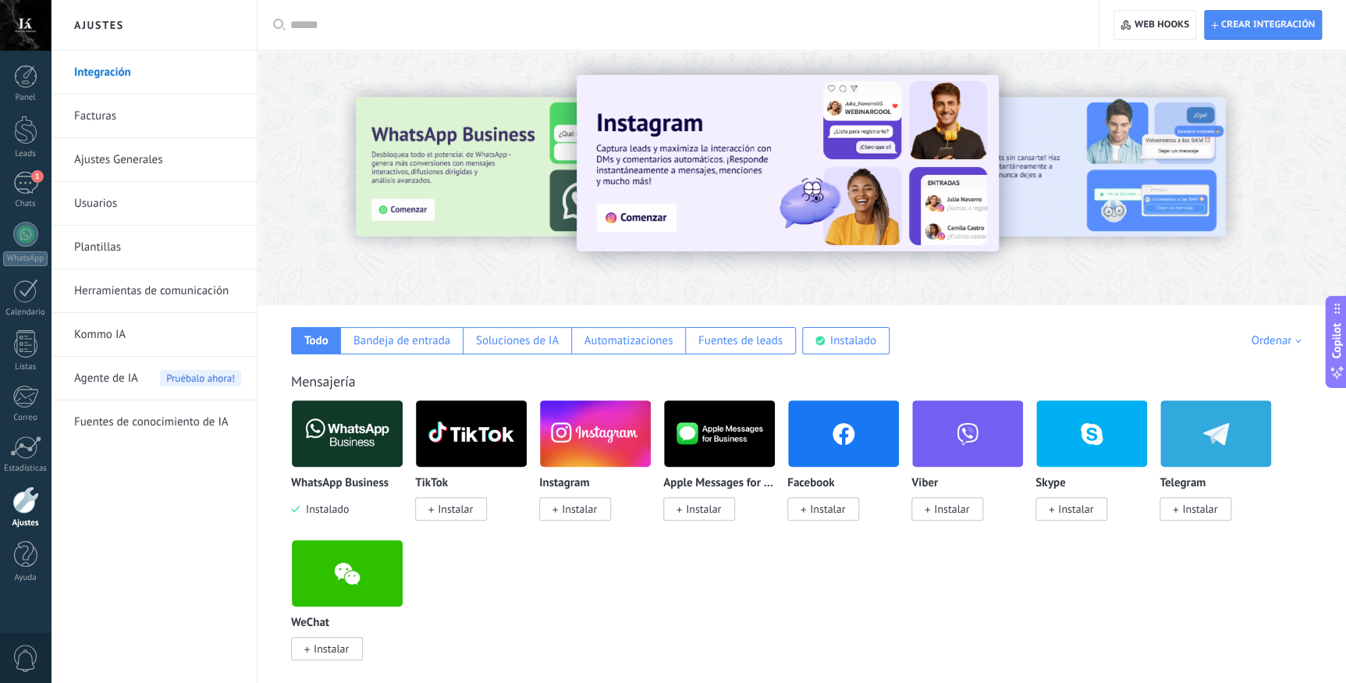
click at [119, 245] on link "Plantillas" at bounding box center [157, 247] width 167 height 44
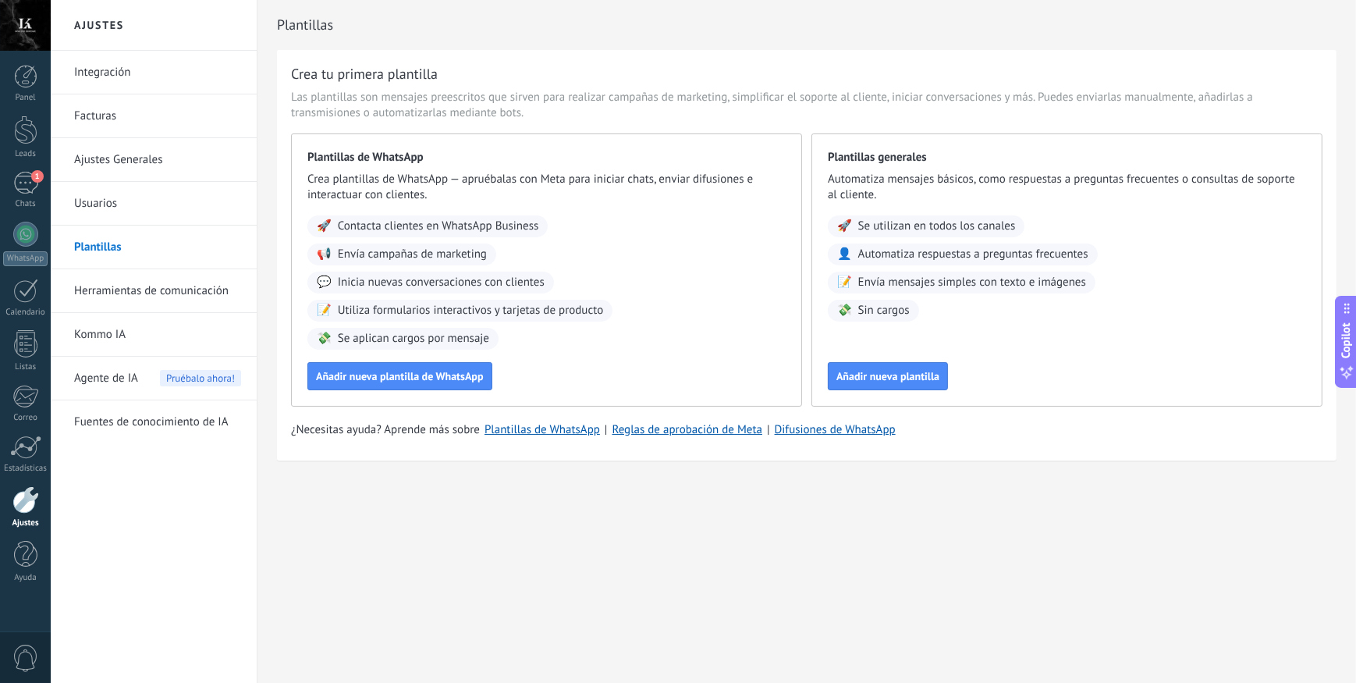
click at [91, 204] on link "Usuarios" at bounding box center [157, 204] width 167 height 44
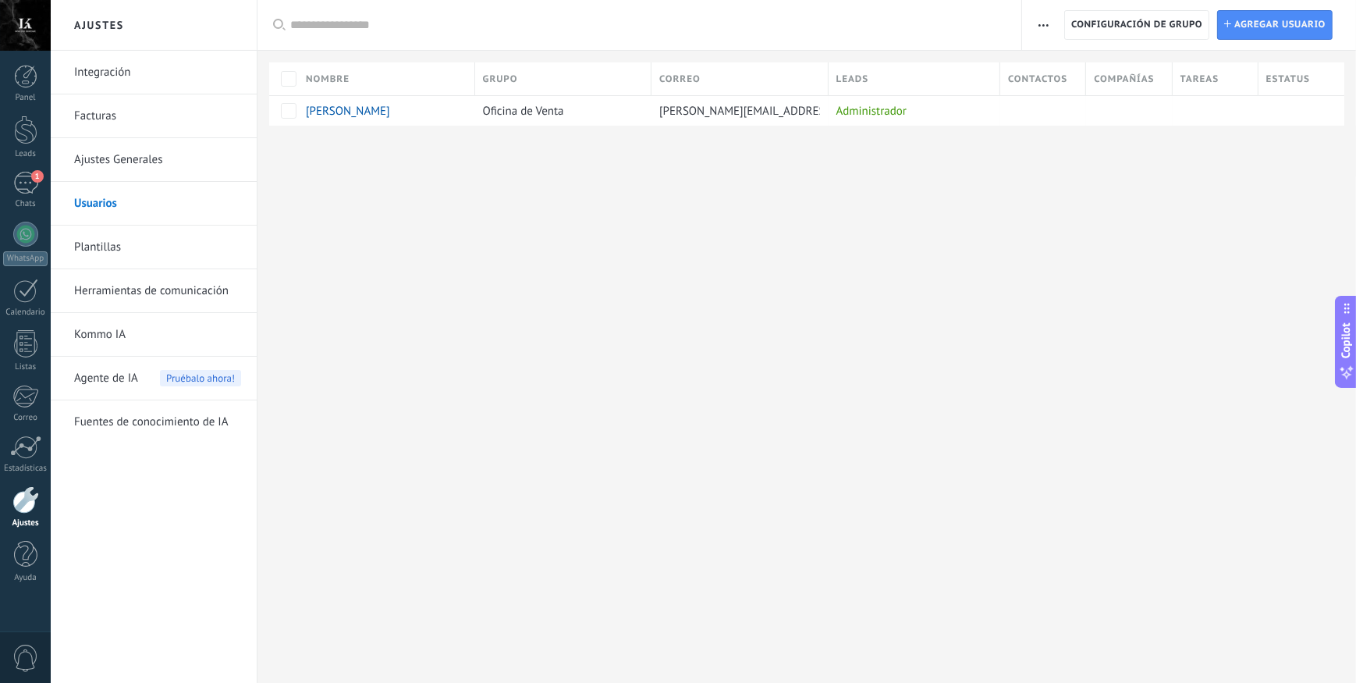
click at [92, 115] on link "Facturas" at bounding box center [157, 116] width 167 height 44
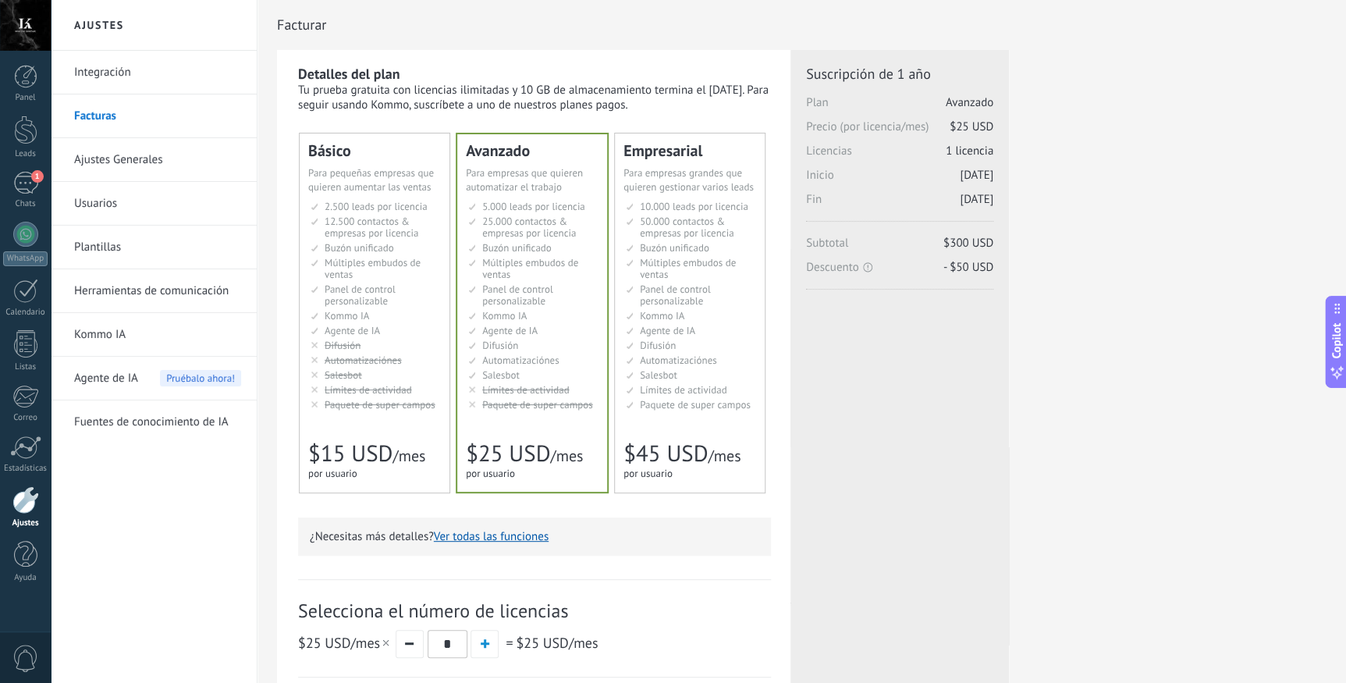
drag, startPoint x: 0, startPoint y: 0, endPoint x: 93, endPoint y: 73, distance: 117.8
click at [93, 73] on link "Integración" at bounding box center [157, 73] width 167 height 44
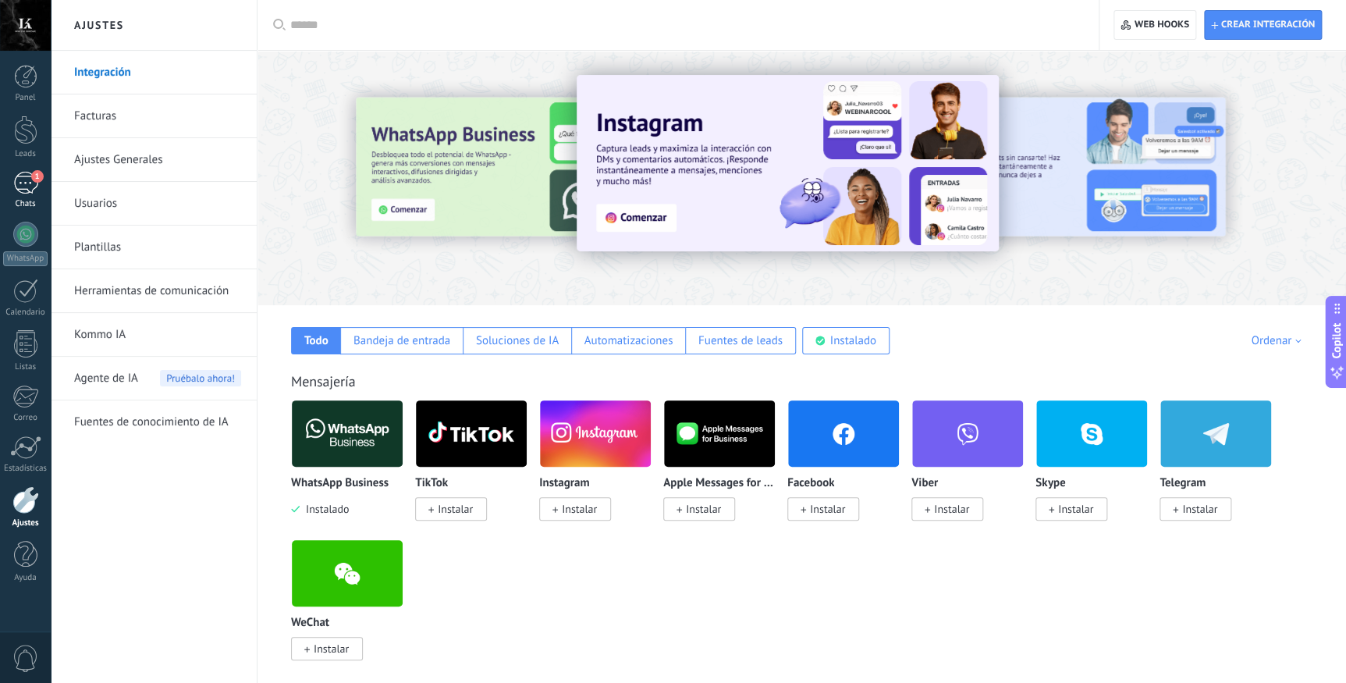
click at [25, 181] on div "1" at bounding box center [25, 183] width 25 height 23
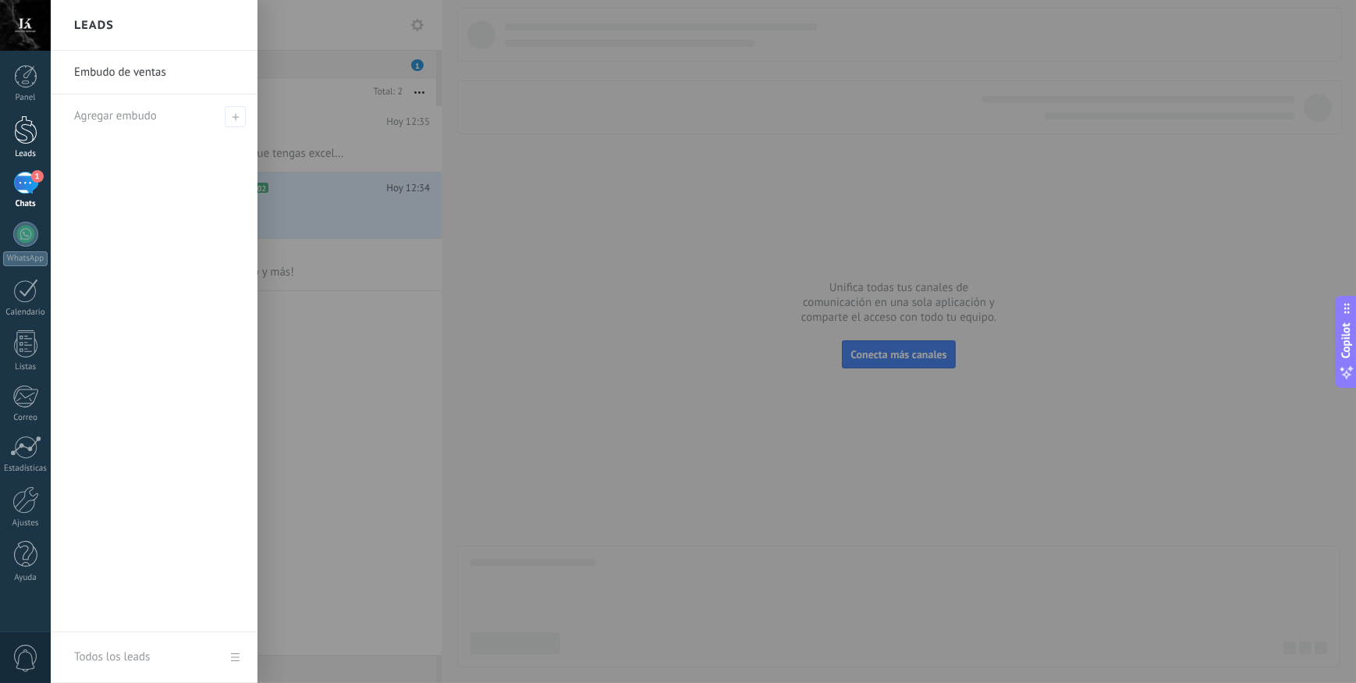
click at [16, 137] on div at bounding box center [25, 129] width 23 height 29
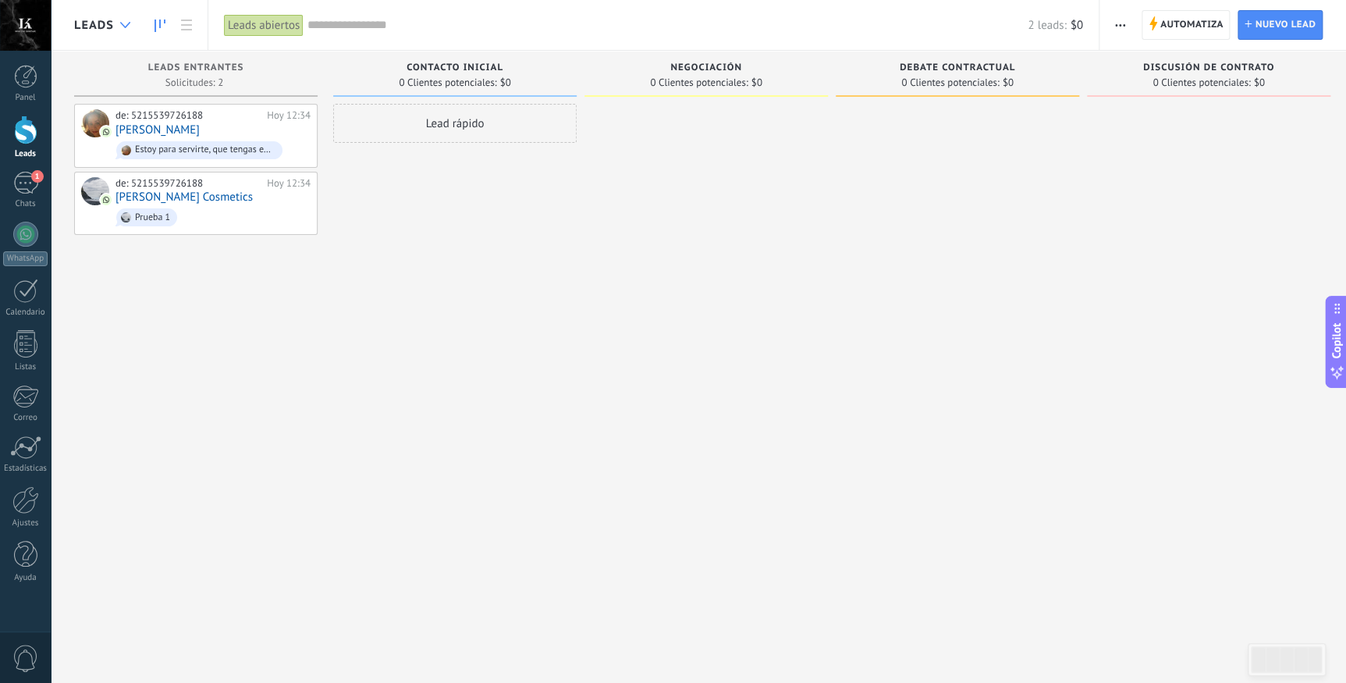
click at [127, 26] on icon at bounding box center [125, 25] width 10 height 6
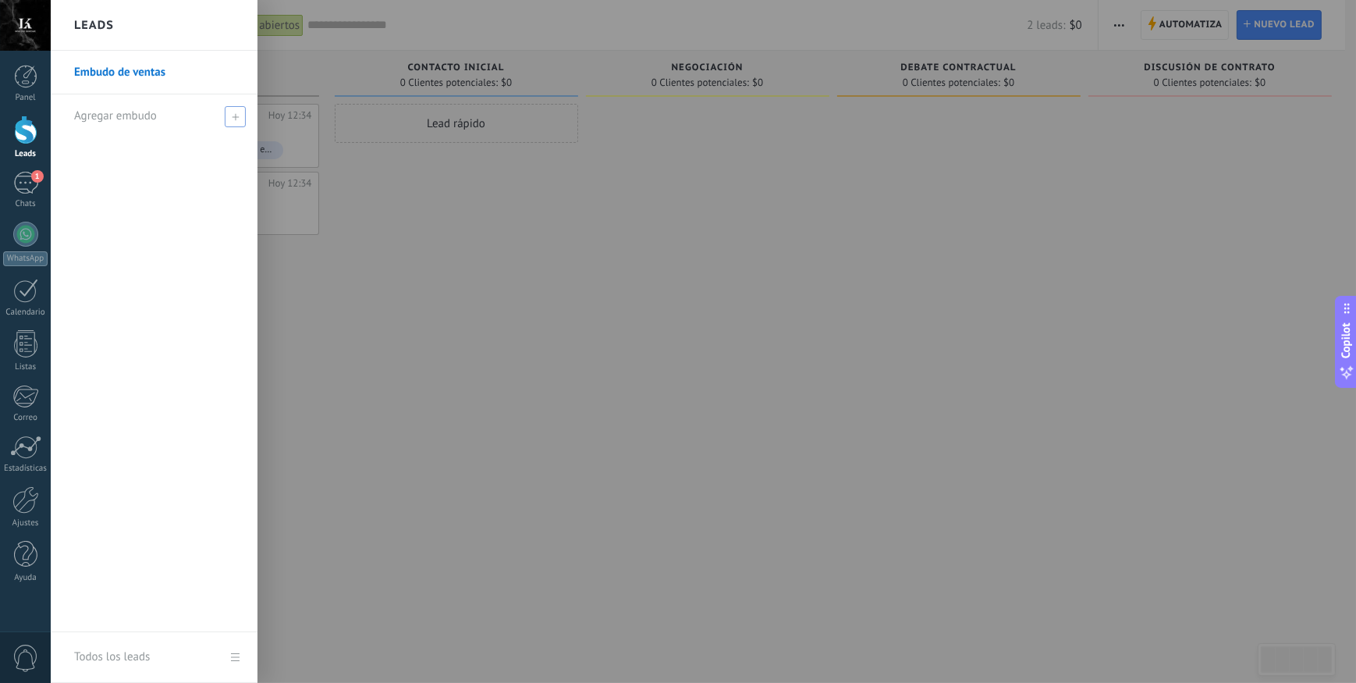
click at [226, 120] on span at bounding box center [235, 116] width 21 height 21
click at [164, 119] on input "text" at bounding box center [147, 116] width 147 height 25
click at [388, 204] on div at bounding box center [729, 341] width 1356 height 683
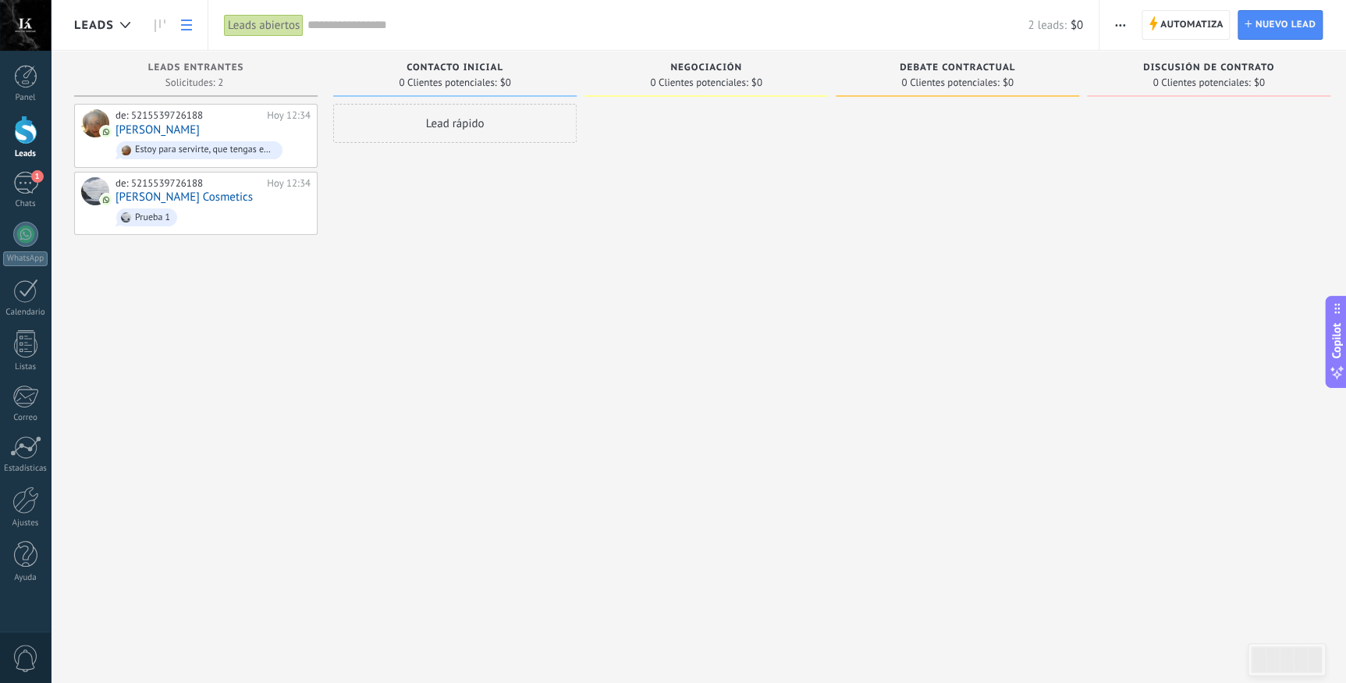
click at [186, 22] on icon at bounding box center [186, 25] width 11 height 11
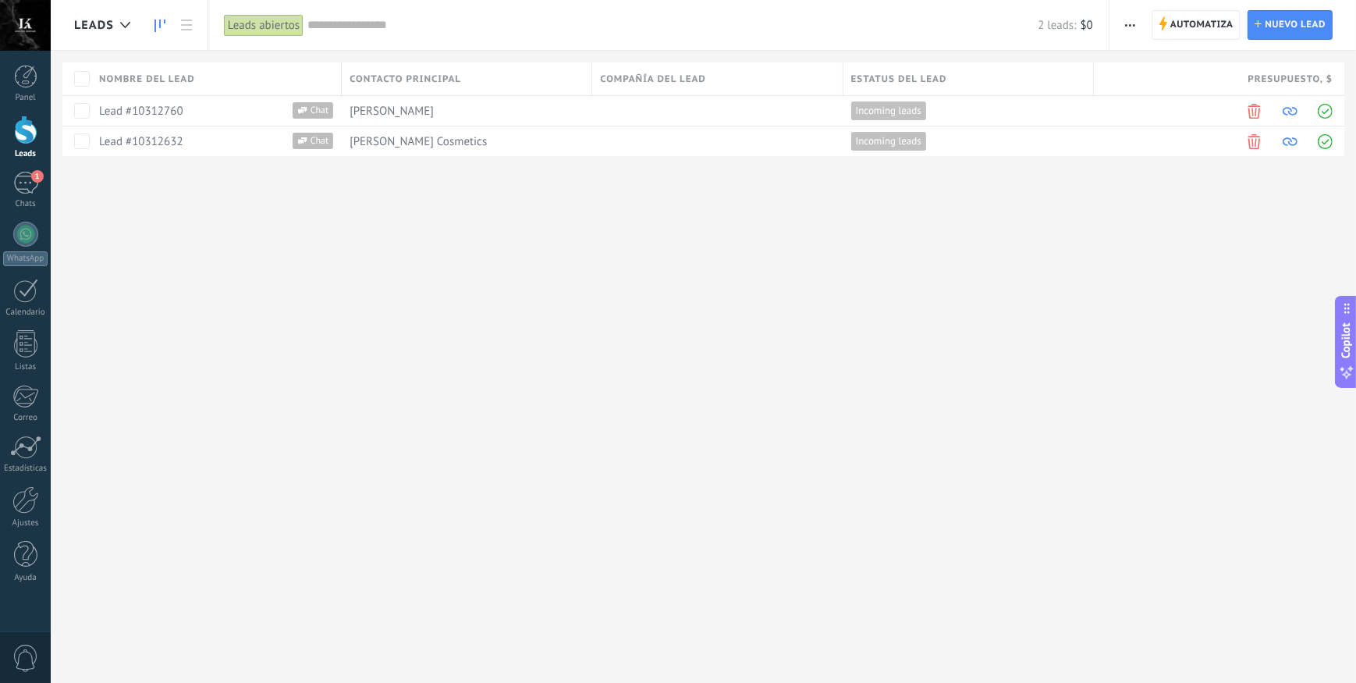
click at [162, 27] on icon at bounding box center [159, 26] width 11 height 12
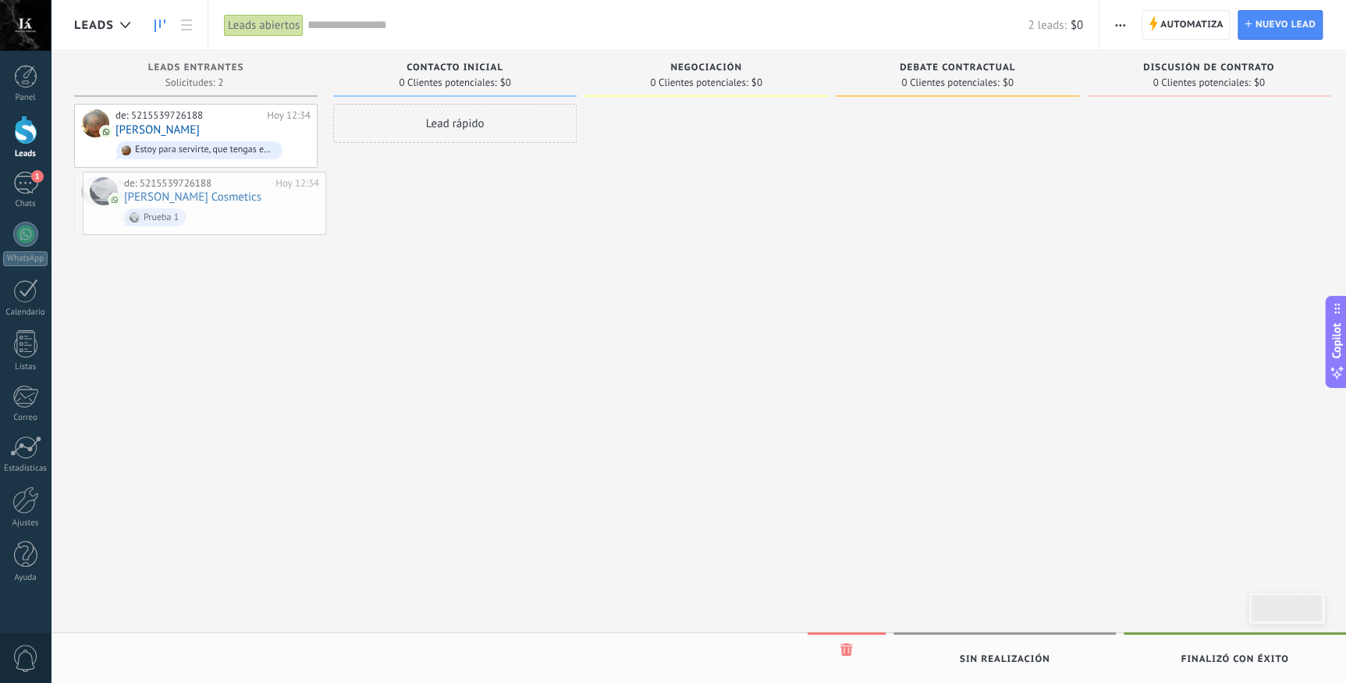
drag, startPoint x: 252, startPoint y: 203, endPoint x: 368, endPoint y: 250, distance: 125.3
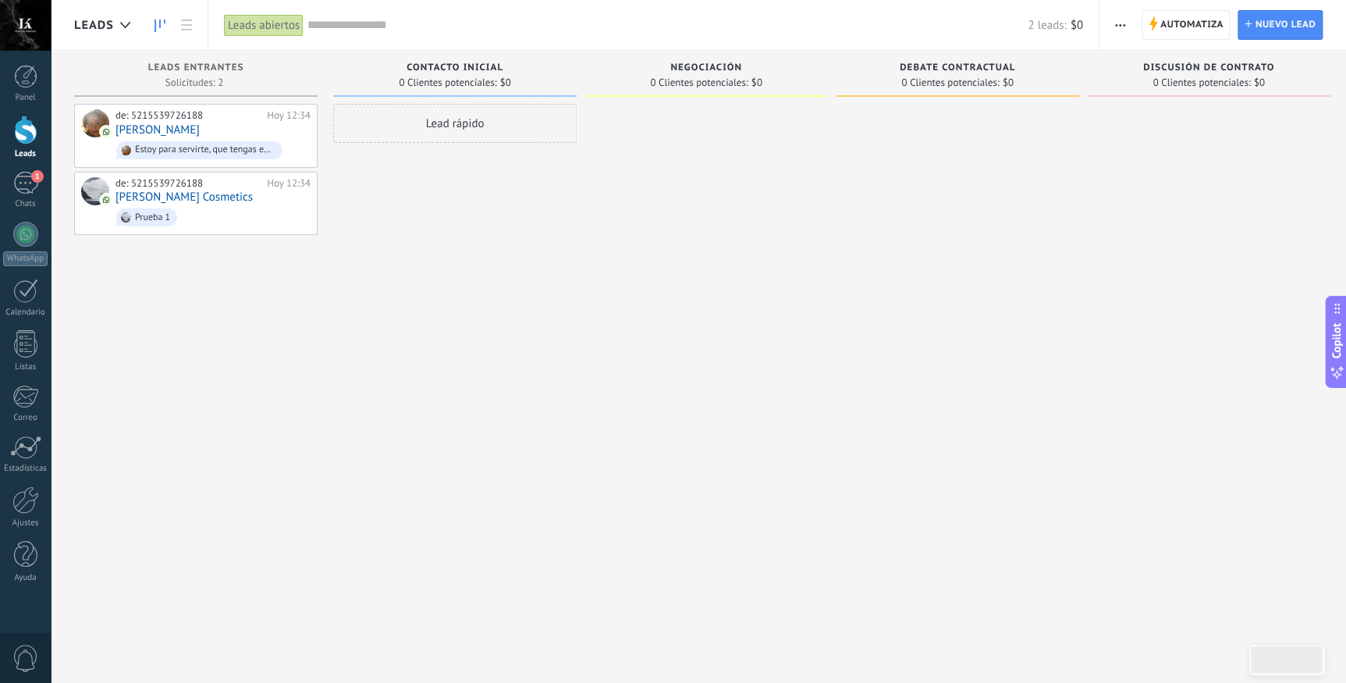
click at [472, 303] on div "Lead rápido" at bounding box center [454, 343] width 243 height 479
click at [126, 26] on icon at bounding box center [125, 25] width 10 height 6
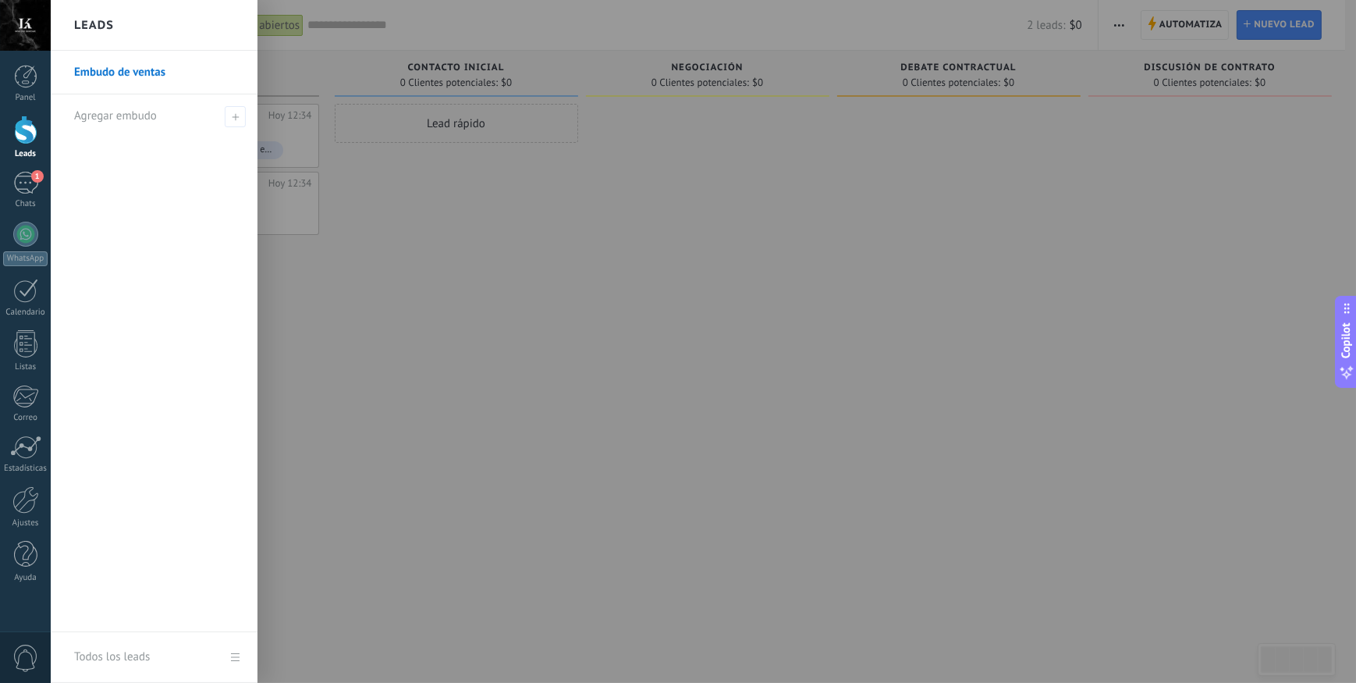
click at [367, 254] on div at bounding box center [729, 341] width 1356 height 683
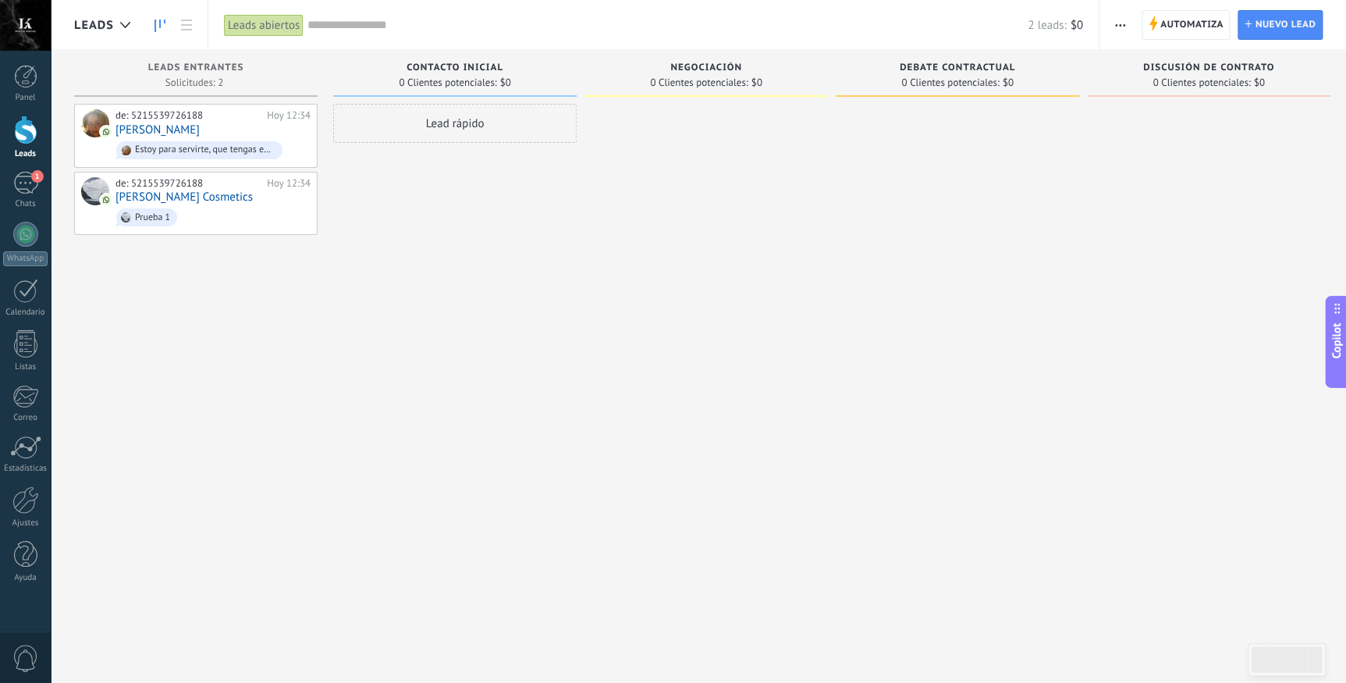
click at [339, 29] on input "text" at bounding box center [667, 25] width 720 height 16
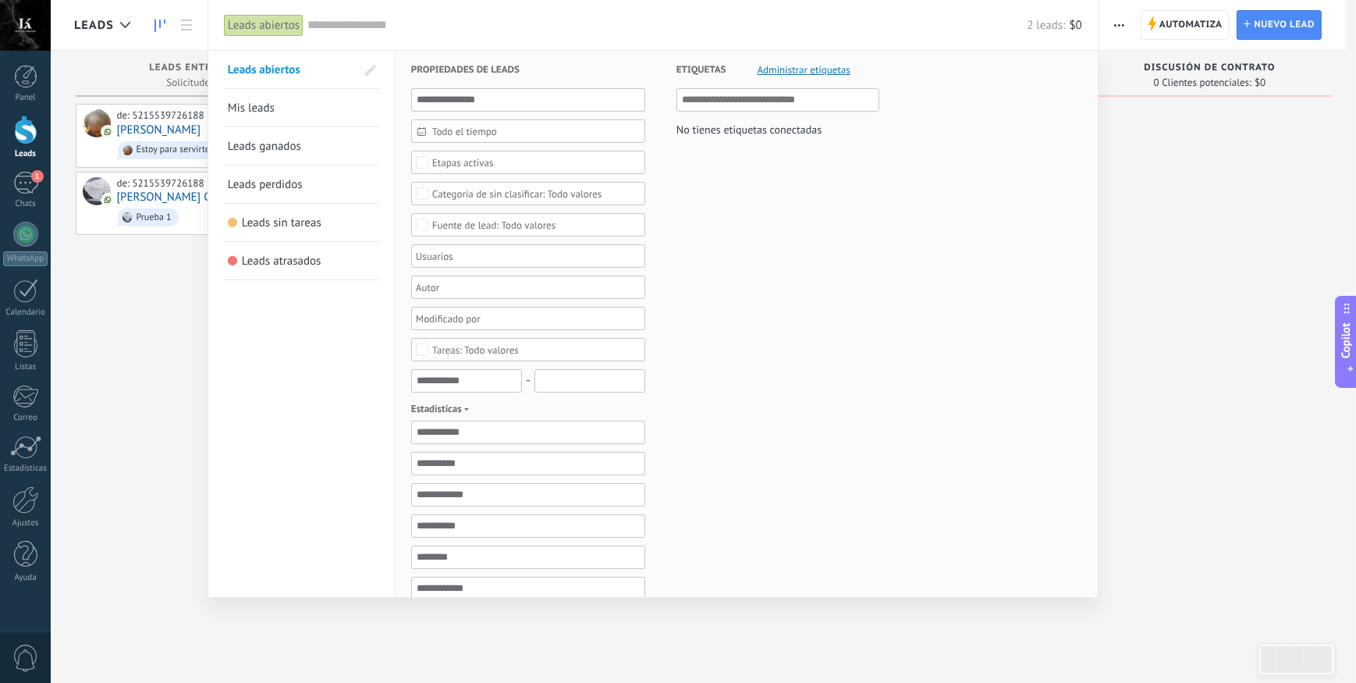
click at [452, 161] on div "Etapas activas" at bounding box center [463, 163] width 62 height 12
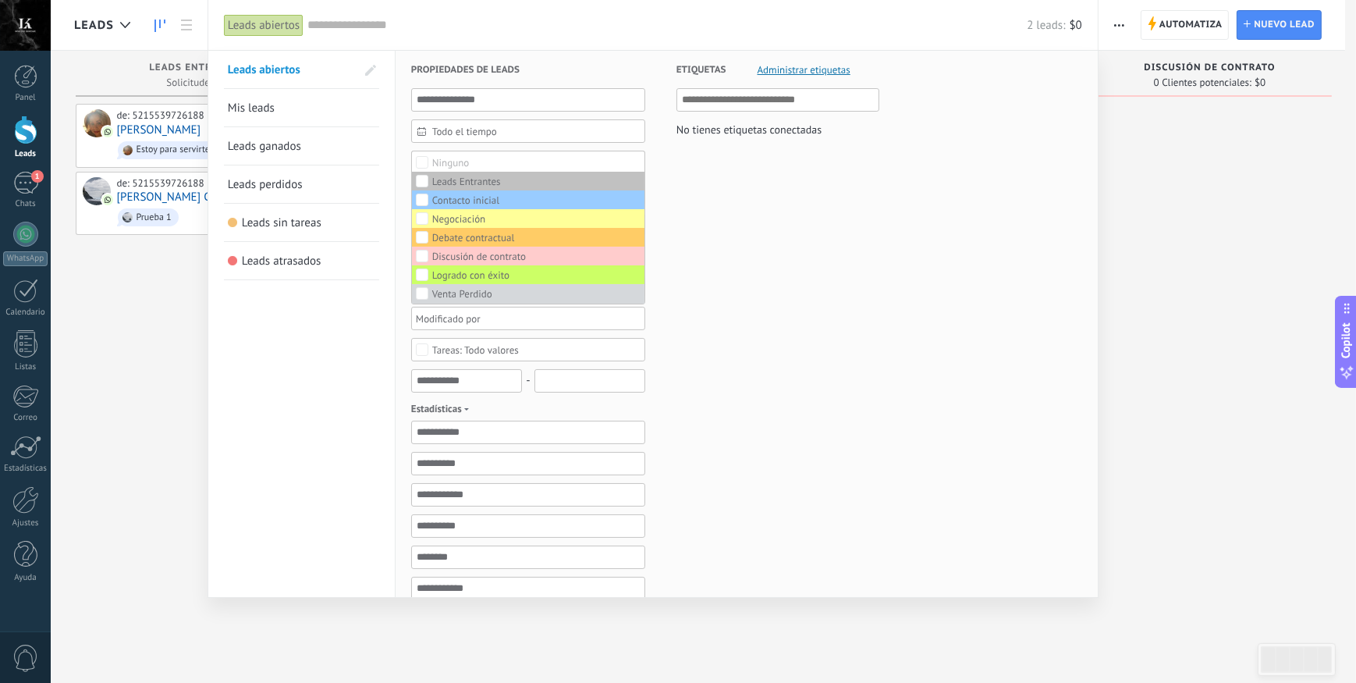
drag, startPoint x: 585, startPoint y: 27, endPoint x: 627, endPoint y: 127, distance: 109.1
click at [627, 50] on div "Leads abiertos Aplicar 2 leads: $0 Leads abiertos Mis leads Leads ganados Leads…" at bounding box center [653, 25] width 891 height 50
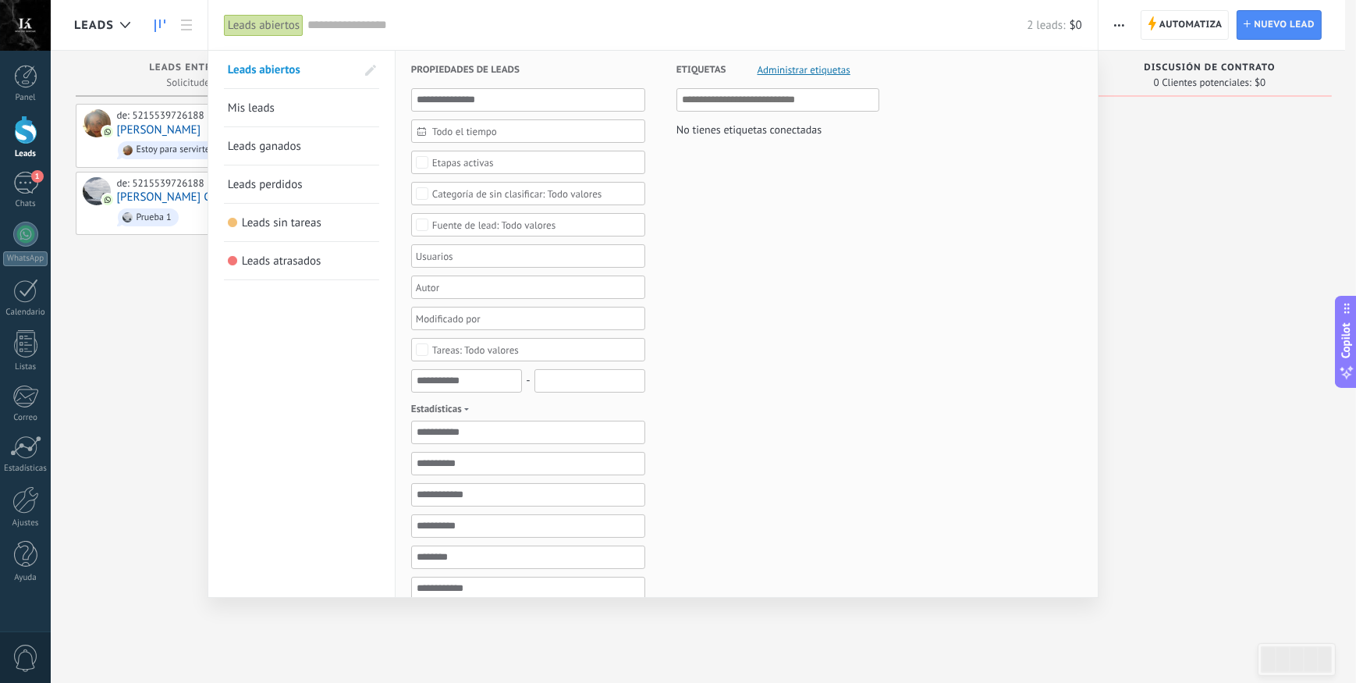
drag, startPoint x: 573, startPoint y: 7, endPoint x: 634, endPoint y: 257, distance: 257.6
click at [634, 50] on div "Leads abiertos Aplicar 2 leads: $0 Leads abiertos Mis leads Leads ganados Leads…" at bounding box center [653, 25] width 891 height 50
click at [786, 67] on span "Administrar etiquetas" at bounding box center [804, 70] width 93 height 10
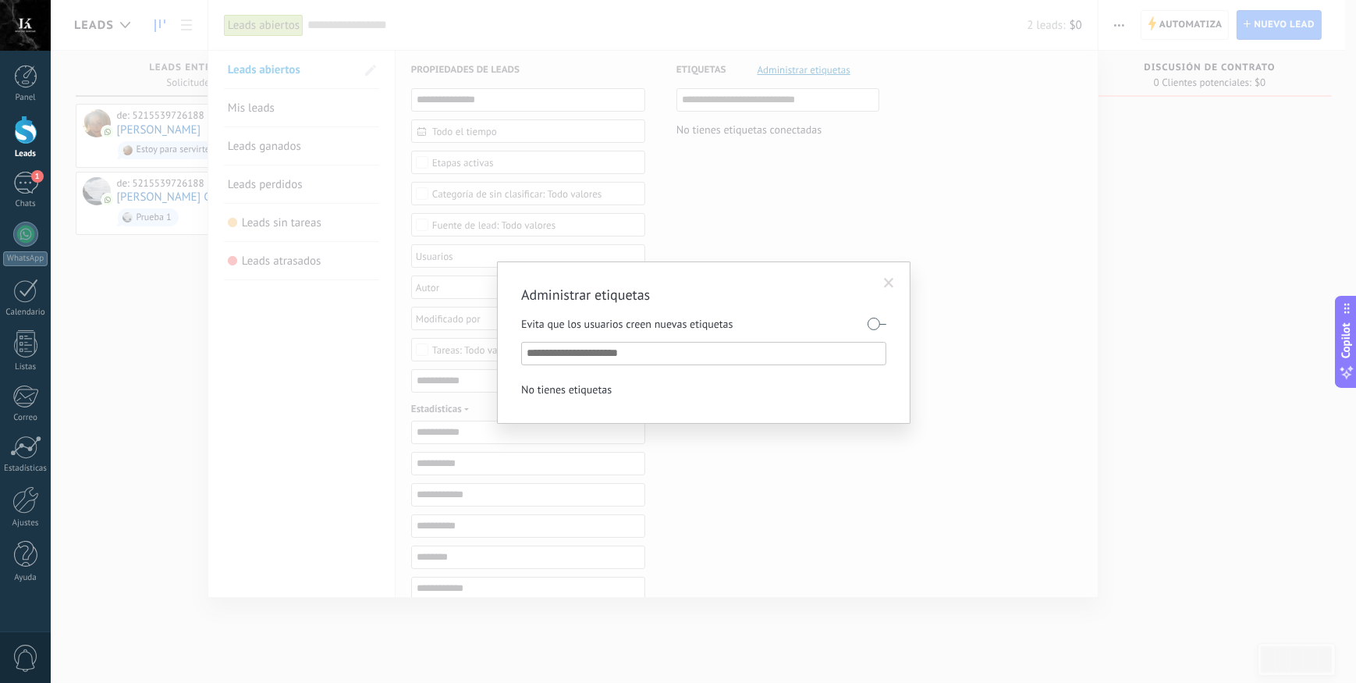
click at [892, 283] on span at bounding box center [889, 283] width 10 height 11
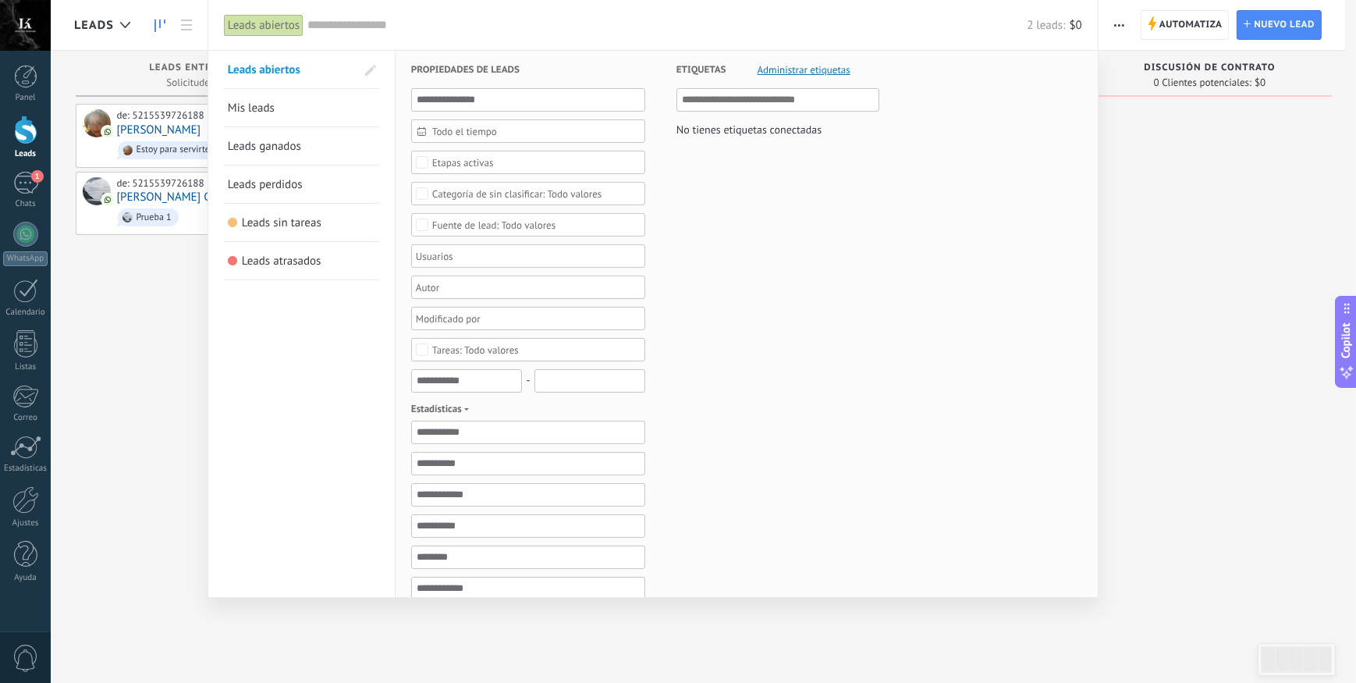
click at [1217, 283] on div at bounding box center [678, 341] width 1356 height 683
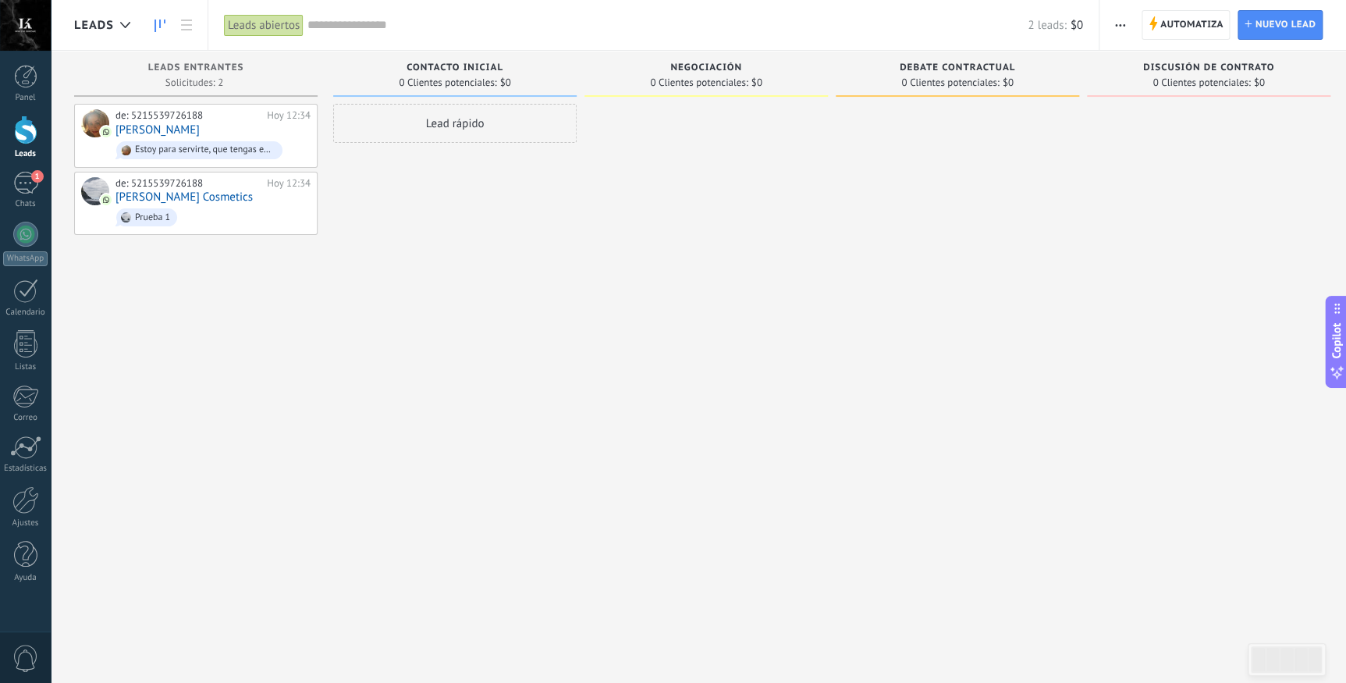
click at [239, 23] on div "Leads abiertos" at bounding box center [264, 25] width 80 height 23
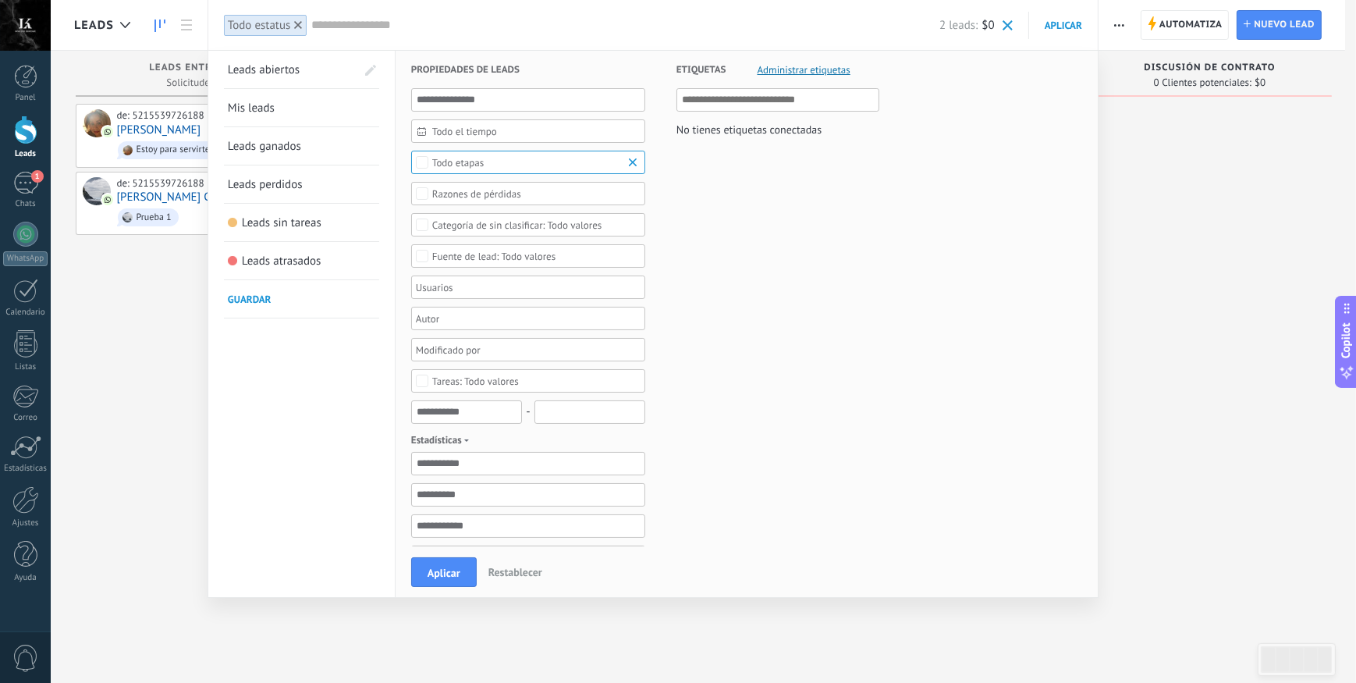
click at [632, 164] on b at bounding box center [635, 162] width 19 height 16
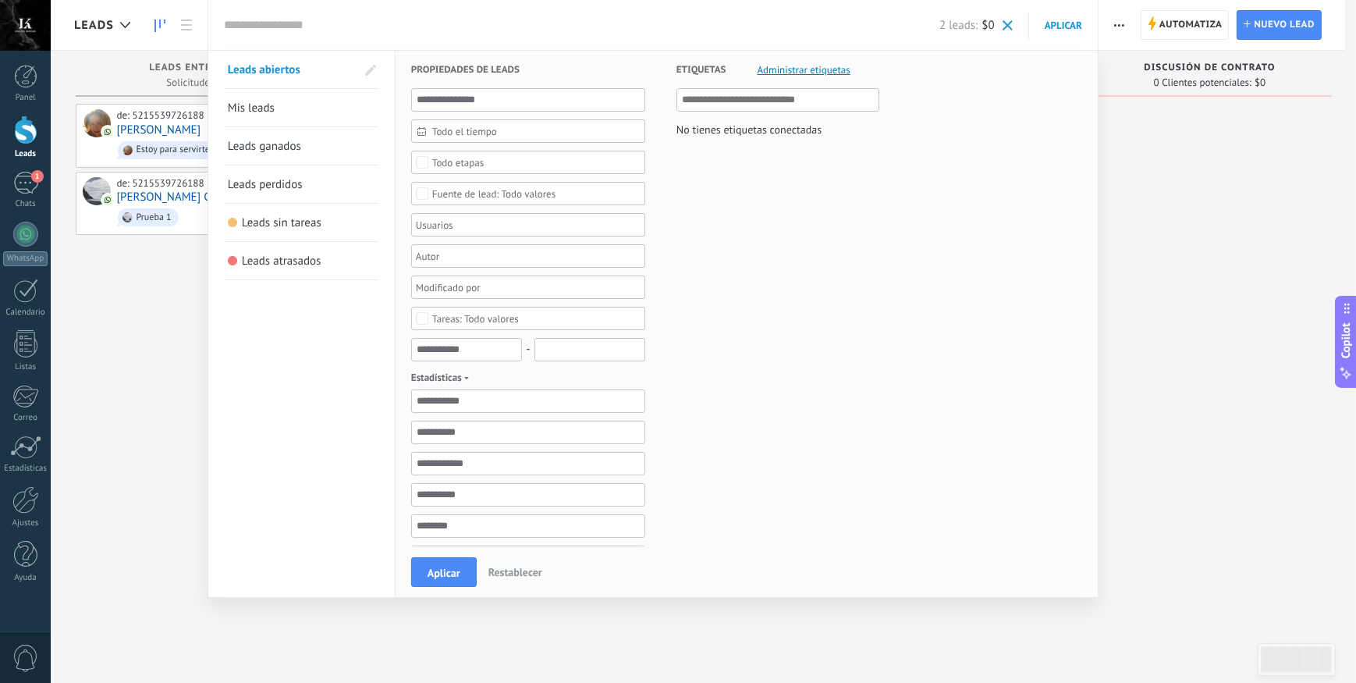
click at [260, 115] on span "Mis leads" at bounding box center [251, 108] width 47 height 15
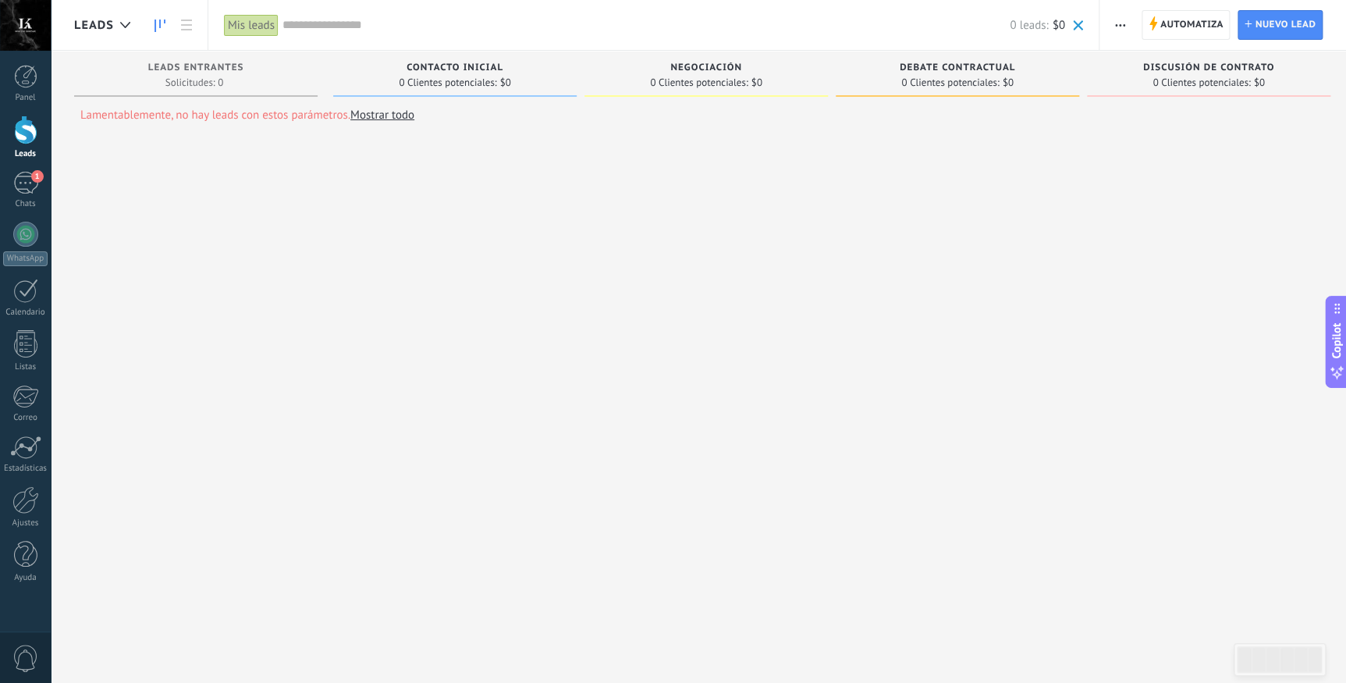
click at [446, 78] on span "0 Clientes potenciales:" at bounding box center [448, 82] width 98 height 9
click at [449, 78] on span "0 Clientes potenciales:" at bounding box center [448, 82] width 98 height 9
drag, startPoint x: 449, startPoint y: 76, endPoint x: 391, endPoint y: 113, distance: 68.4
click at [391, 113] on link "Mostrar todo" at bounding box center [382, 115] width 64 height 15
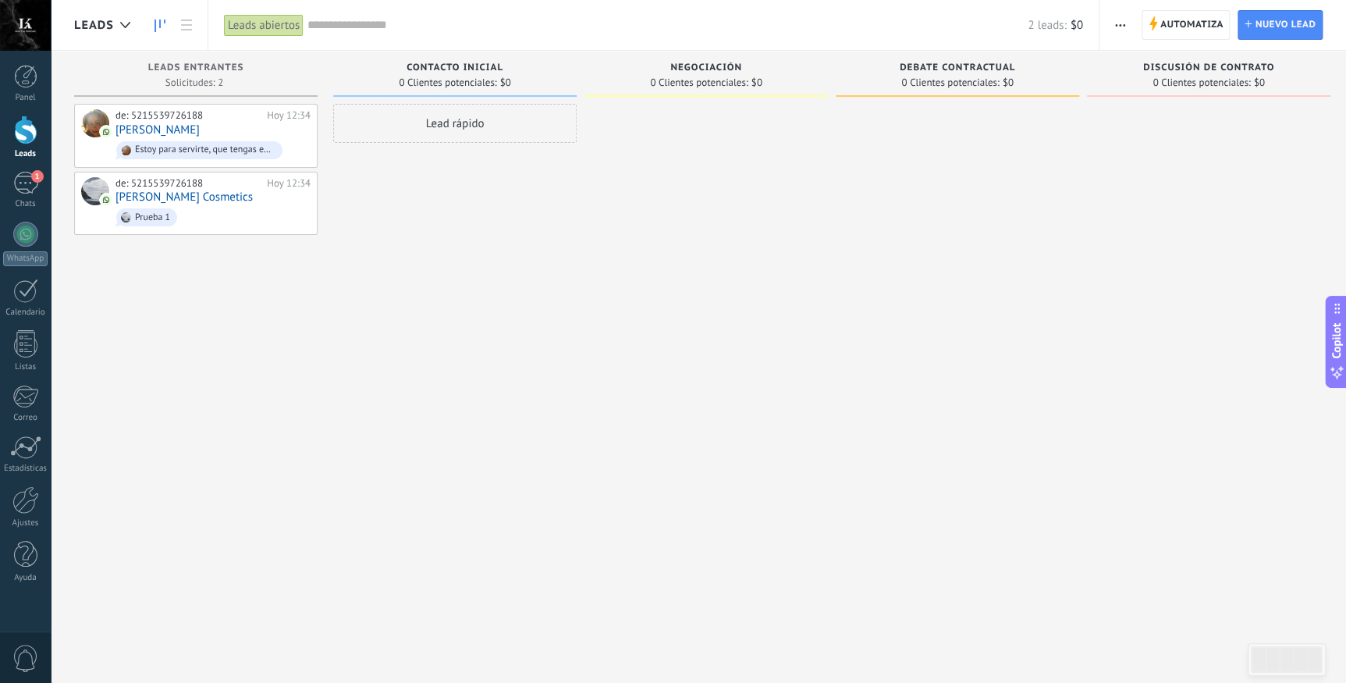
click at [272, 30] on div "Leads abiertos" at bounding box center [264, 25] width 80 height 23
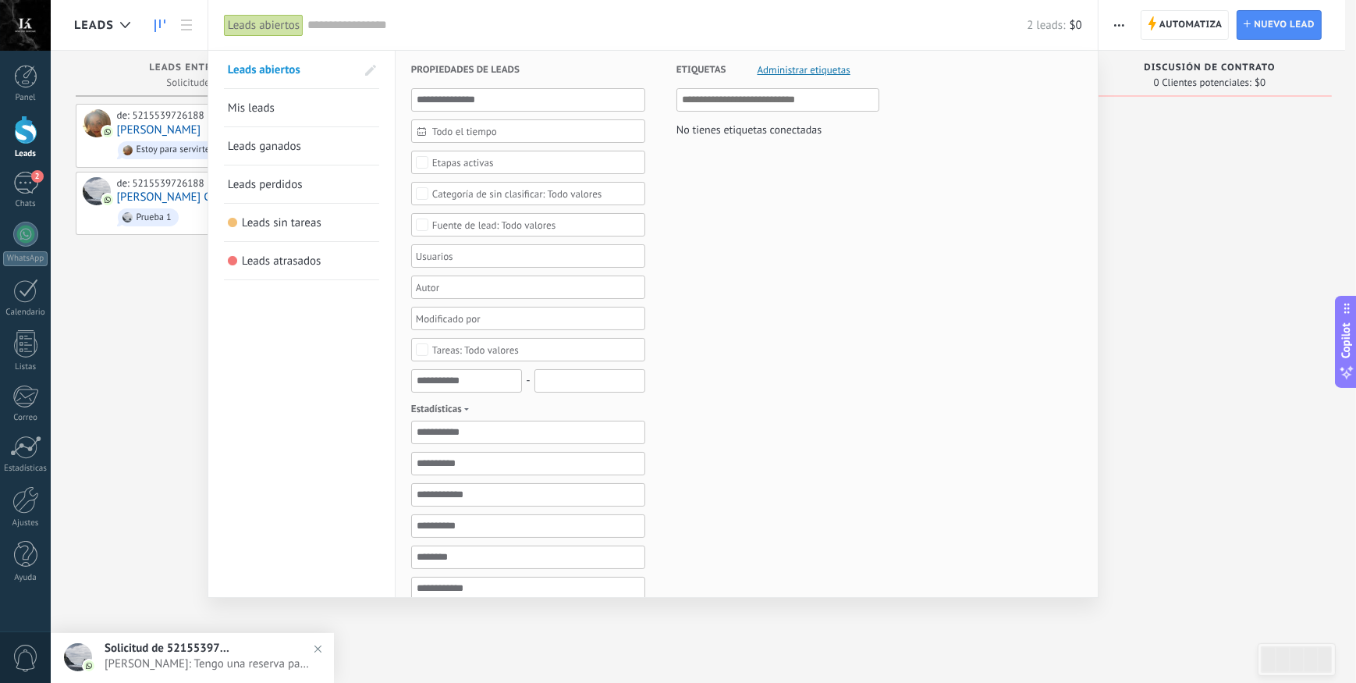
click at [284, 144] on span "Leads ganados" at bounding box center [264, 146] width 73 height 15
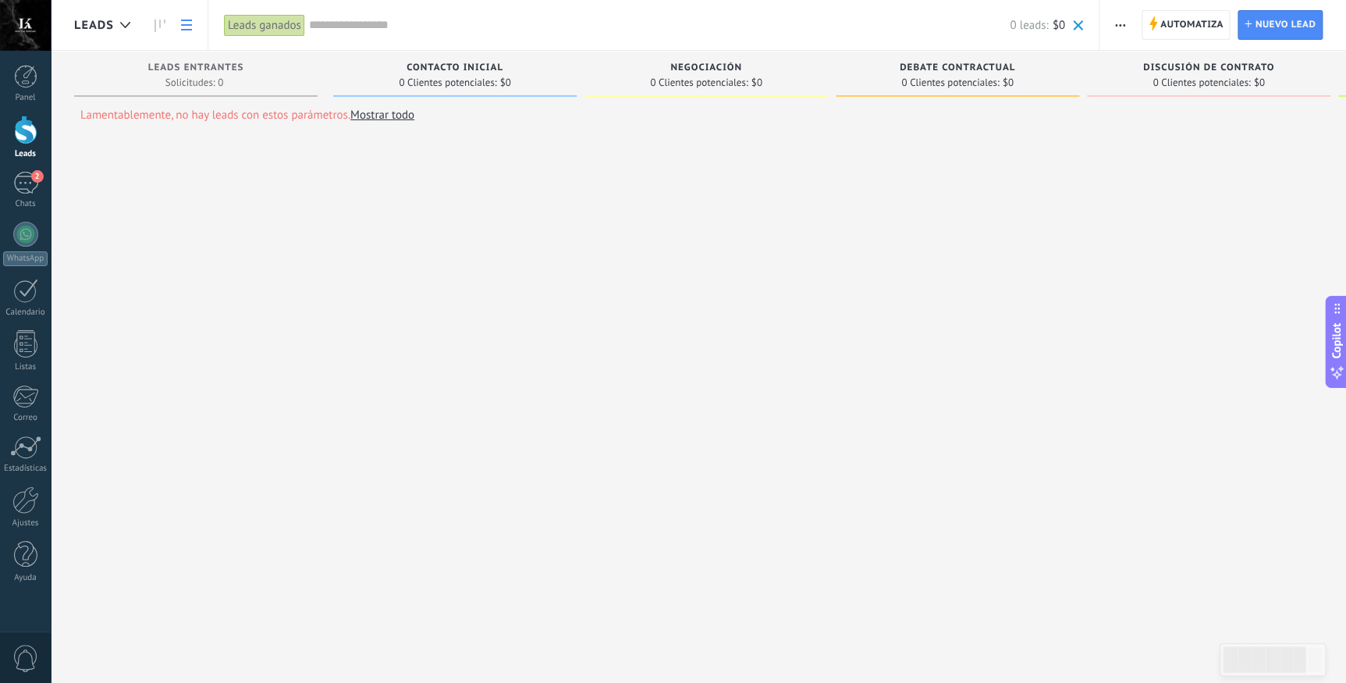
click at [189, 26] on icon at bounding box center [186, 25] width 11 height 11
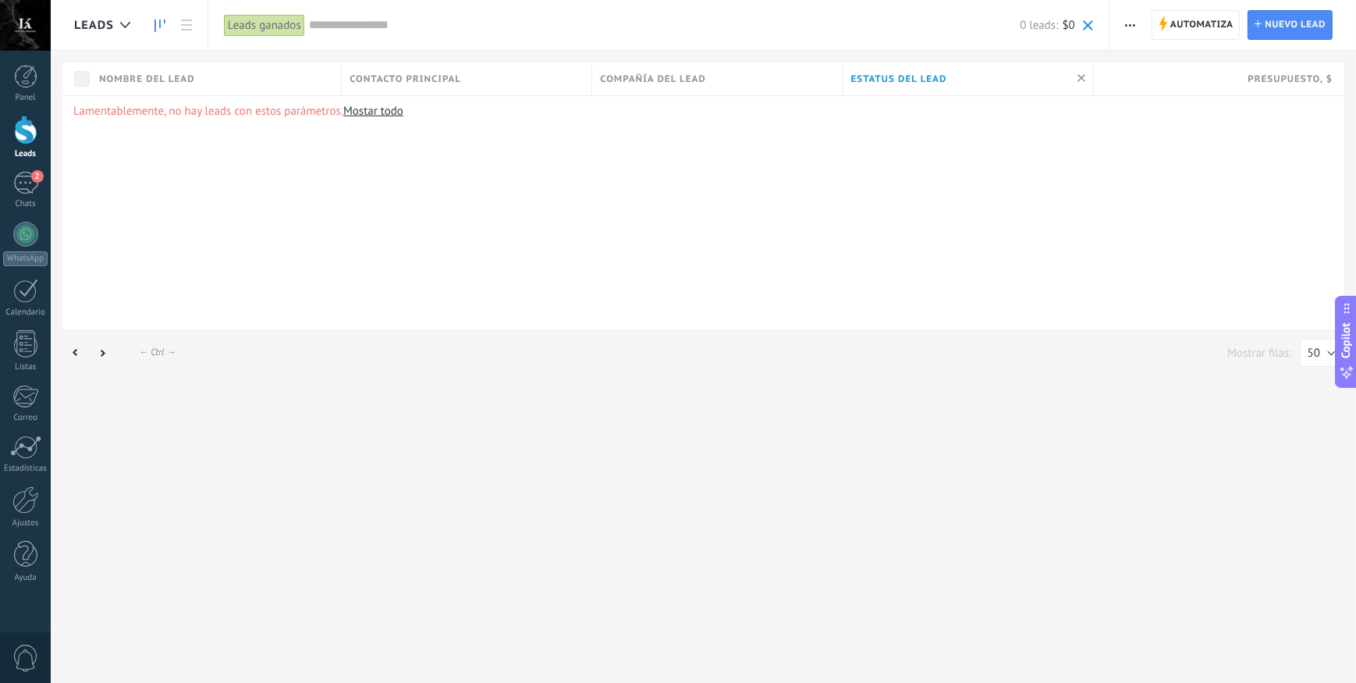
click at [158, 26] on icon at bounding box center [159, 26] width 11 height 12
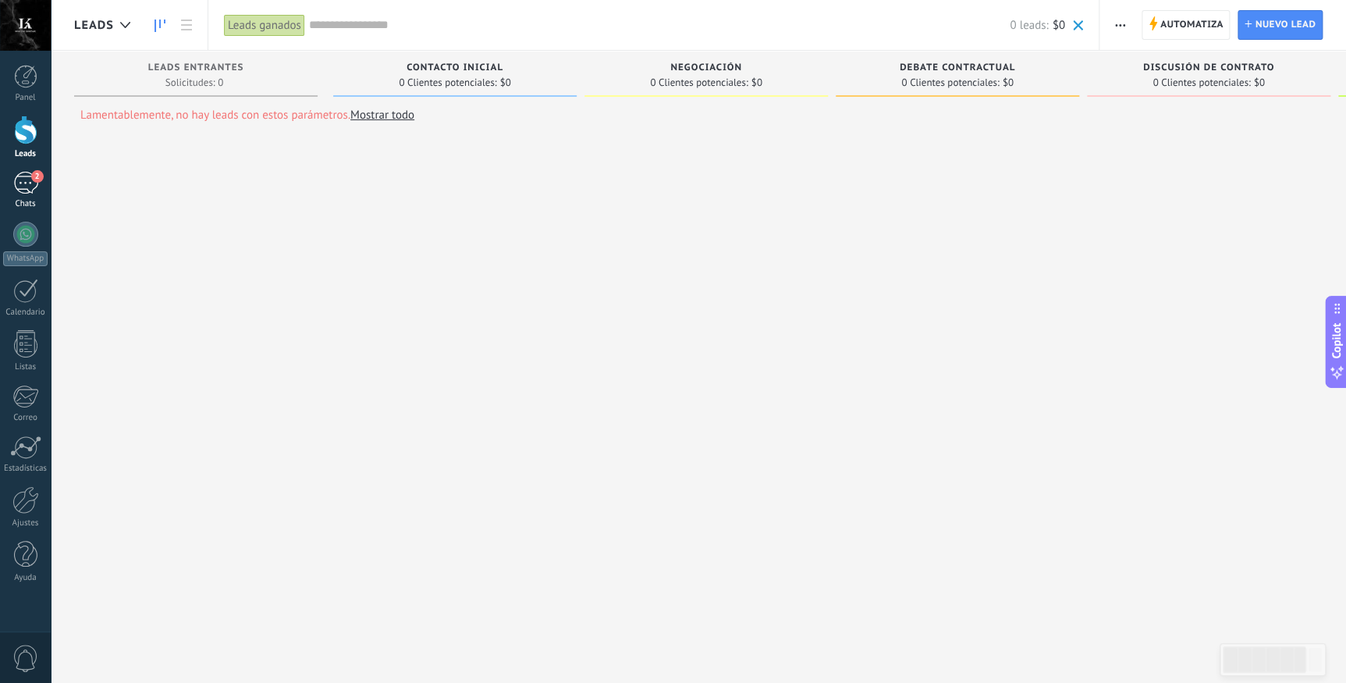
click at [23, 186] on div "2" at bounding box center [25, 183] width 25 height 23
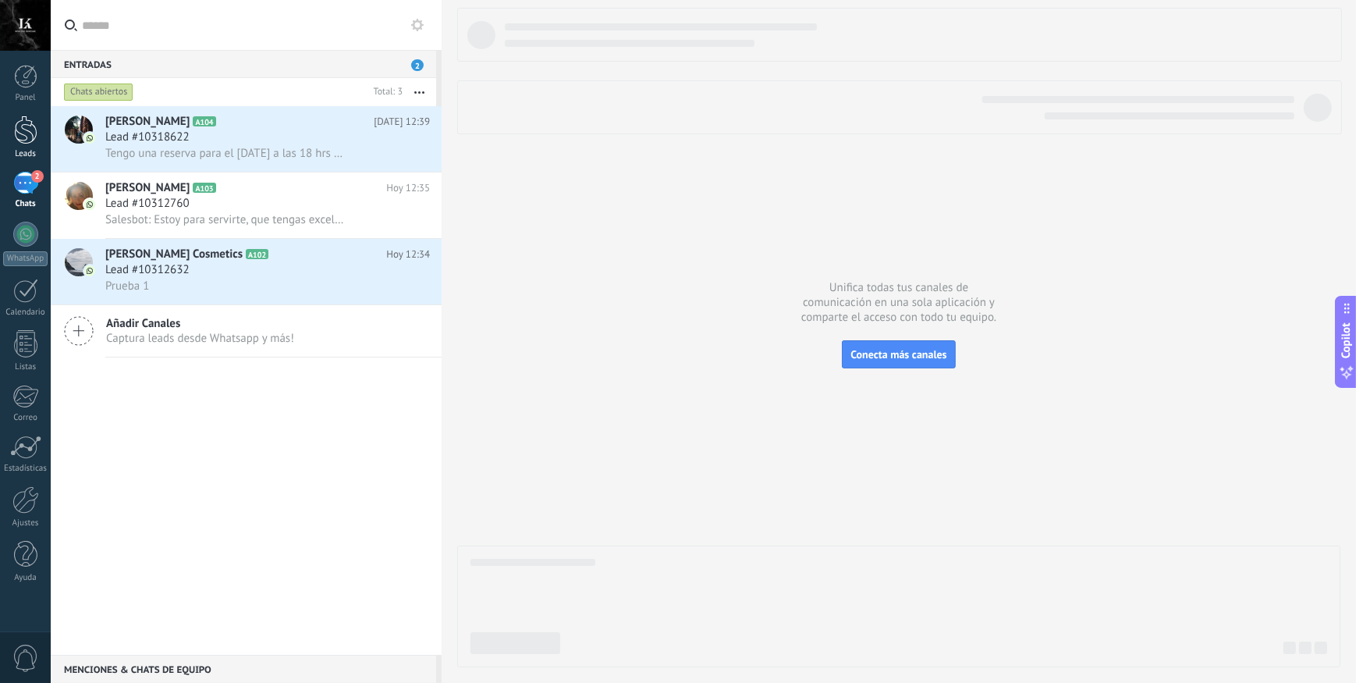
click at [24, 132] on div at bounding box center [25, 129] width 23 height 29
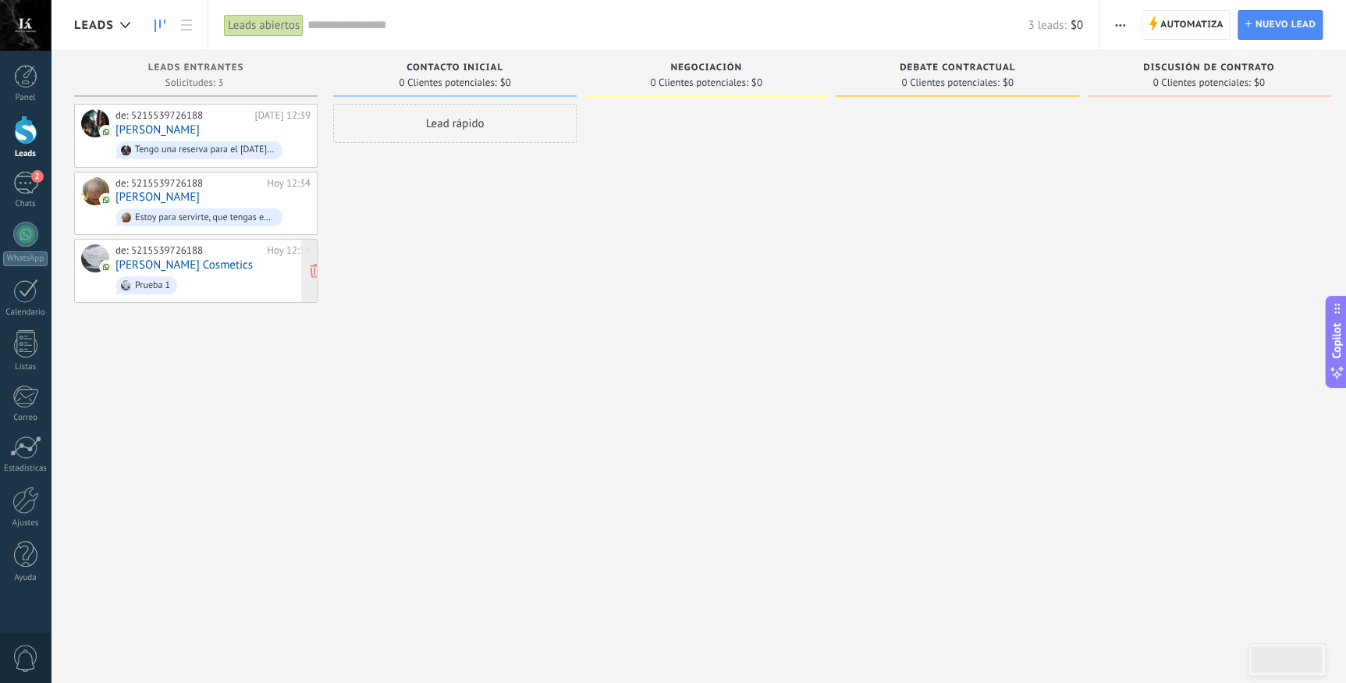
click at [225, 263] on div "de: 5215539726188 Hoy 12:34 Keysar Cosmetics Prueba 1" at bounding box center [212, 270] width 195 height 53
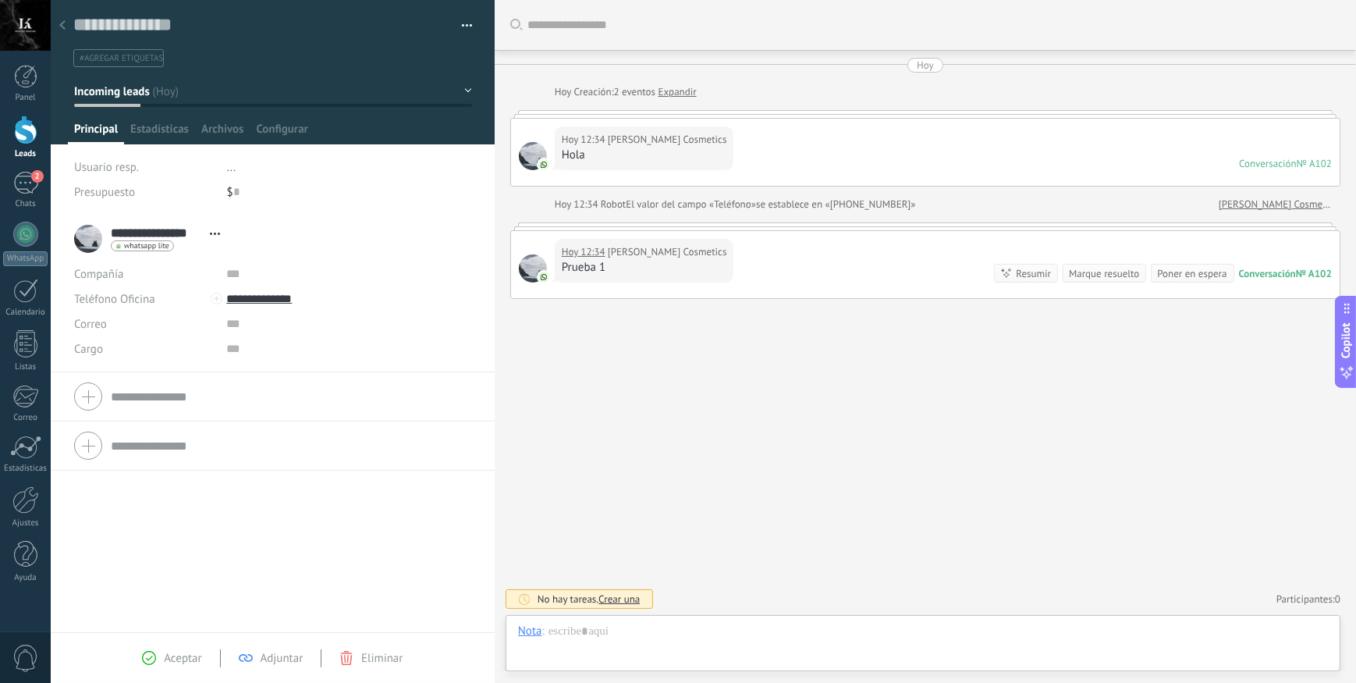
scroll to position [23, 0]
